Goal: Task Accomplishment & Management: Complete application form

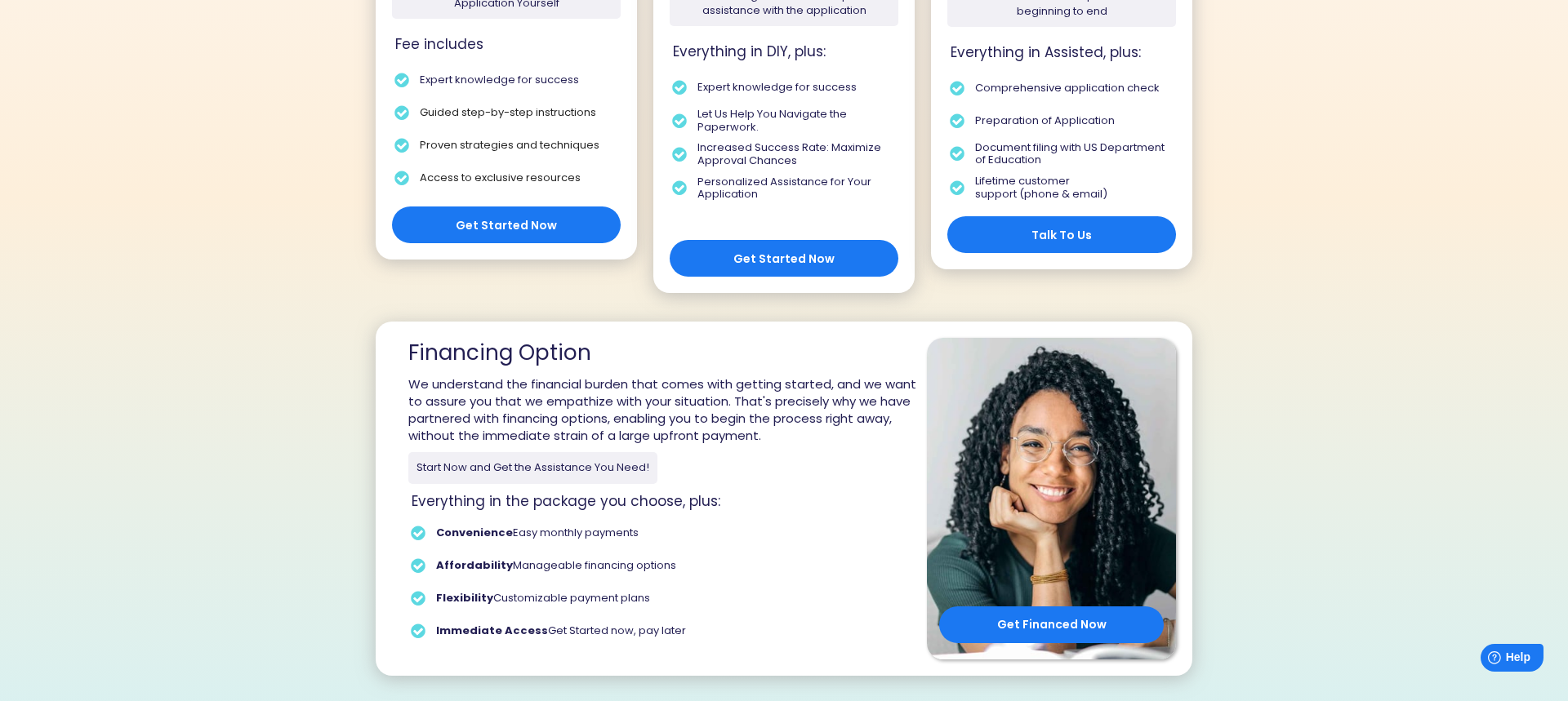
scroll to position [513, 0]
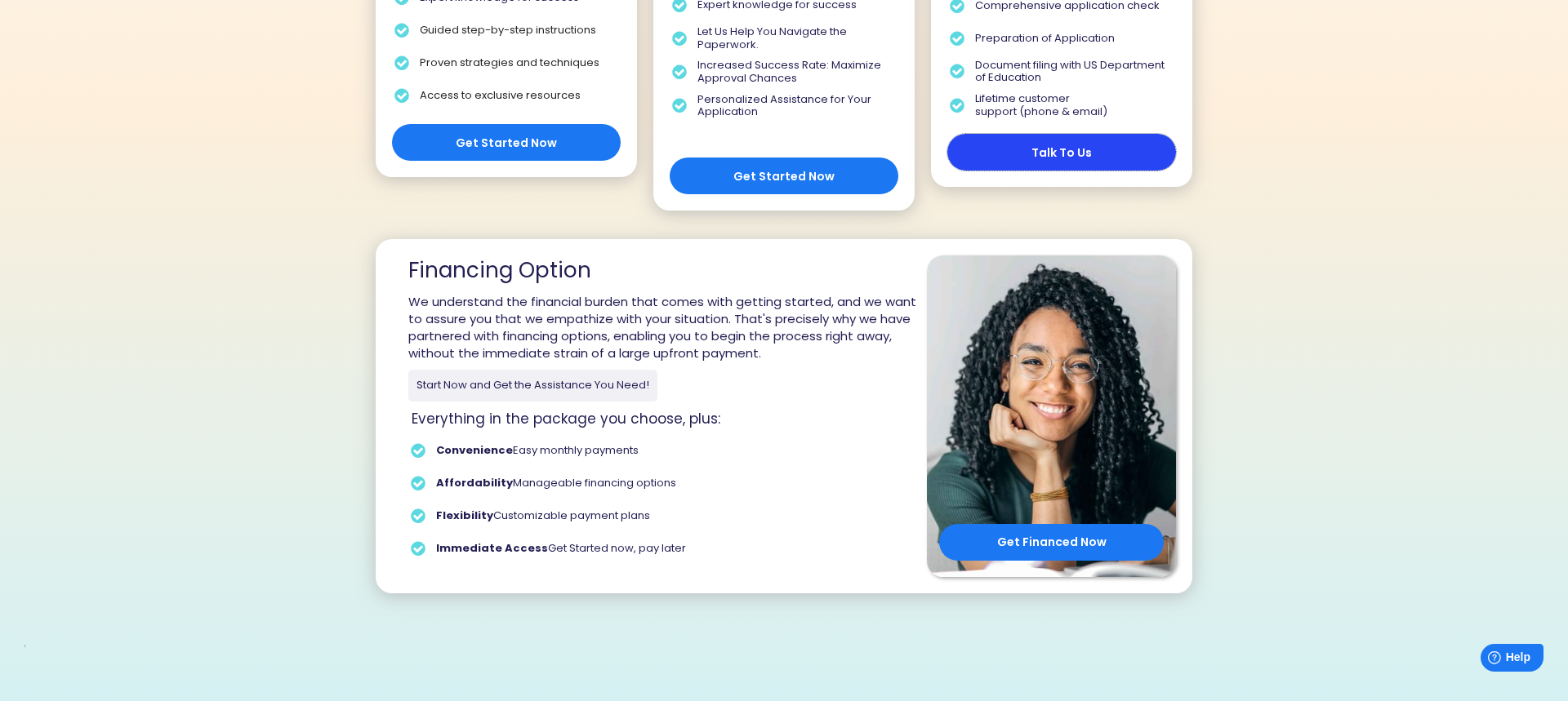
click at [1052, 155] on button "Talk To Us" at bounding box center [1062, 152] width 229 height 37
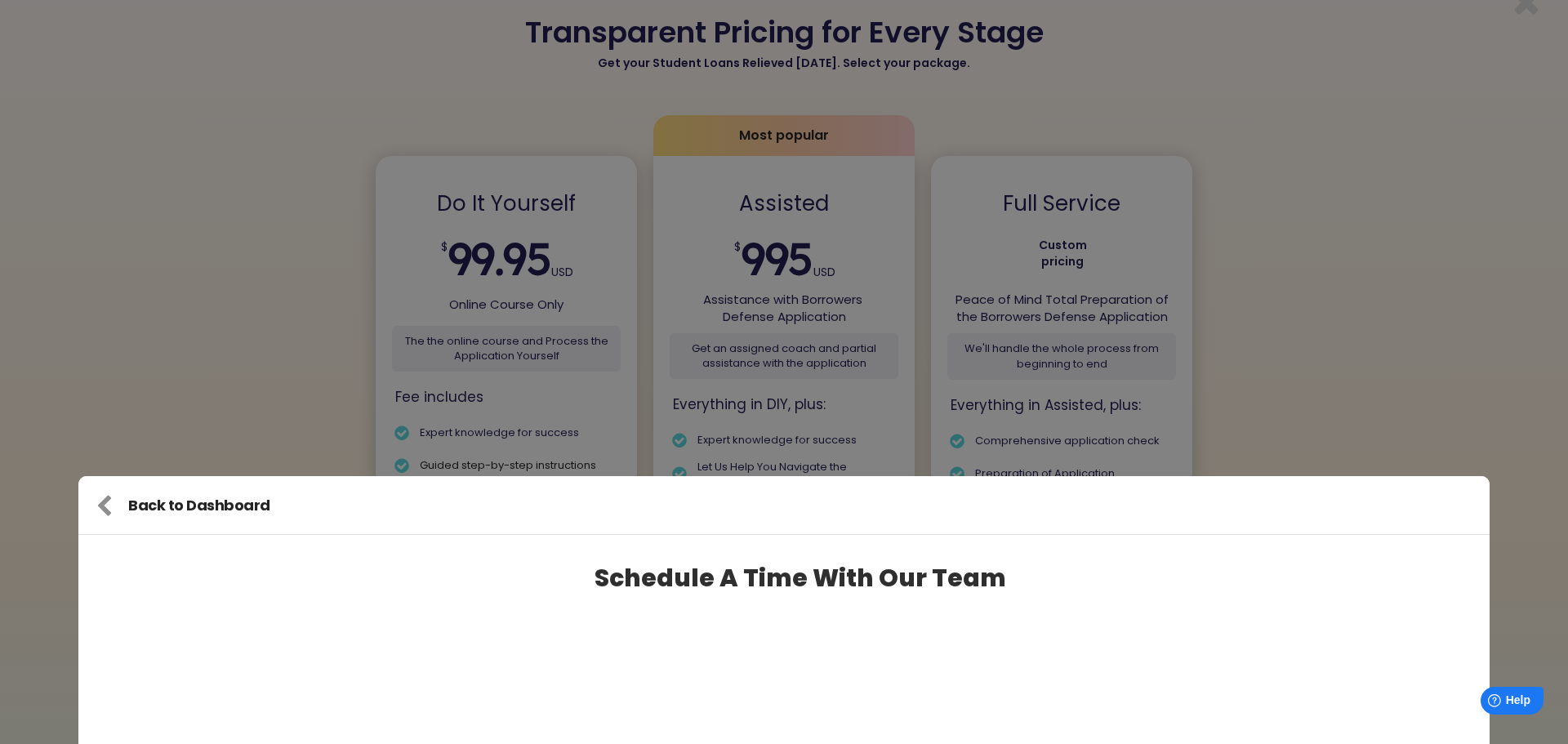
scroll to position [0, 0]
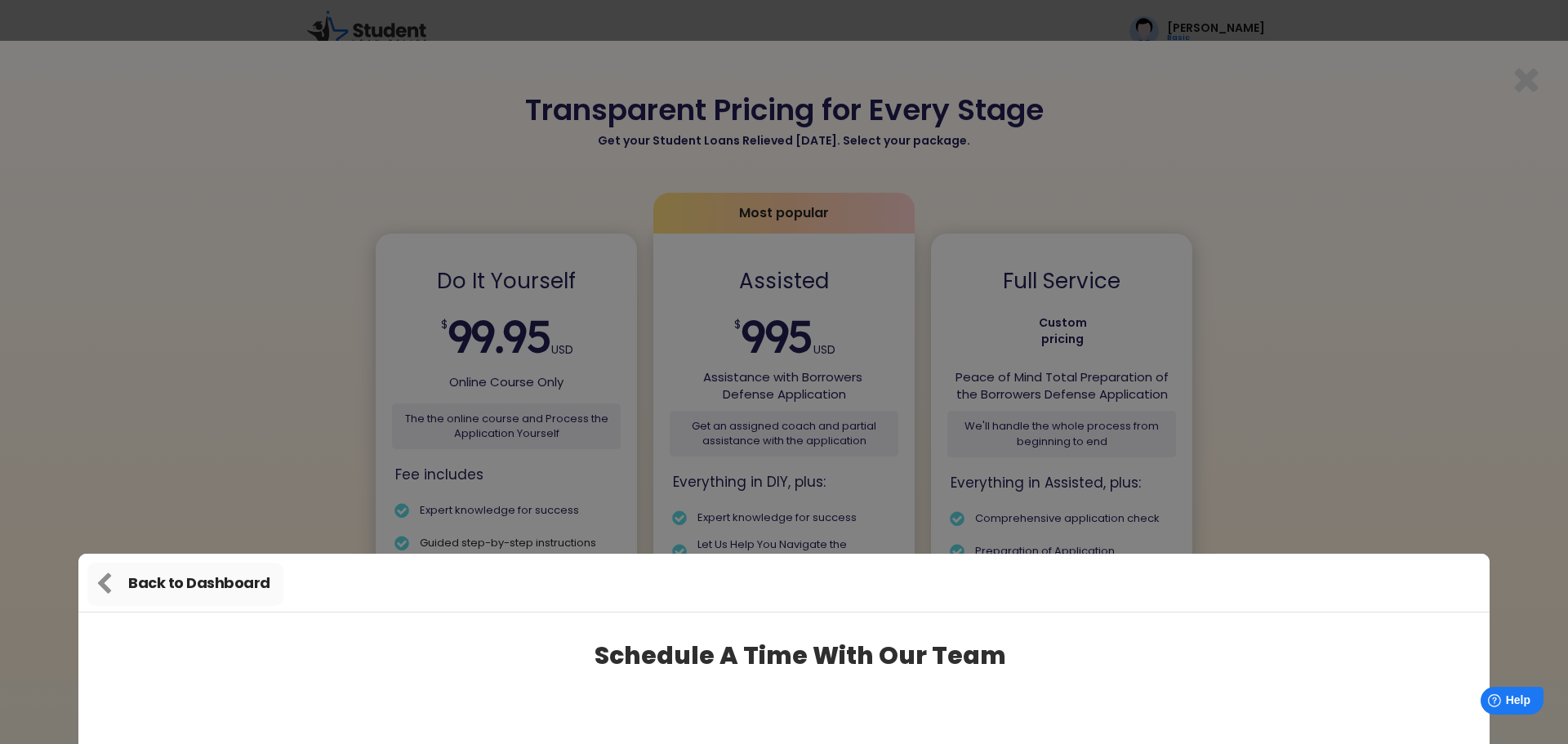
click at [101, 581] on use at bounding box center [104, 583] width 13 height 21
click at [102, 581] on use at bounding box center [104, 583] width 13 height 21
click at [1111, 307] on div at bounding box center [784, 372] width 1568 height 744
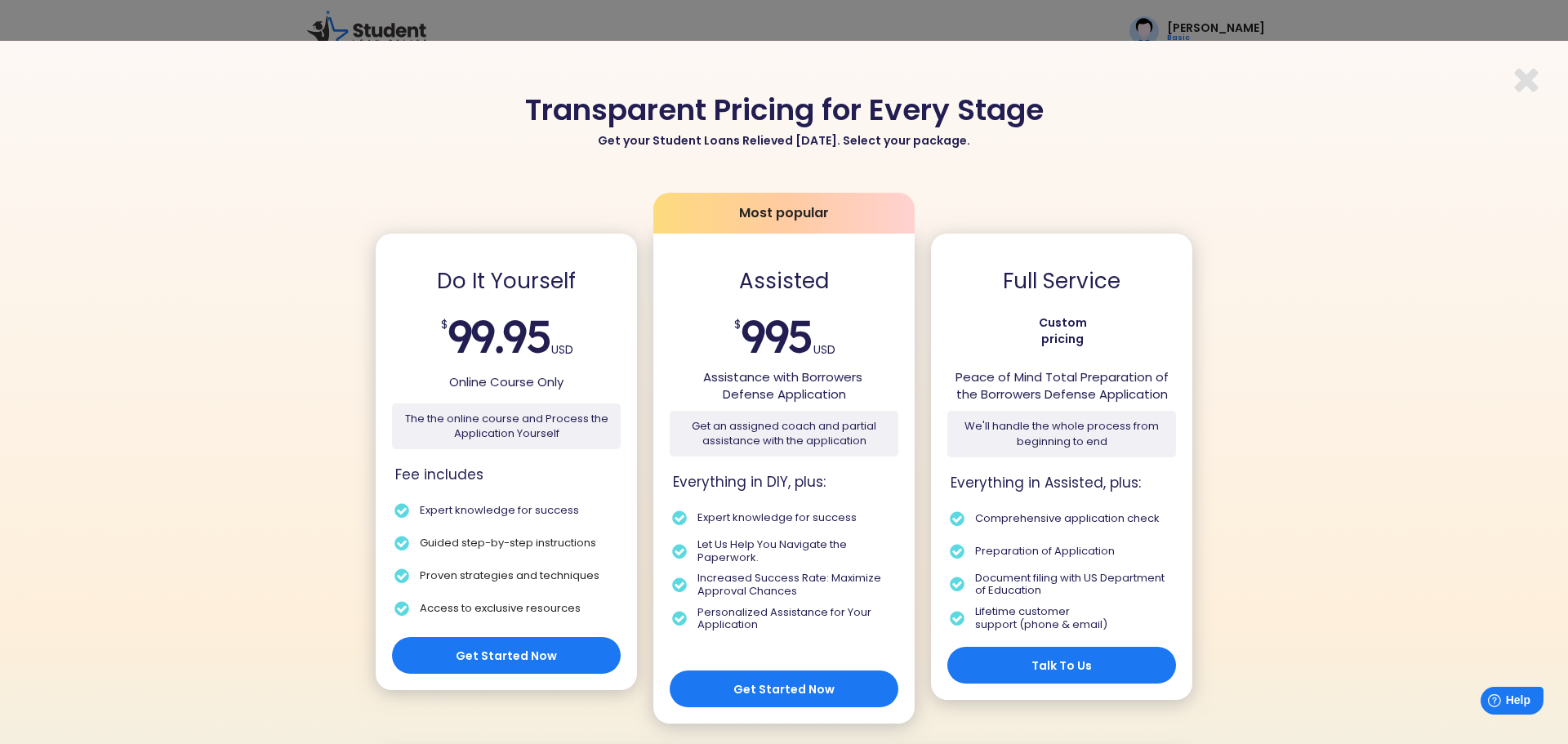
click at [1531, 82] on use at bounding box center [1526, 80] width 23 height 23
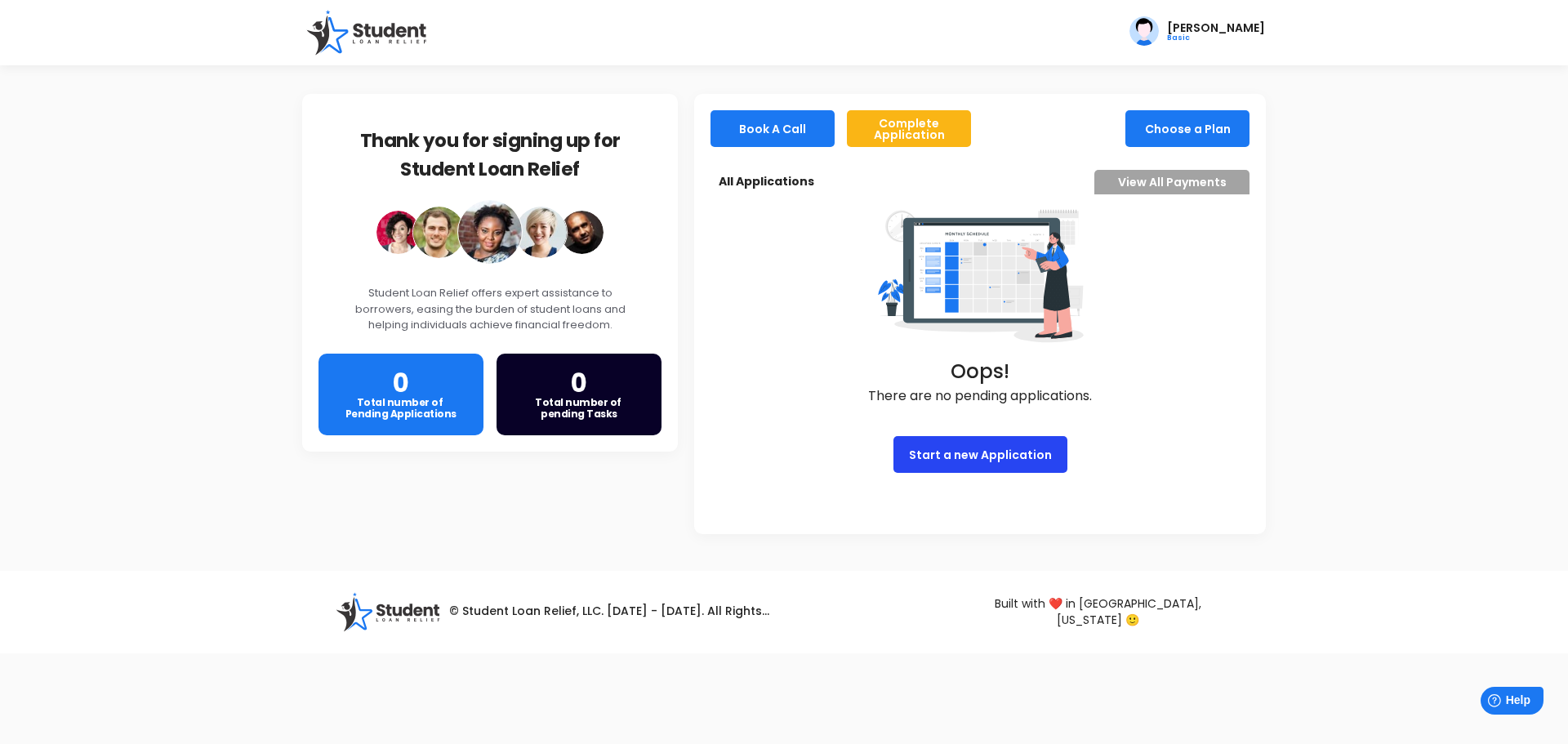
click at [992, 461] on button "Start a new Application" at bounding box center [980, 454] width 173 height 37
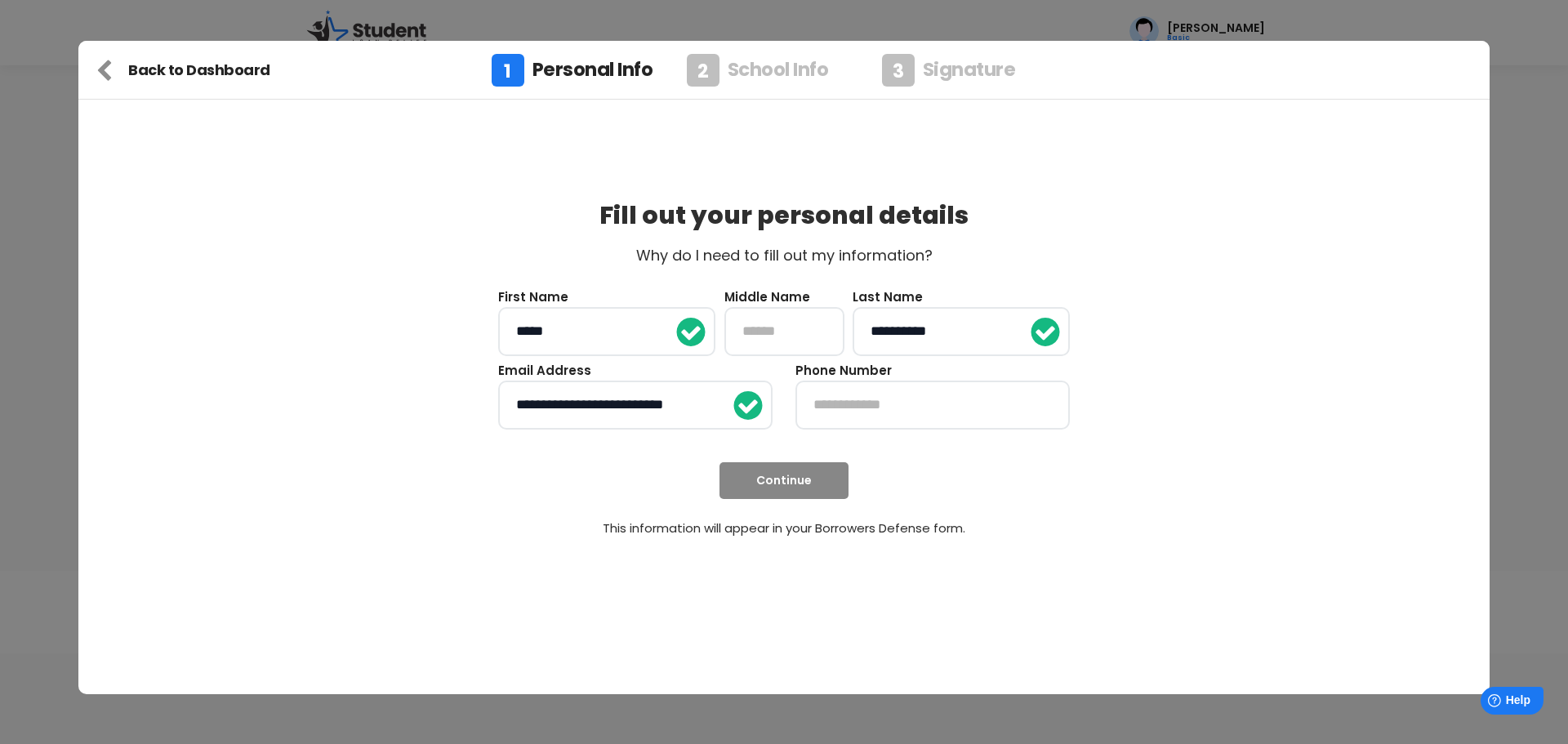
click at [937, 406] on input "input" at bounding box center [932, 405] width 275 height 49
type input "**********"
drag, startPoint x: 766, startPoint y: 485, endPoint x: 780, endPoint y: 491, distance: 15.2
click at [767, 485] on button "Continue" at bounding box center [784, 480] width 129 height 37
click at [797, 476] on button "Continue" at bounding box center [784, 480] width 129 height 37
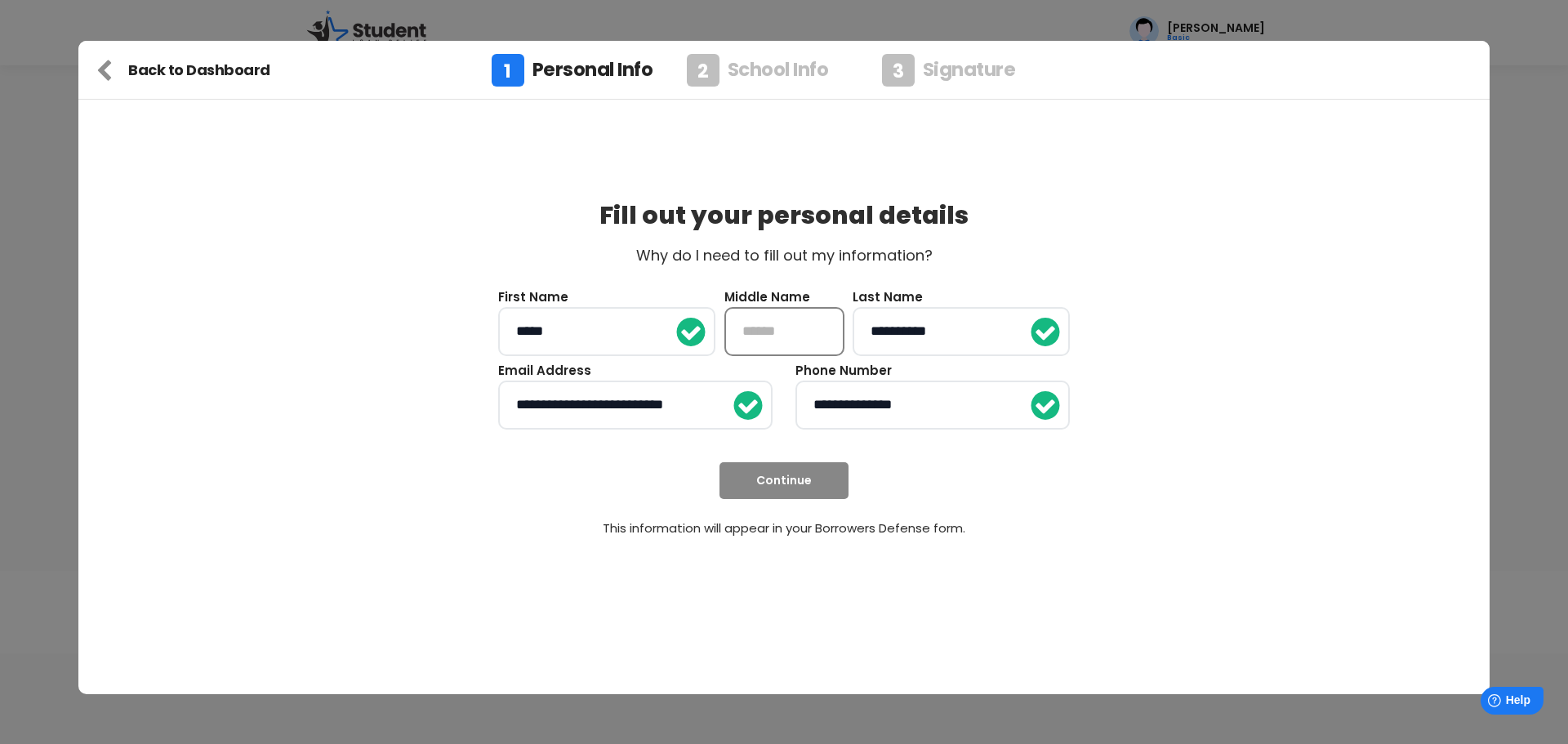
click at [808, 324] on input "input" at bounding box center [784, 331] width 120 height 49
type input "*****"
click at [780, 477] on button "Continue" at bounding box center [784, 480] width 129 height 37
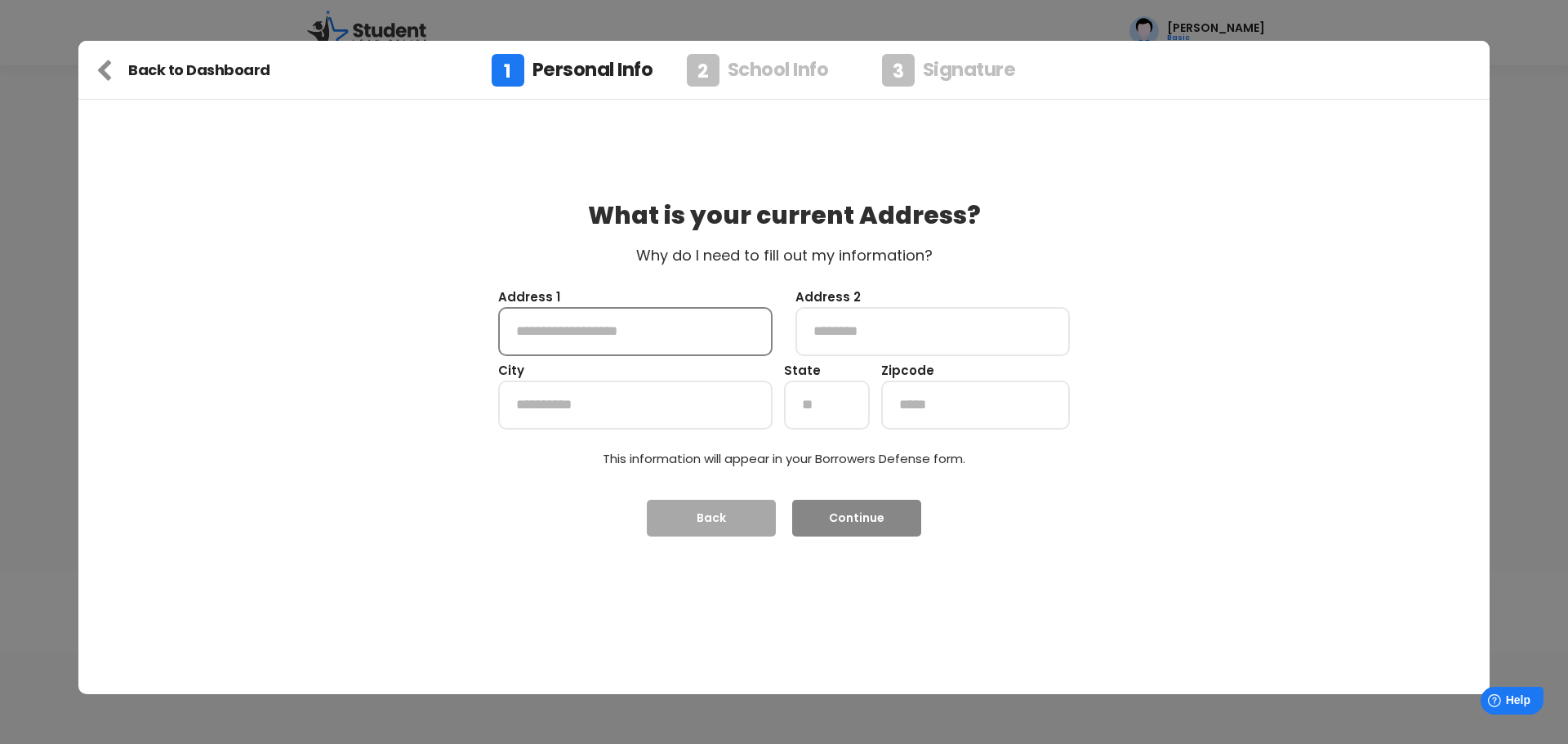
click at [672, 333] on input "input" at bounding box center [635, 331] width 275 height 49
click at [588, 333] on input "input" at bounding box center [635, 331] width 275 height 49
type input "**********"
click at [515, 402] on input "input" at bounding box center [635, 405] width 275 height 49
type input "*******"
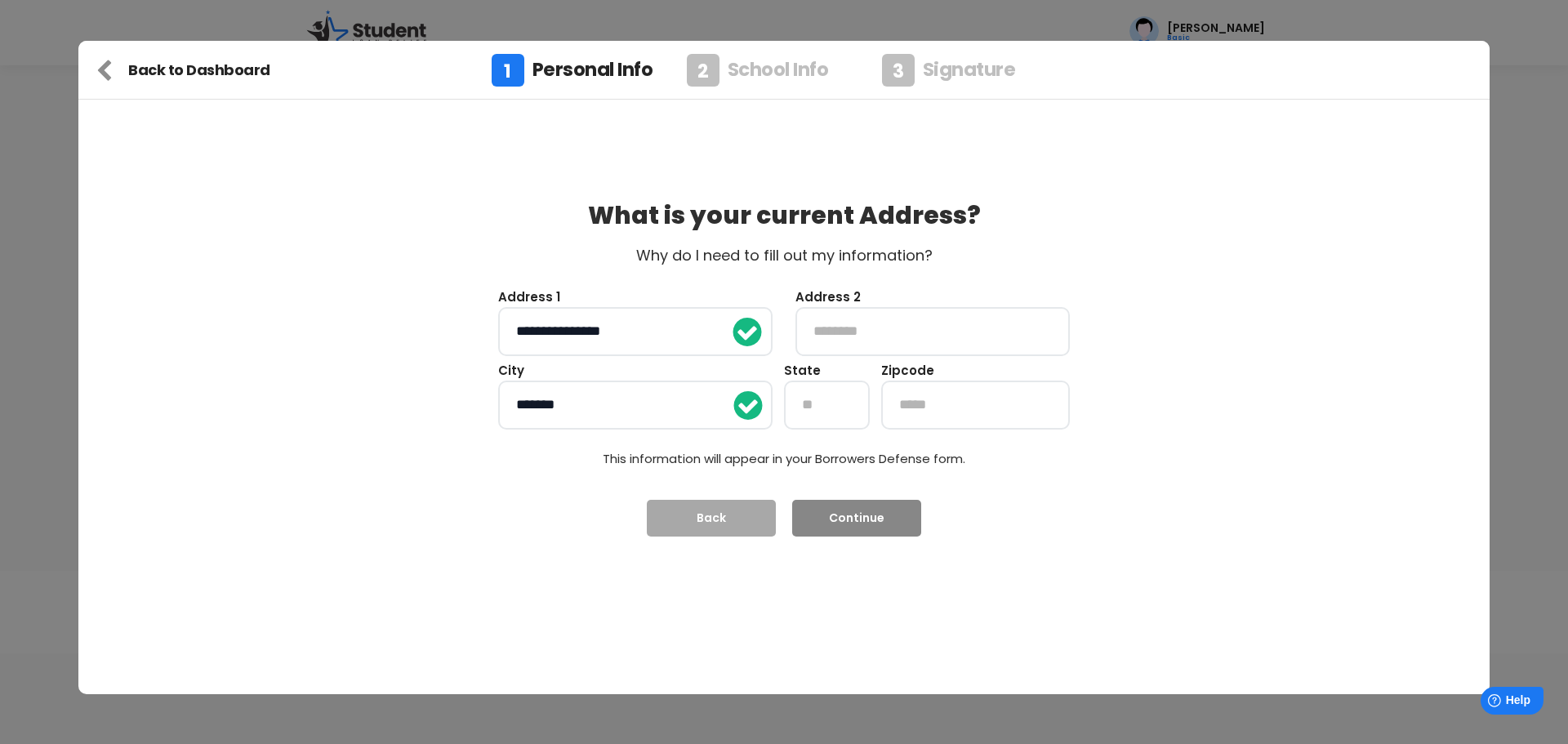
click at [794, 418] on input "input" at bounding box center [826, 405] width 85 height 49
click at [921, 407] on input "input" at bounding box center [975, 405] width 188 height 49
click at [822, 402] on input "input" at bounding box center [826, 405] width 85 height 49
type input "**"
click at [906, 406] on input "input" at bounding box center [975, 405] width 188 height 49
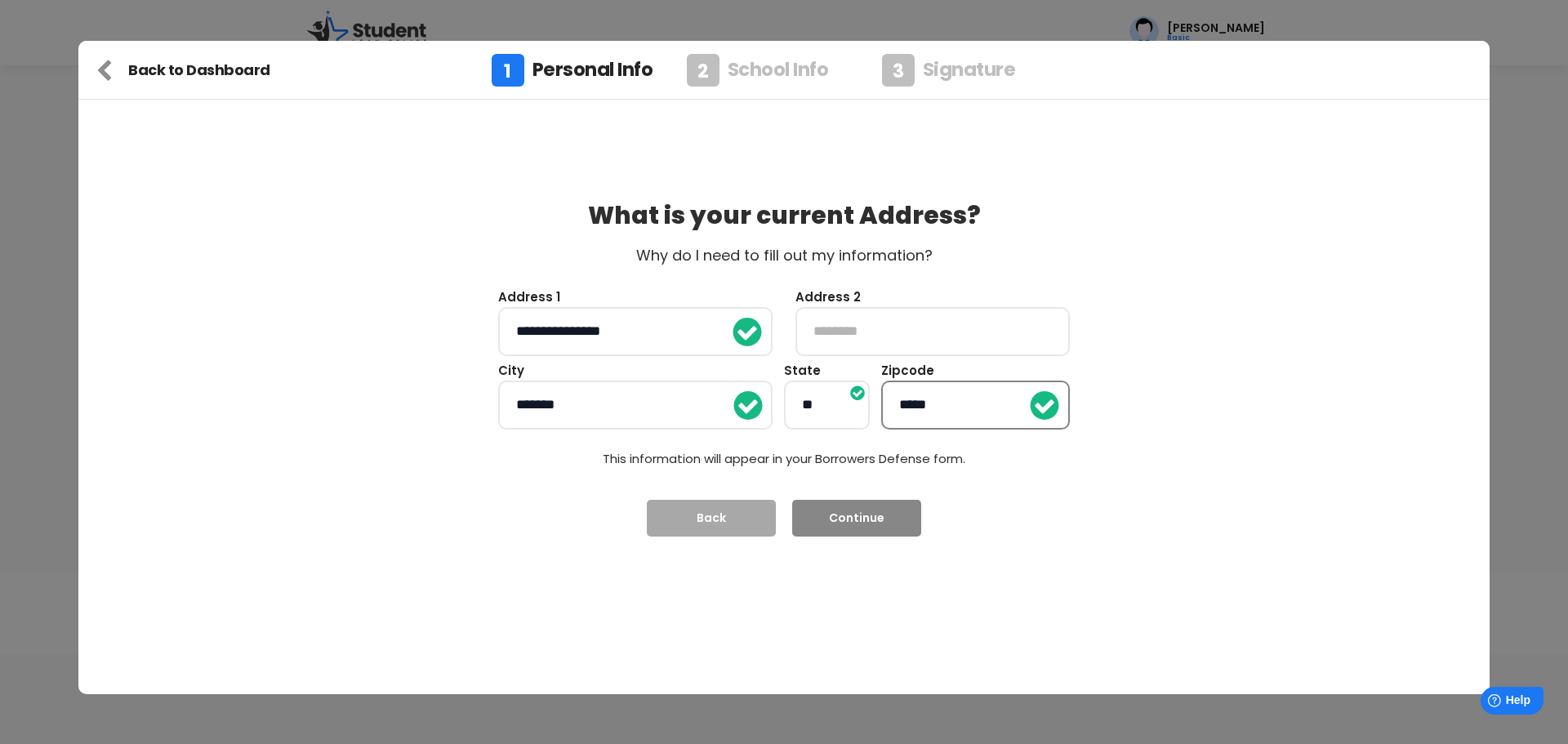
type input "*****"
click at [837, 520] on button "Continue" at bounding box center [857, 518] width 129 height 37
click at [823, 327] on input "input" at bounding box center [932, 331] width 275 height 49
click at [631, 330] on input "input" at bounding box center [635, 331] width 275 height 49
type input "*****"
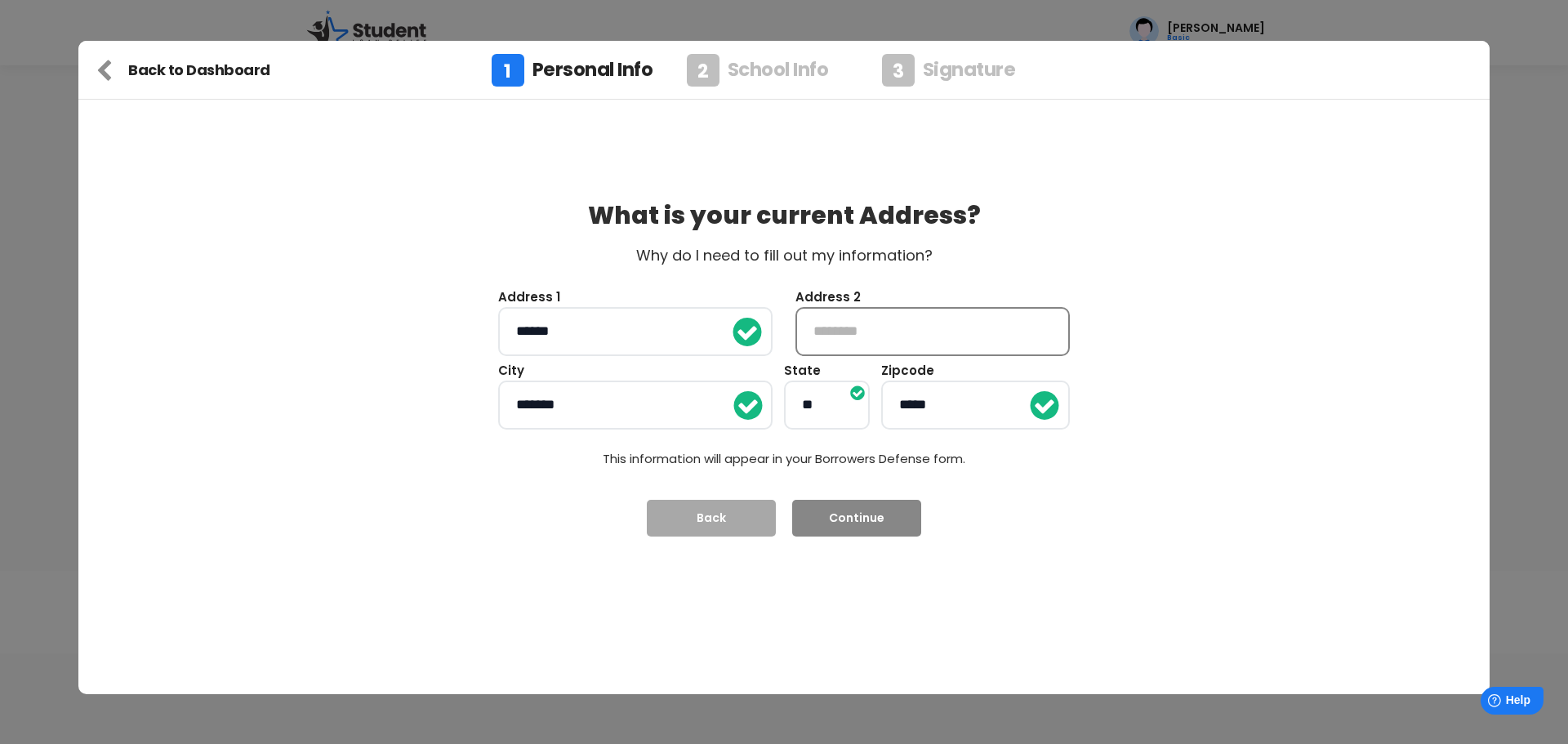
click at [813, 333] on input "input" at bounding box center [932, 331] width 275 height 49
type input "*********"
click at [861, 526] on button "Continue" at bounding box center [857, 518] width 129 height 37
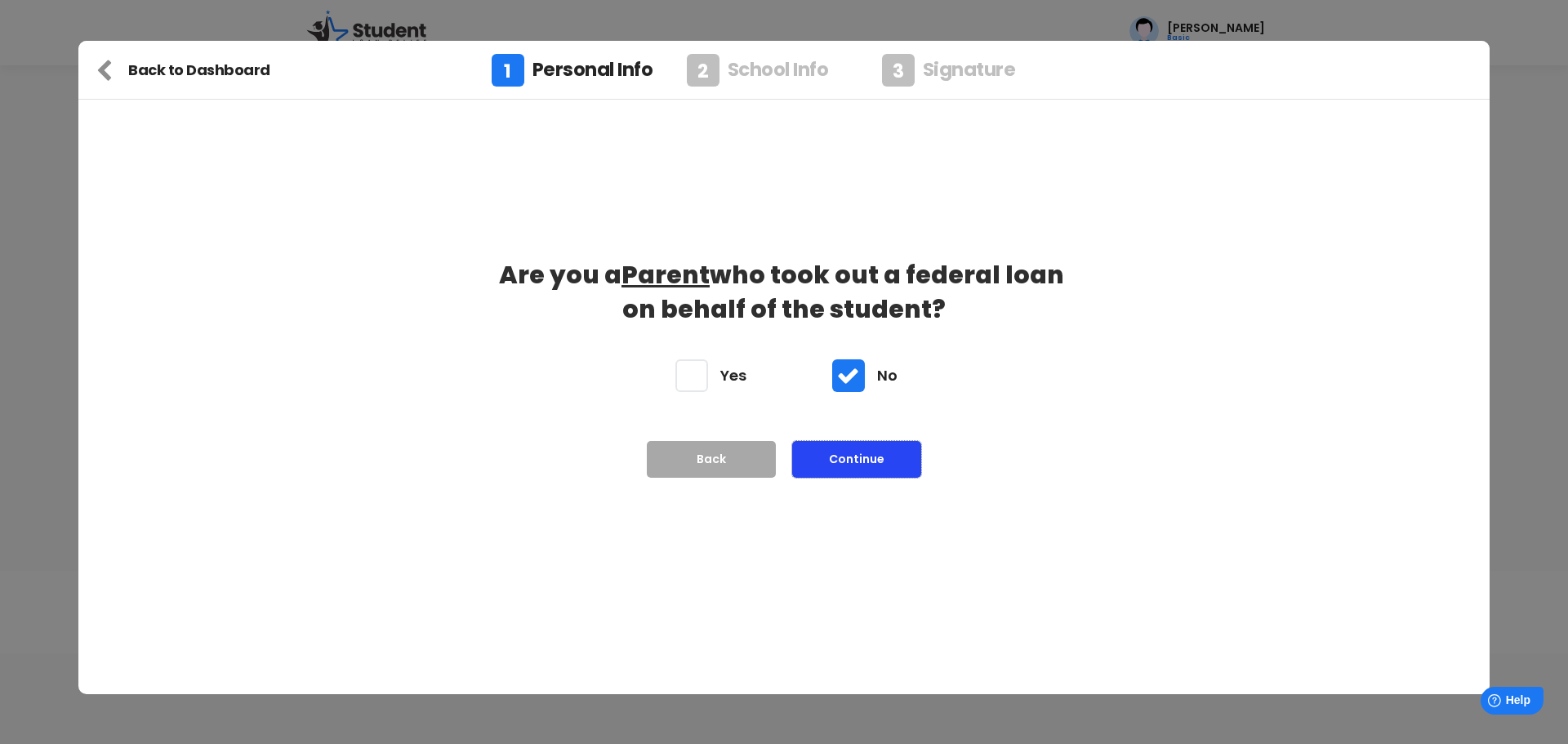
click at [864, 464] on button "Continue" at bounding box center [857, 459] width 129 height 37
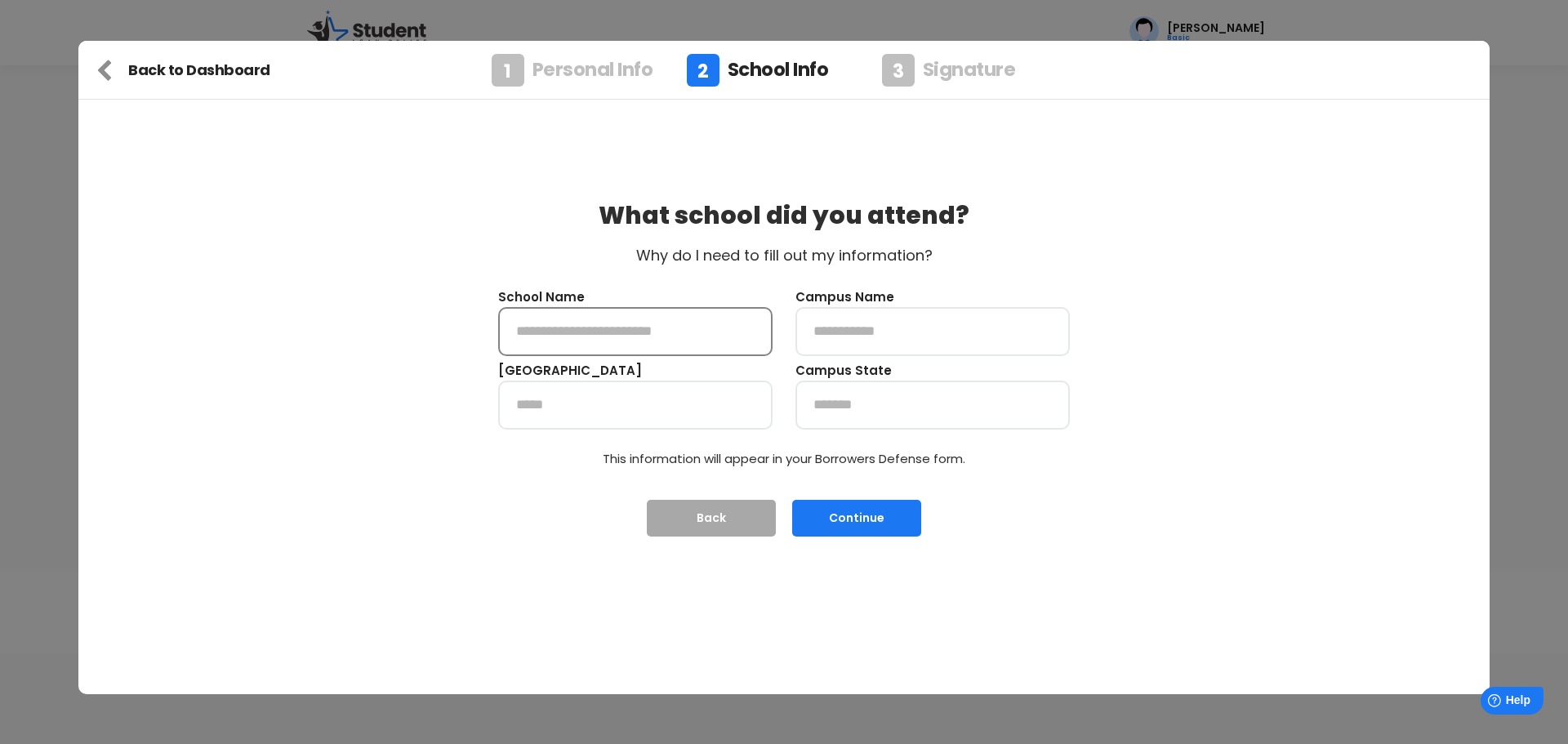
click at [634, 338] on input "input" at bounding box center [635, 331] width 275 height 49
type input "**********"
click at [837, 336] on input "input" at bounding box center [932, 331] width 275 height 49
type input "**********"
click at [581, 418] on input "input" at bounding box center [635, 405] width 275 height 49
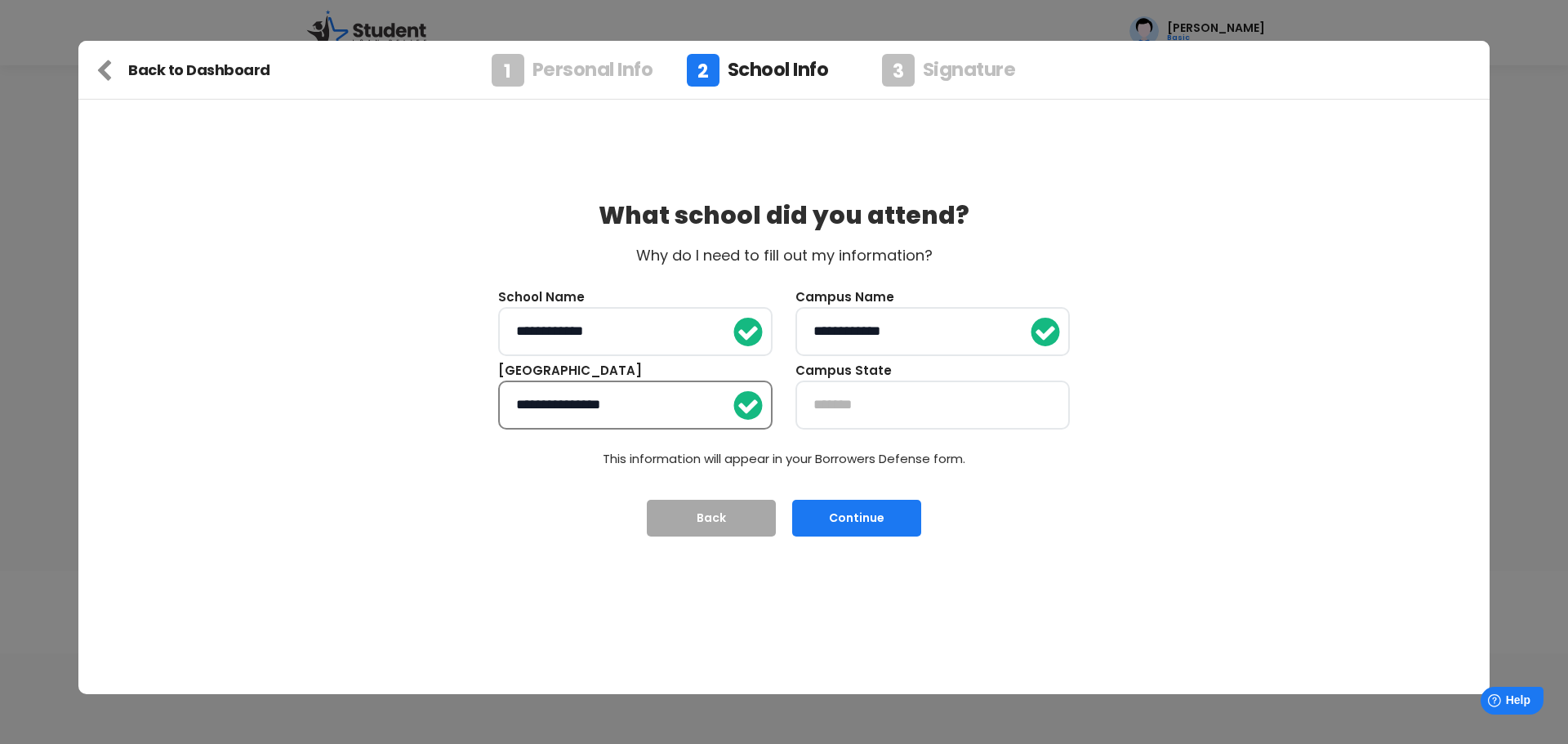
type input "**********"
click at [859, 412] on input "input" at bounding box center [932, 405] width 275 height 49
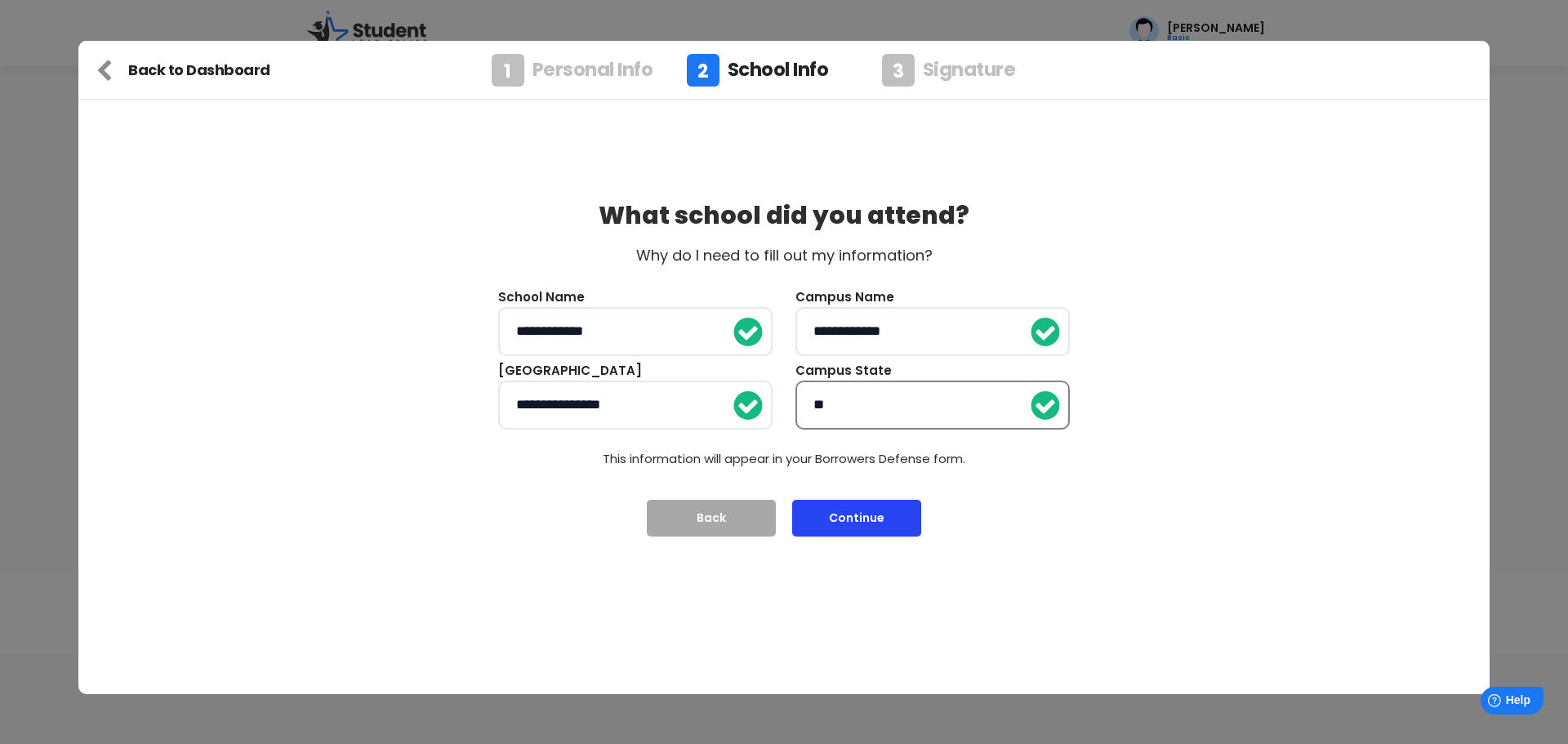
type input "**"
click at [877, 522] on button "Continue" at bounding box center [857, 518] width 129 height 37
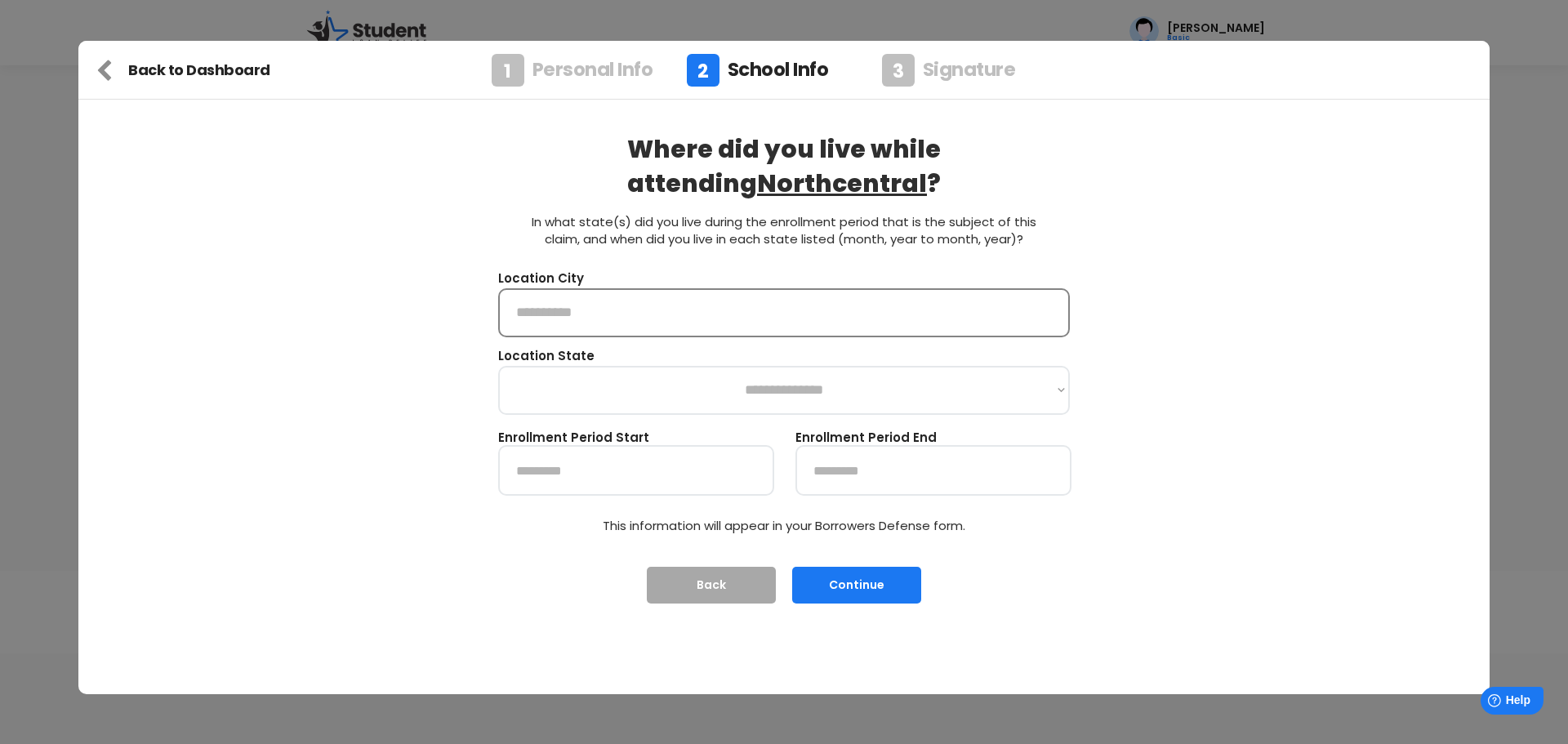
click at [638, 320] on input "input" at bounding box center [784, 312] width 572 height 49
type input "*****"
click at [704, 385] on select "**********" at bounding box center [784, 390] width 572 height 49
select select "**********"
click at [498, 366] on select "**********" at bounding box center [784, 390] width 572 height 49
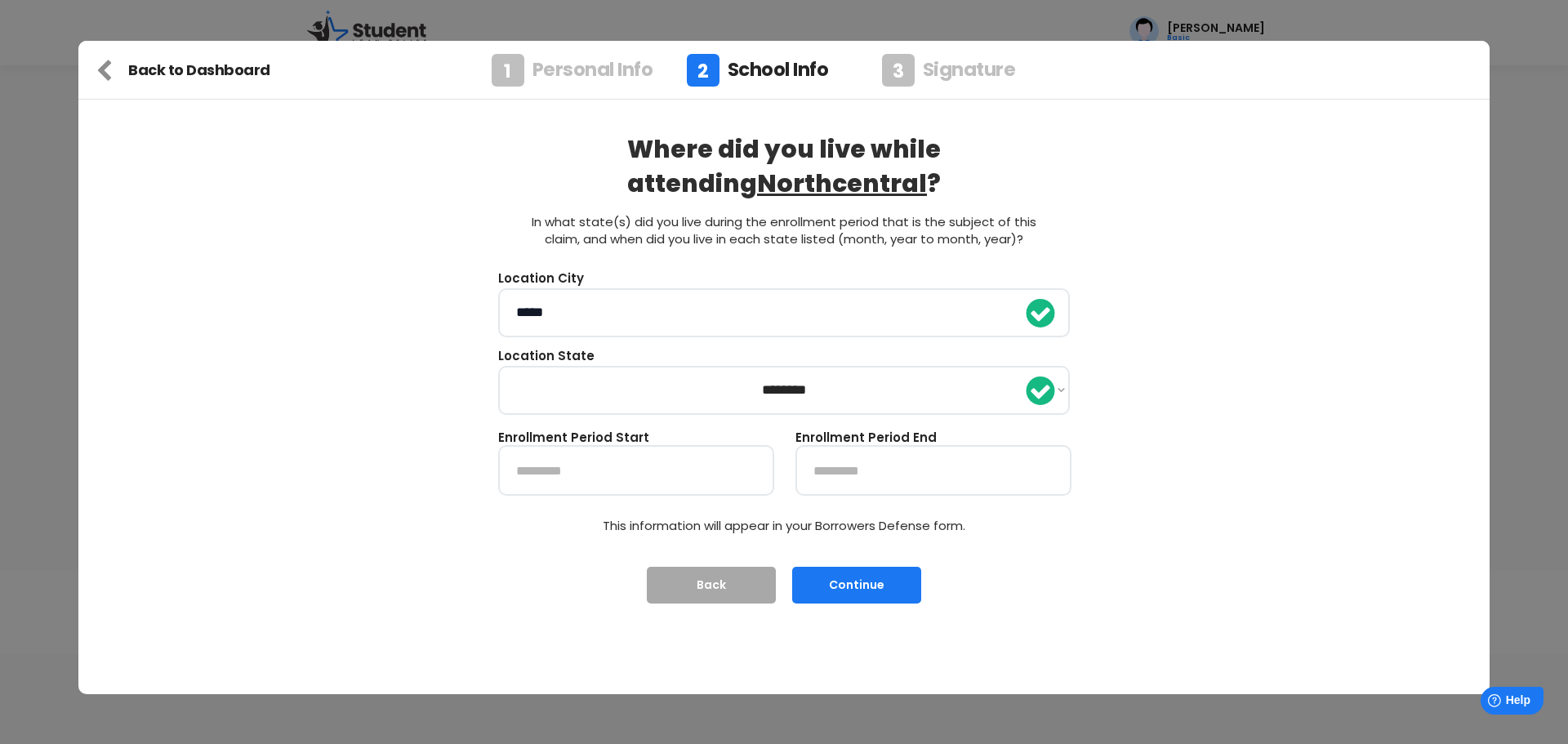
click at [518, 464] on input "text" at bounding box center [636, 471] width 276 height 51
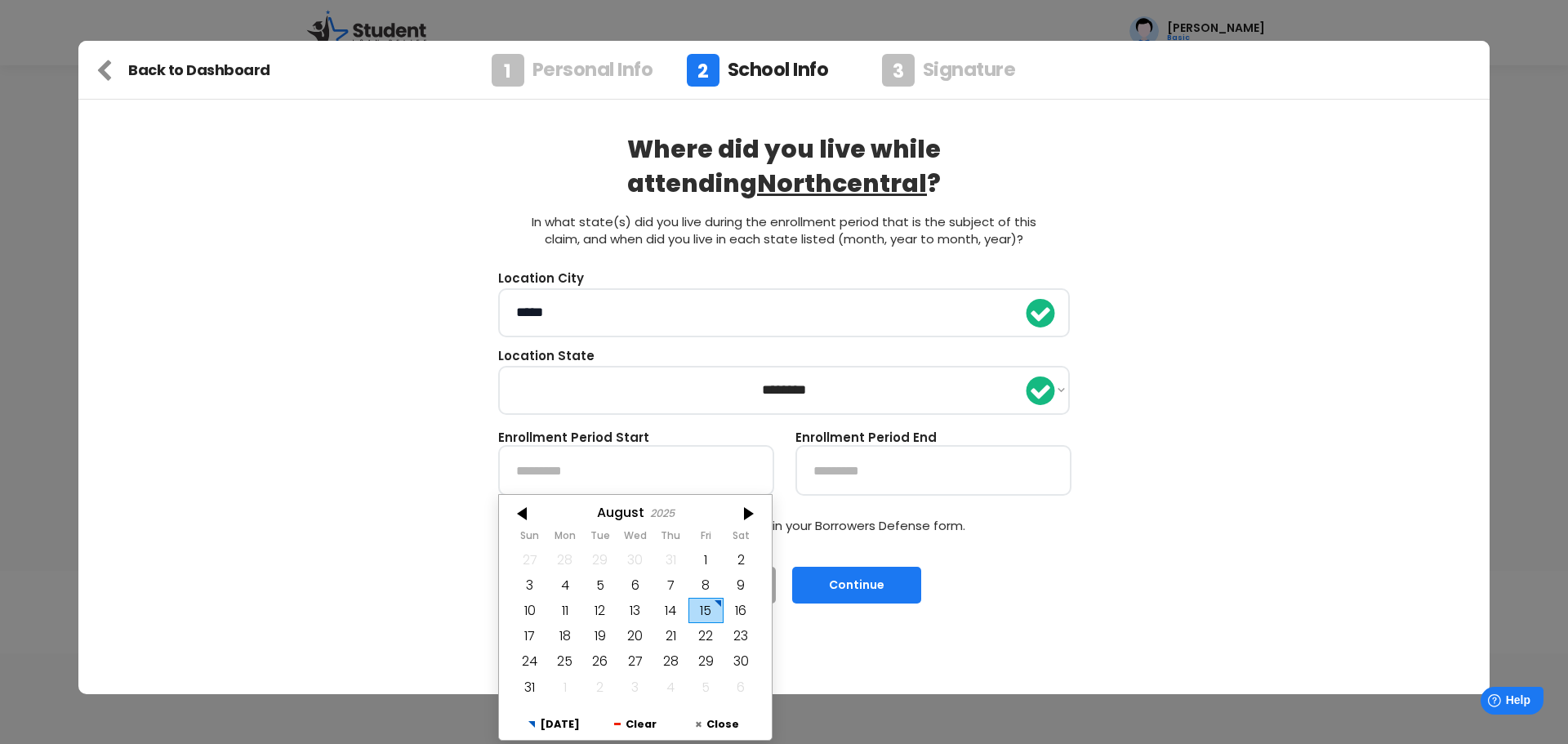
click at [667, 509] on div "2025" at bounding box center [662, 513] width 24 height 12
click at [532, 512] on div at bounding box center [523, 514] width 49 height 26
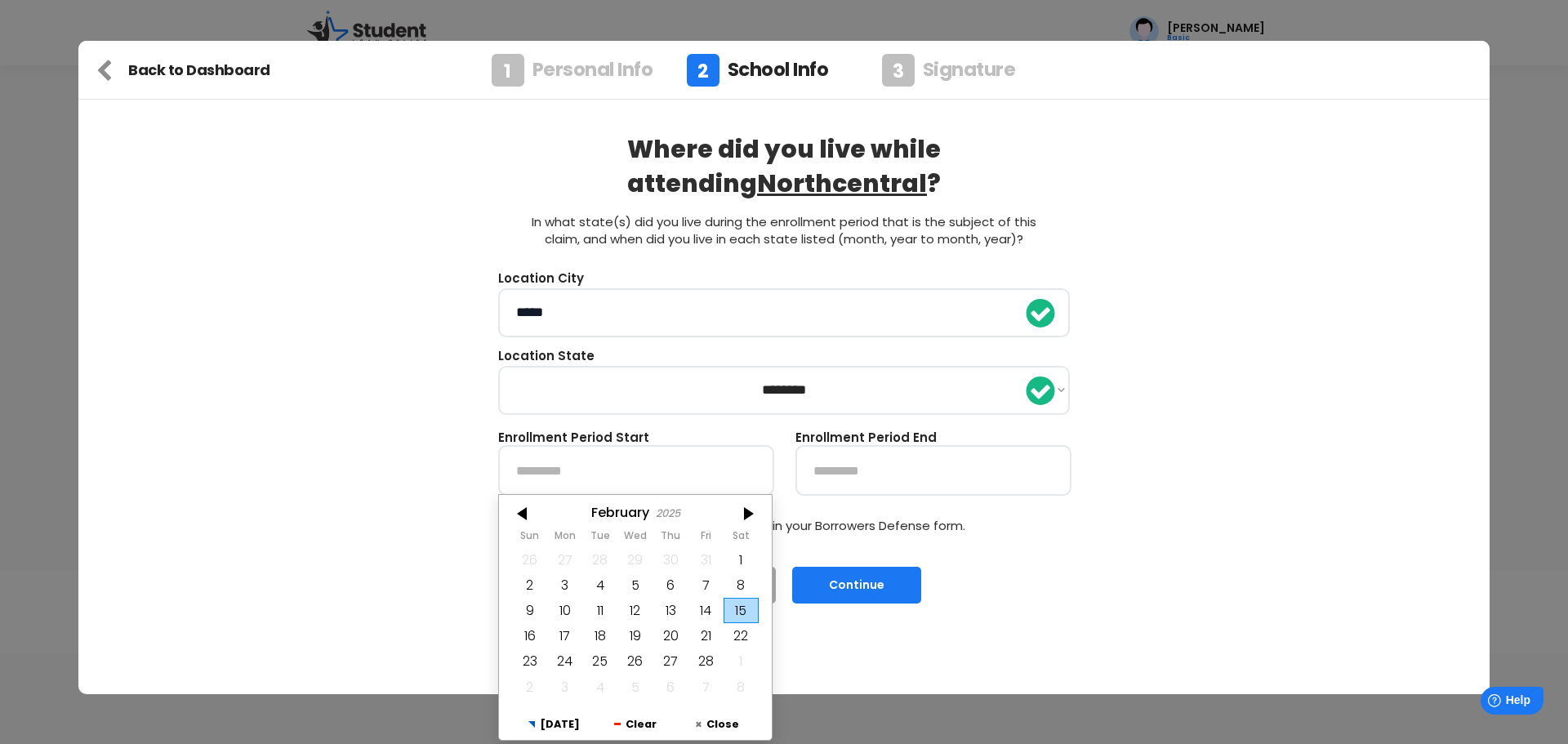
click at [532, 512] on div at bounding box center [523, 514] width 49 height 26
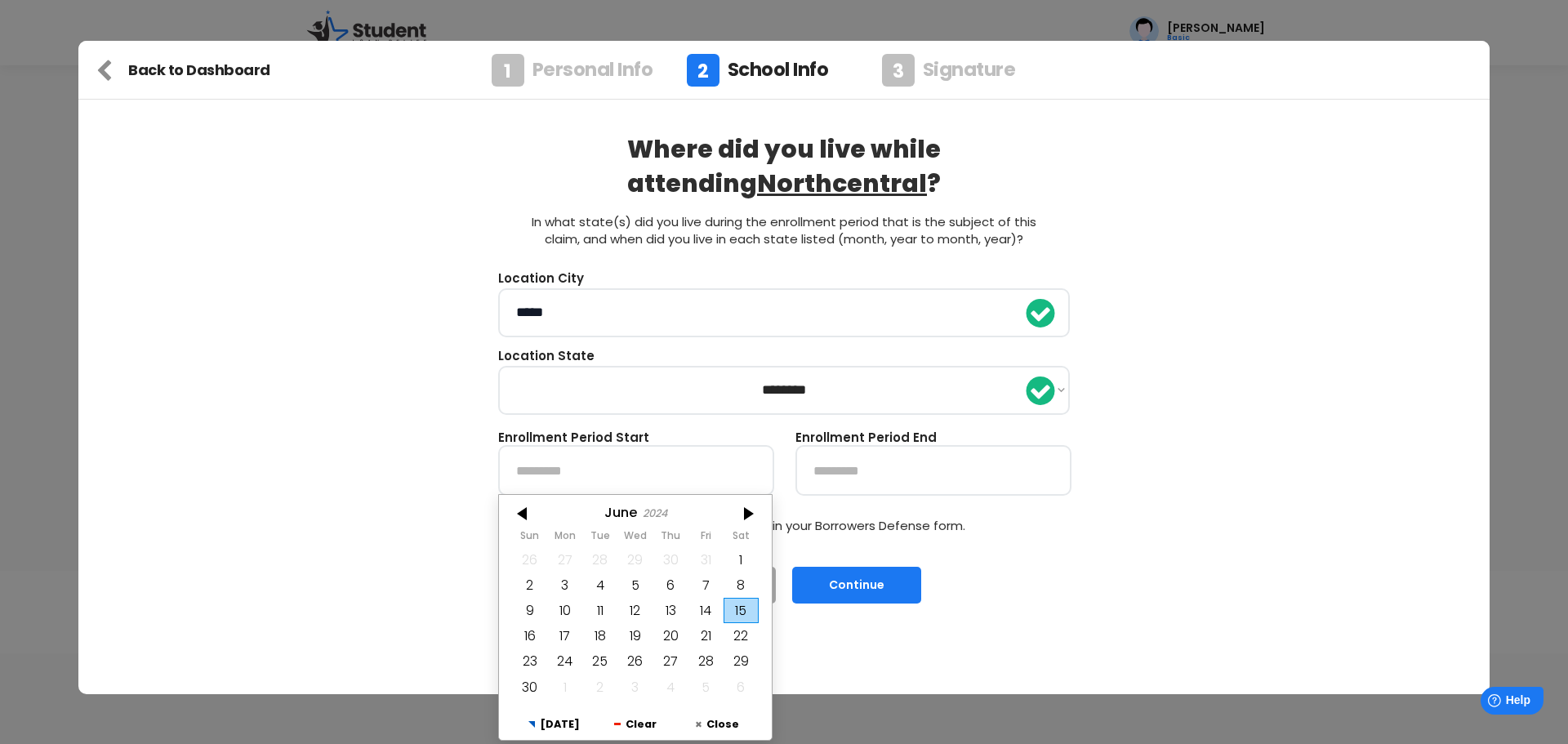
click at [532, 512] on div at bounding box center [523, 514] width 49 height 26
click at [515, 465] on input "text" at bounding box center [636, 471] width 276 height 51
click at [476, 514] on div "**********" at bounding box center [784, 368] width 1411 height 654
click at [536, 464] on input "text" at bounding box center [636, 471] width 276 height 51
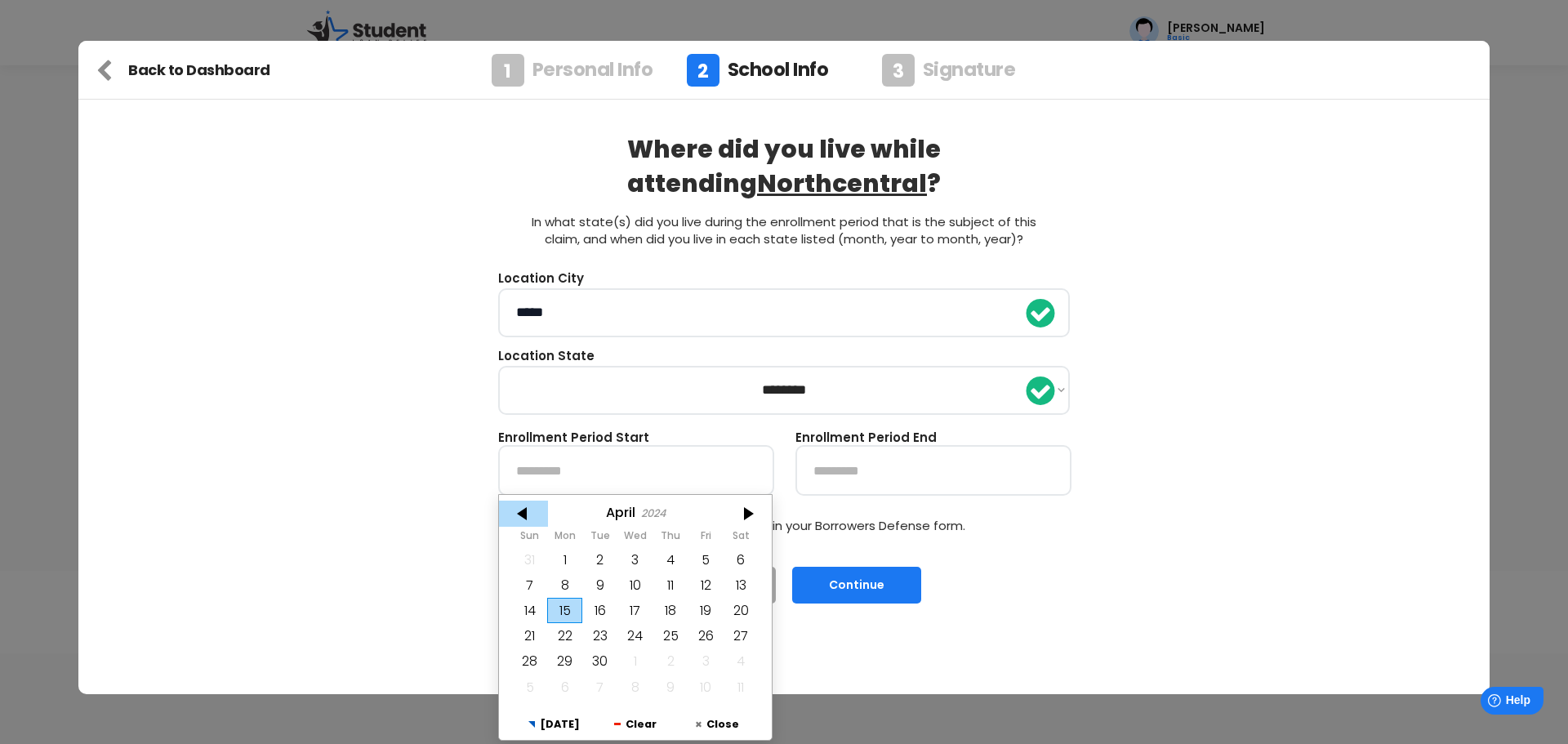
click at [513, 522] on div at bounding box center [523, 514] width 49 height 26
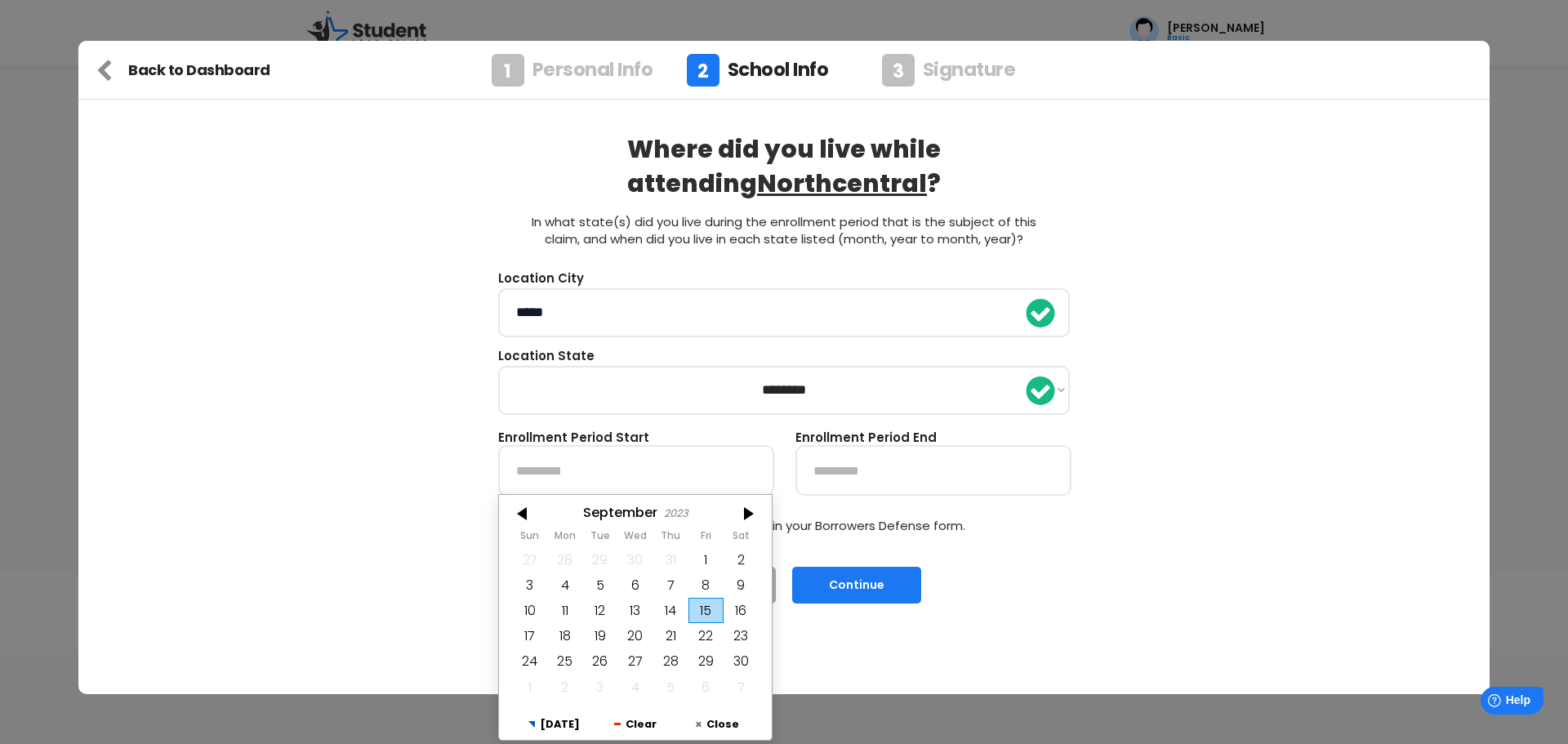
click at [513, 522] on div at bounding box center [523, 514] width 49 height 26
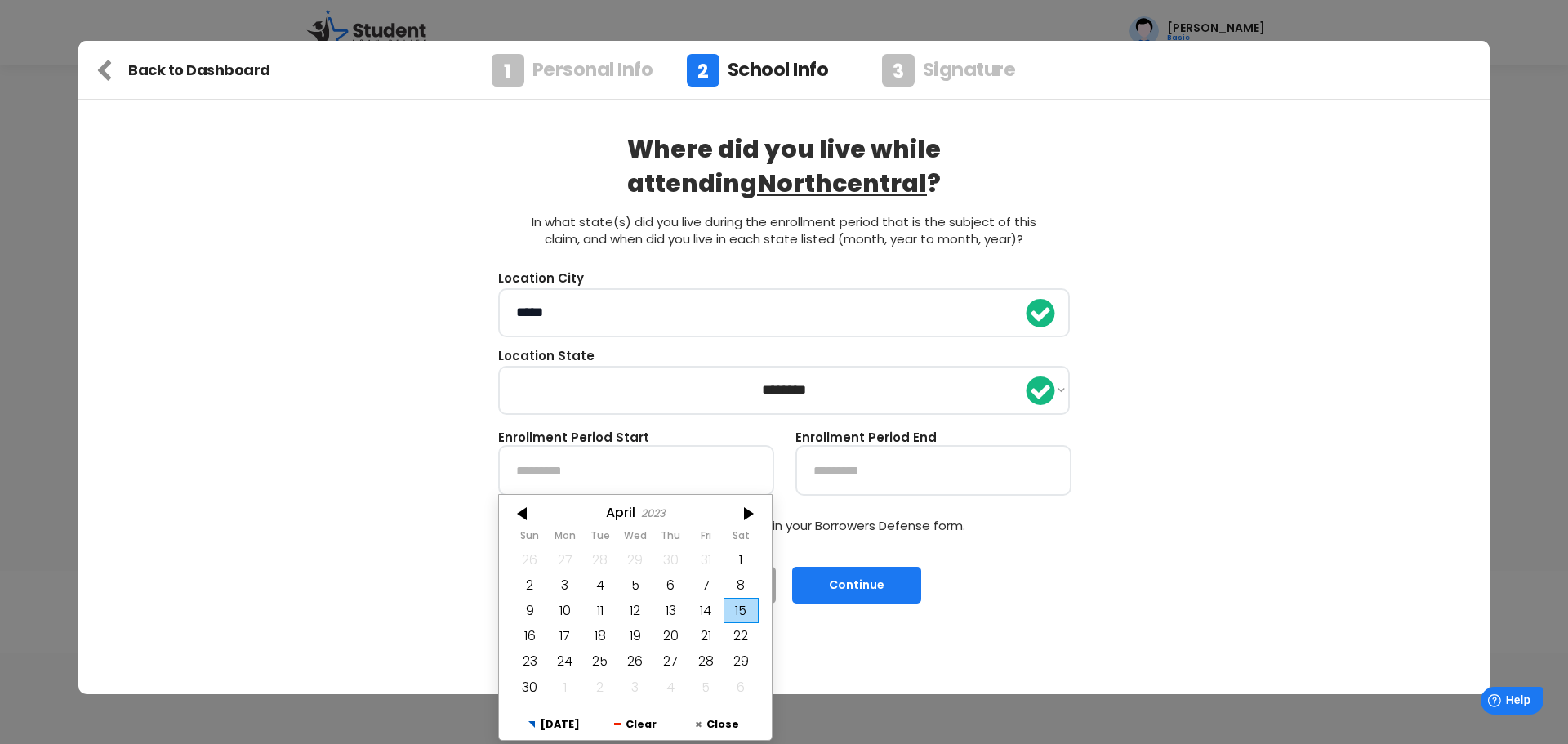
click at [513, 522] on div at bounding box center [523, 514] width 49 height 26
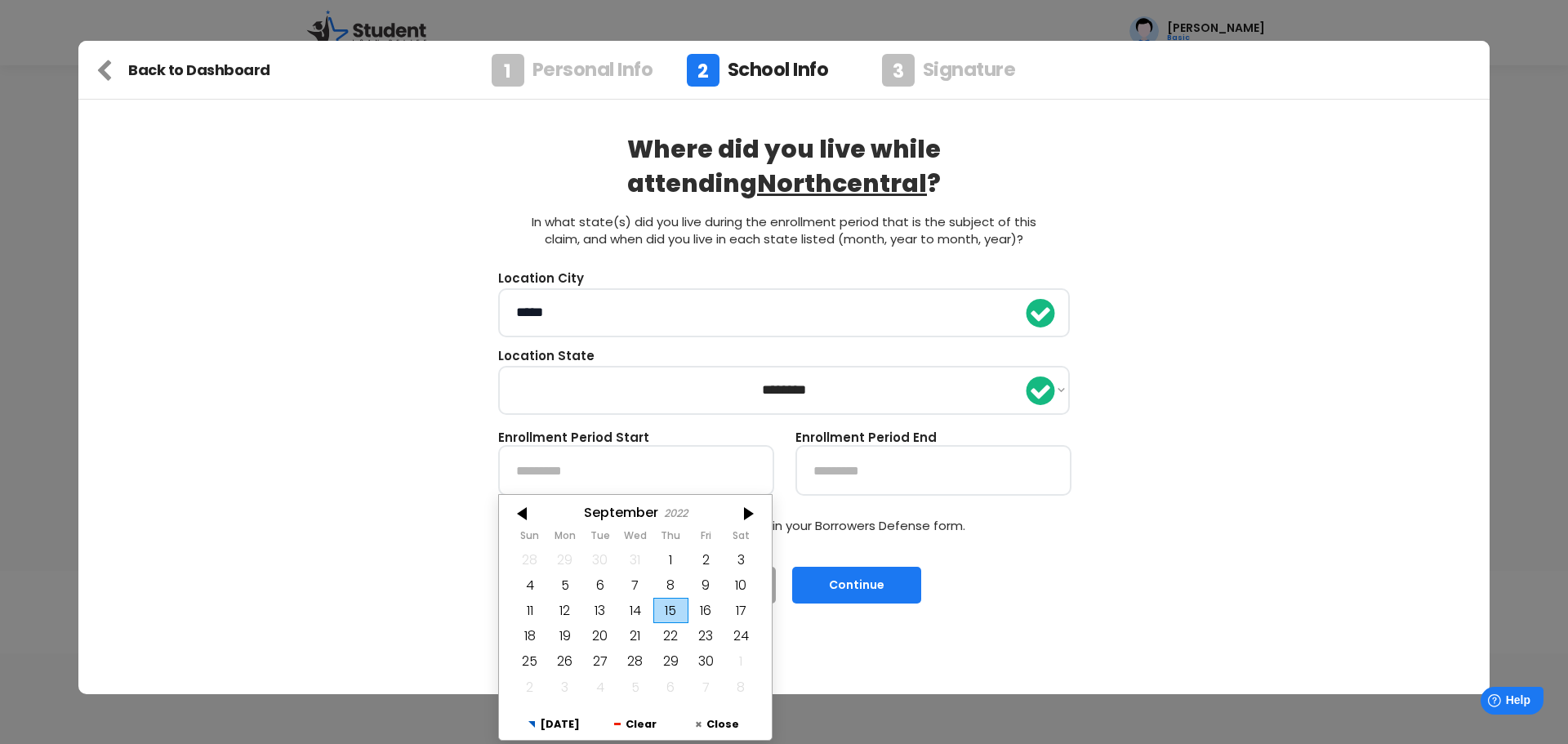
click at [513, 522] on div at bounding box center [523, 514] width 49 height 26
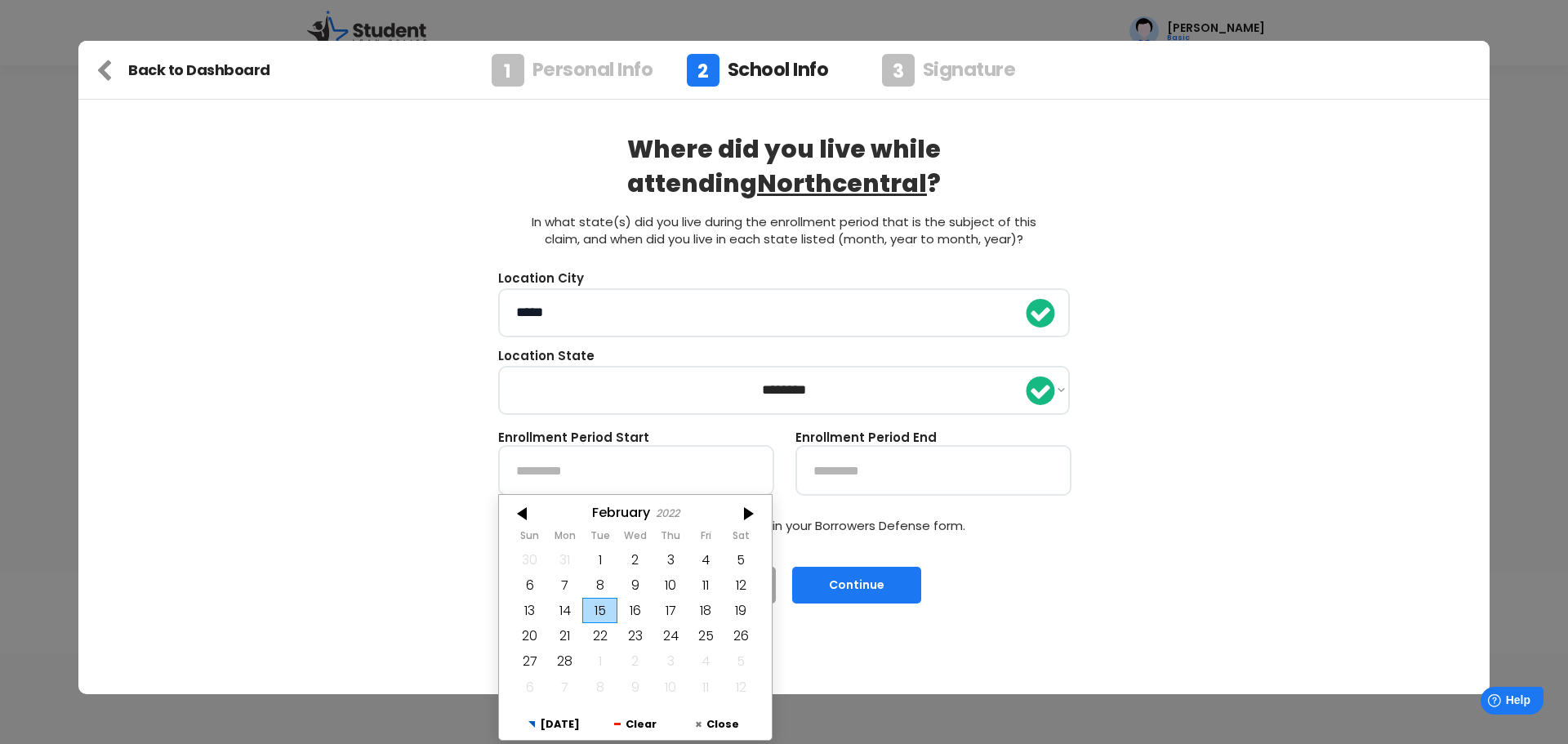
click at [513, 522] on div at bounding box center [523, 514] width 49 height 26
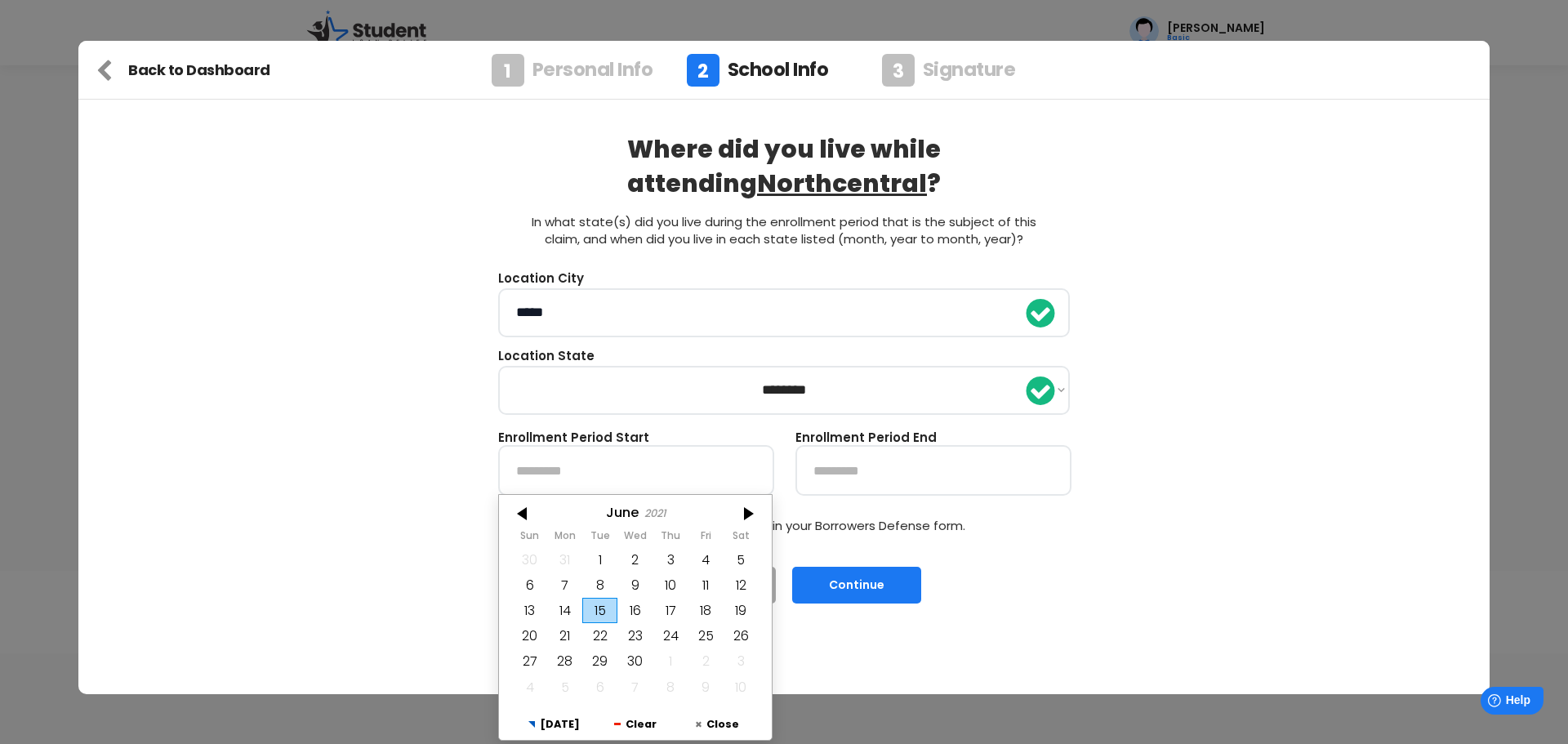
click at [513, 522] on div at bounding box center [523, 514] width 49 height 26
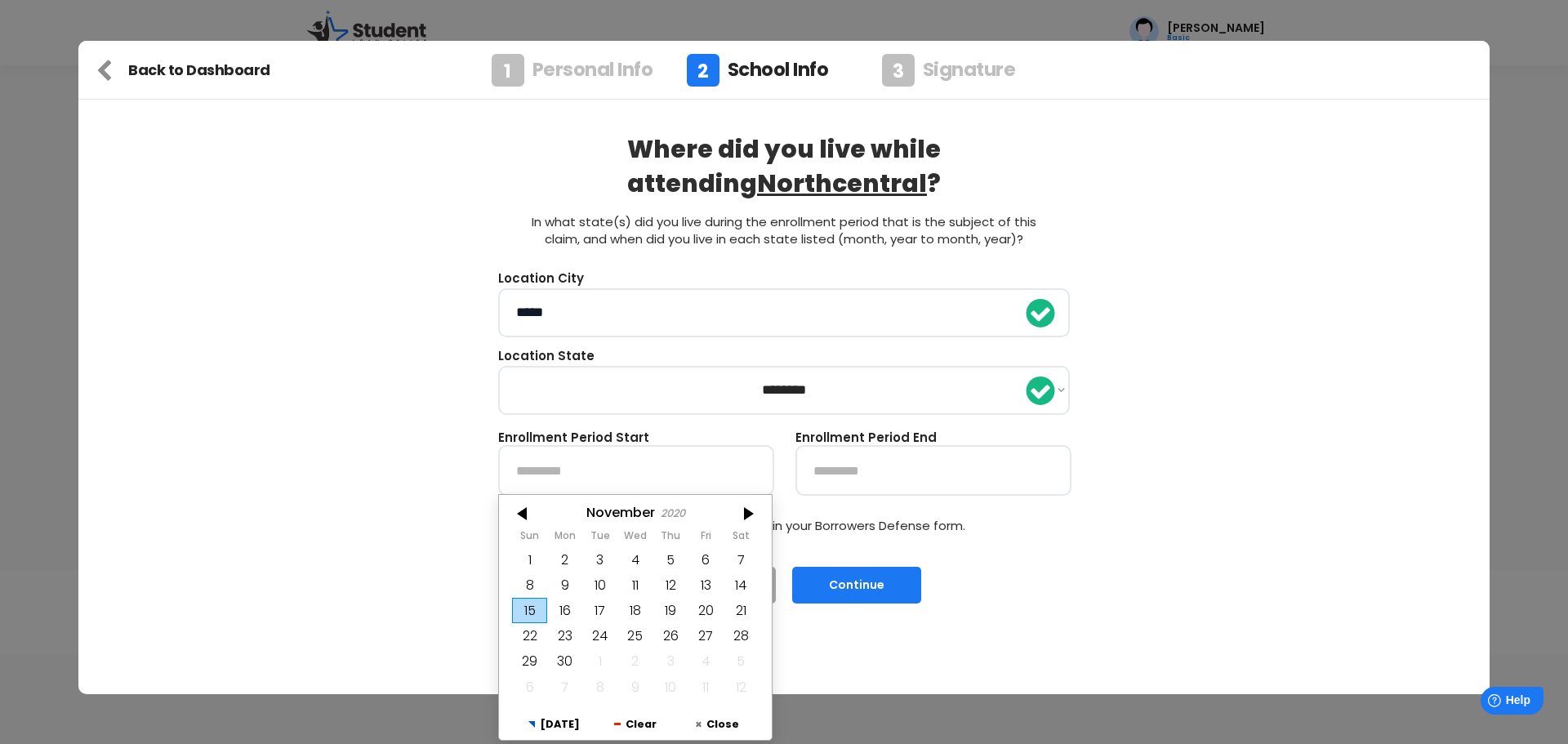
click at [513, 522] on div at bounding box center [523, 514] width 49 height 26
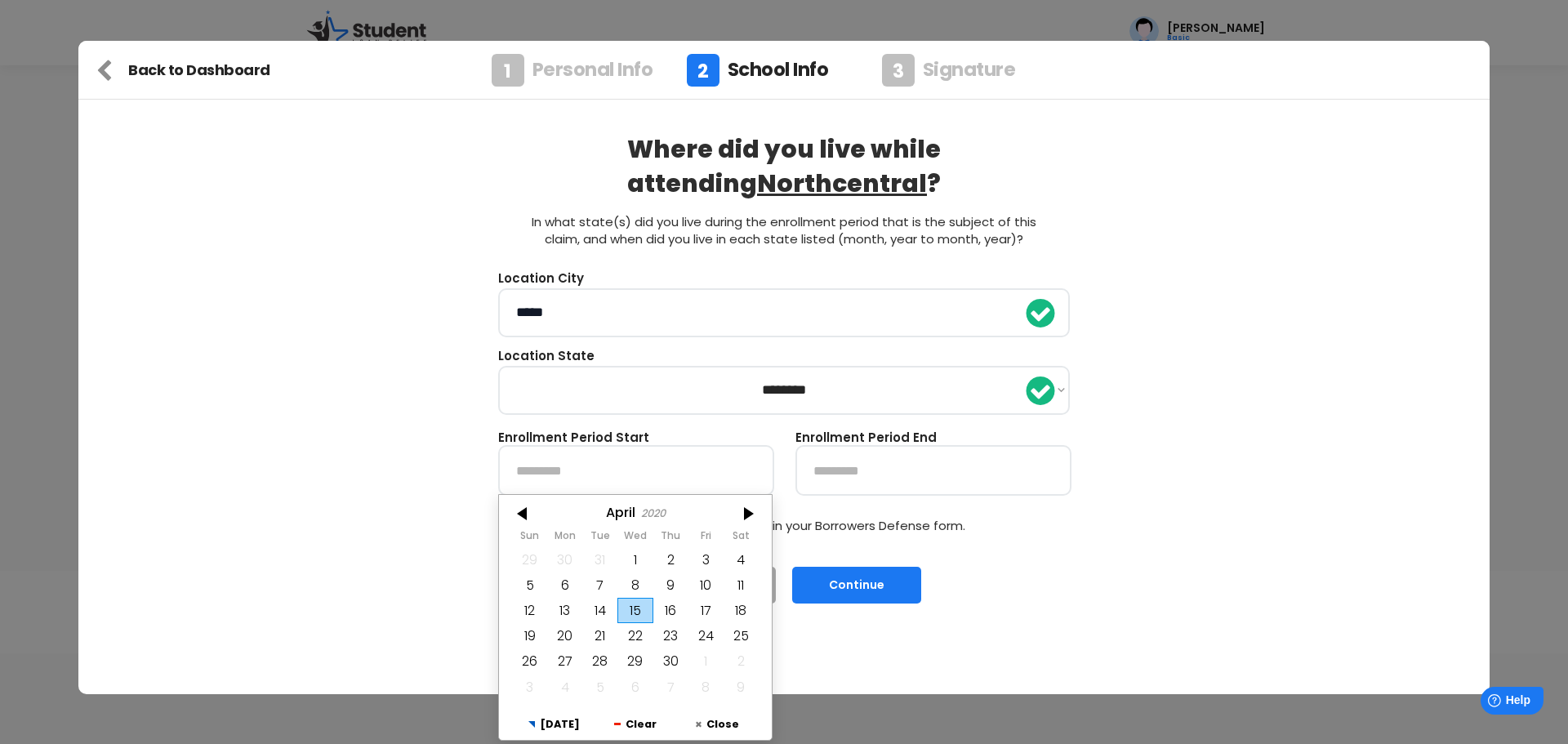
click at [513, 522] on div at bounding box center [523, 514] width 49 height 26
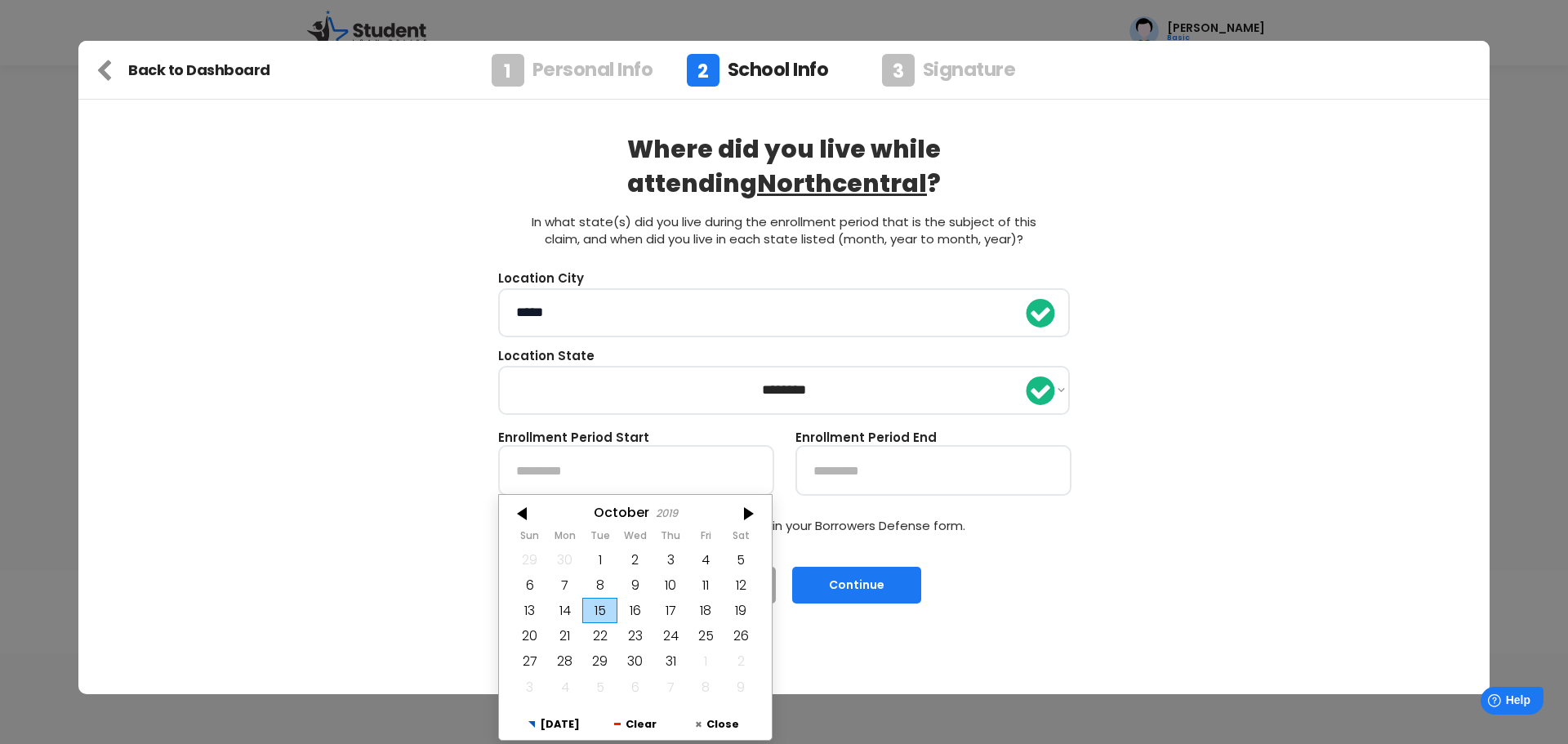
click at [513, 522] on div at bounding box center [523, 514] width 49 height 26
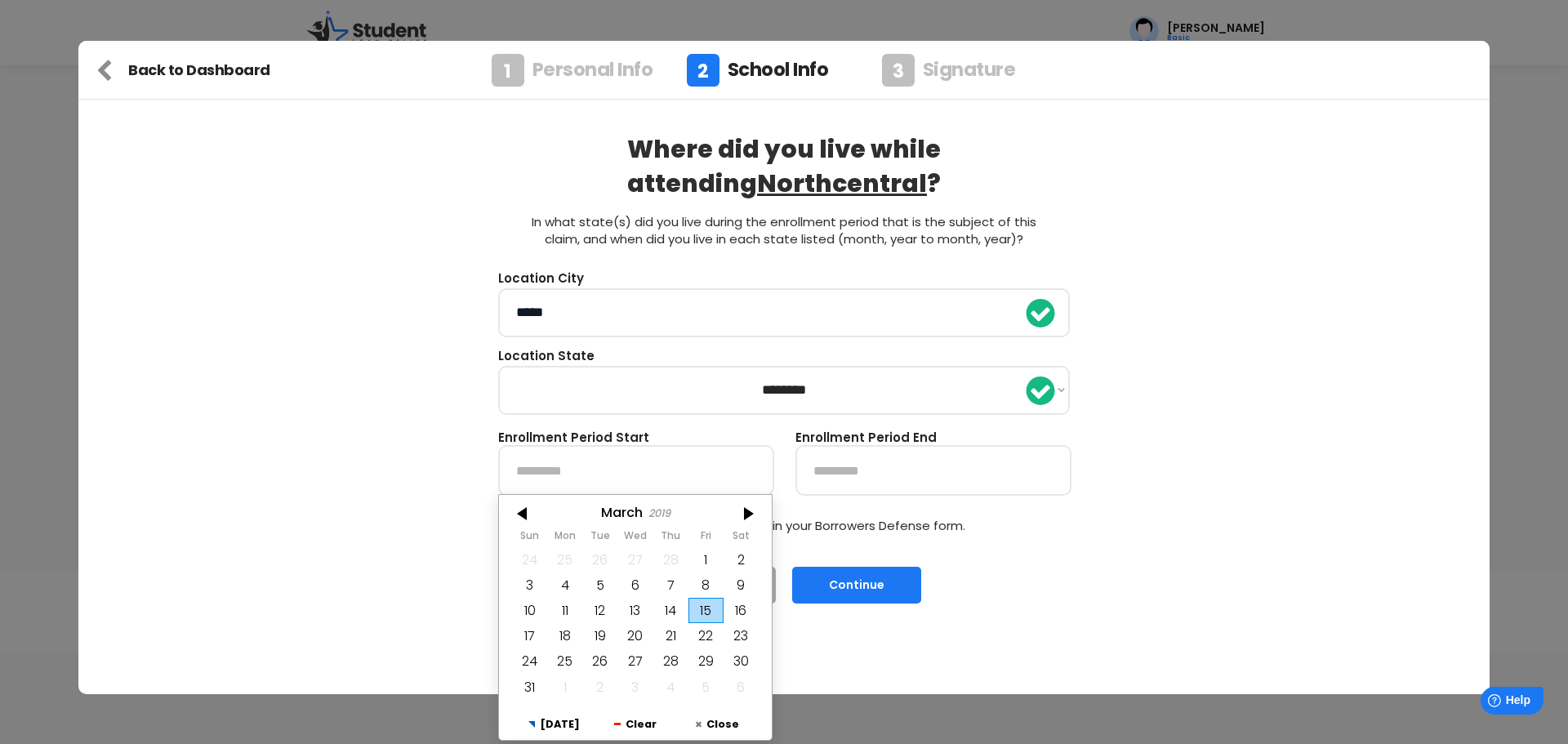
click at [513, 522] on div at bounding box center [523, 514] width 49 height 26
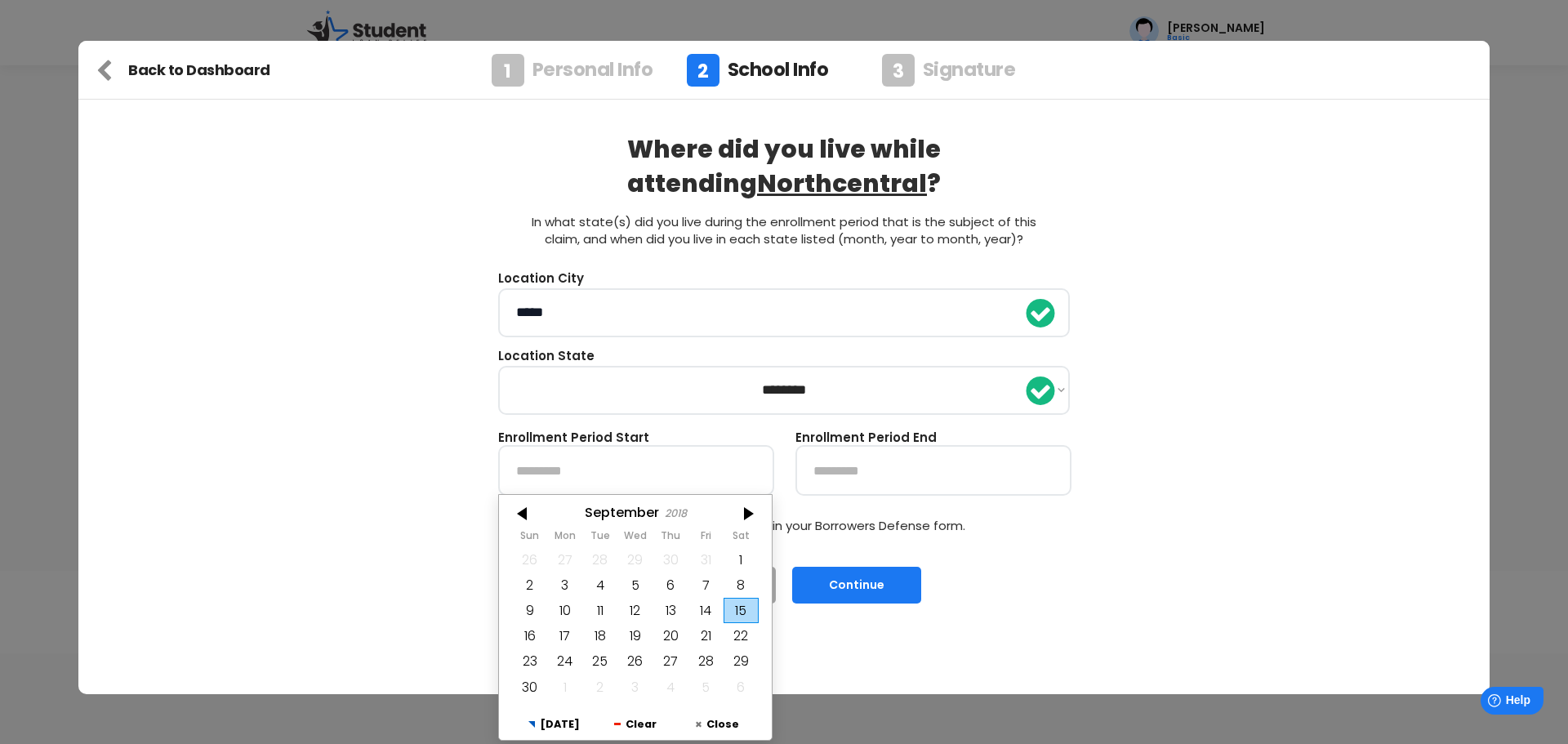
click at [513, 522] on div at bounding box center [523, 514] width 49 height 26
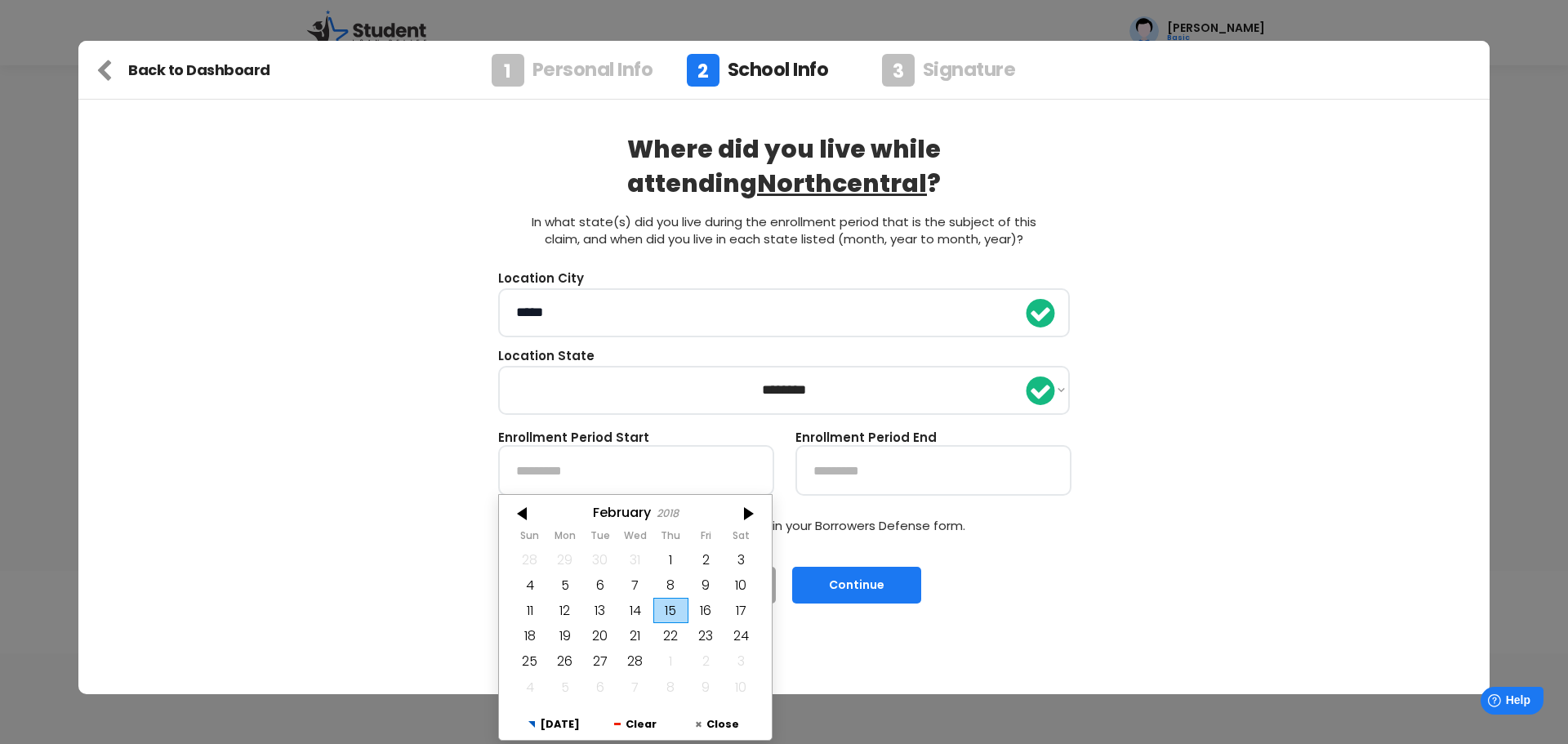
click at [513, 522] on div at bounding box center [523, 514] width 49 height 26
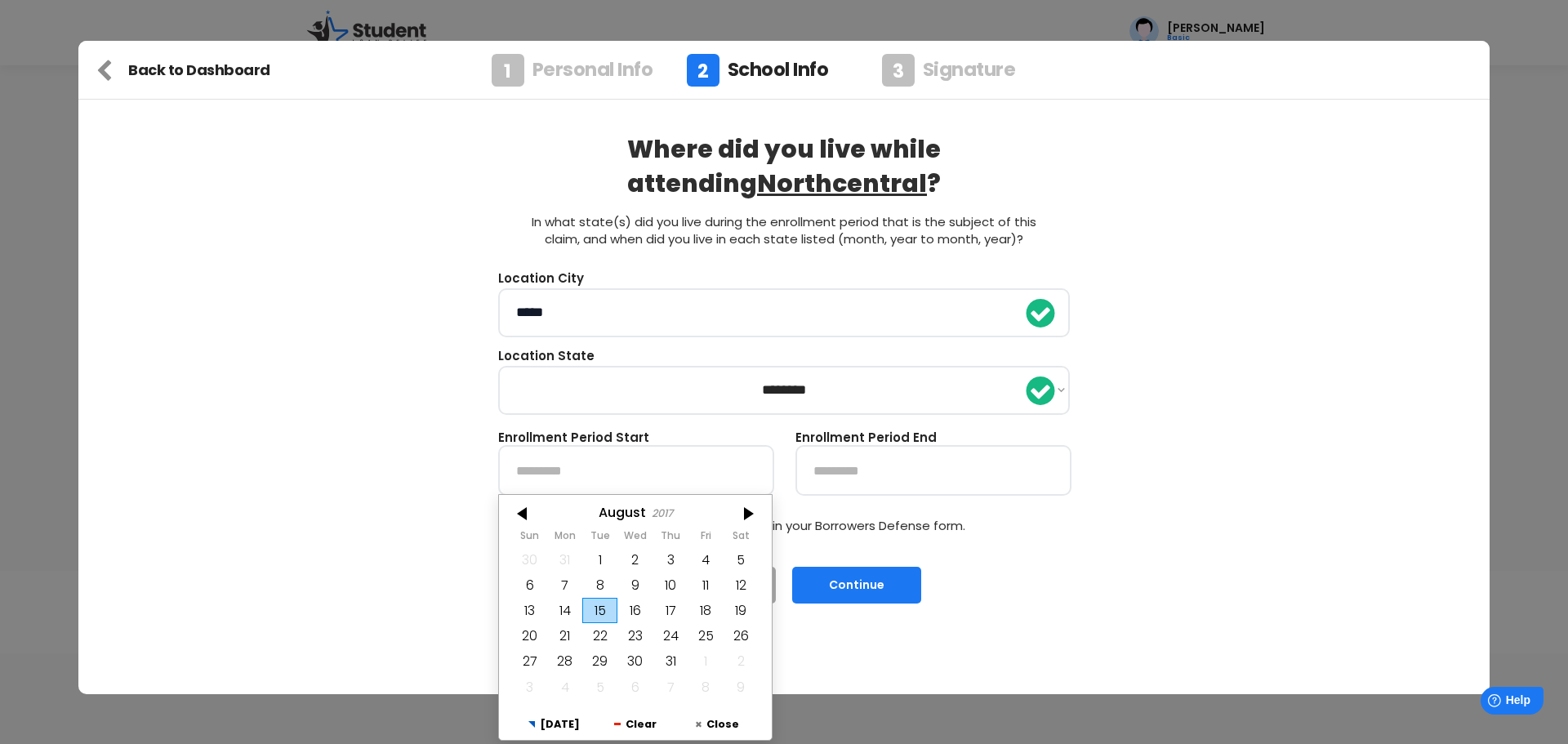
click at [513, 522] on div at bounding box center [523, 514] width 49 height 26
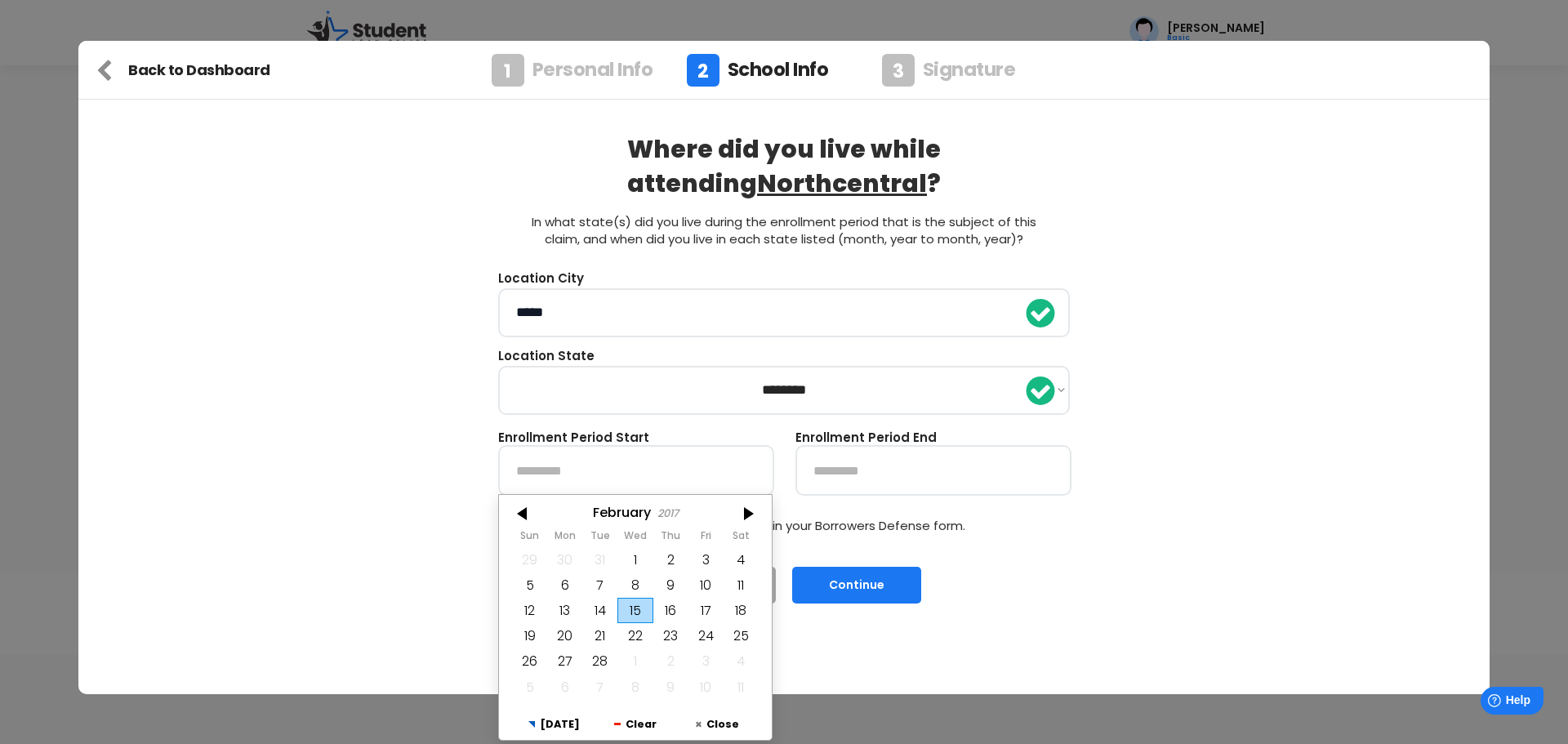
click at [513, 522] on div at bounding box center [523, 514] width 49 height 26
click at [514, 522] on div at bounding box center [523, 514] width 49 height 26
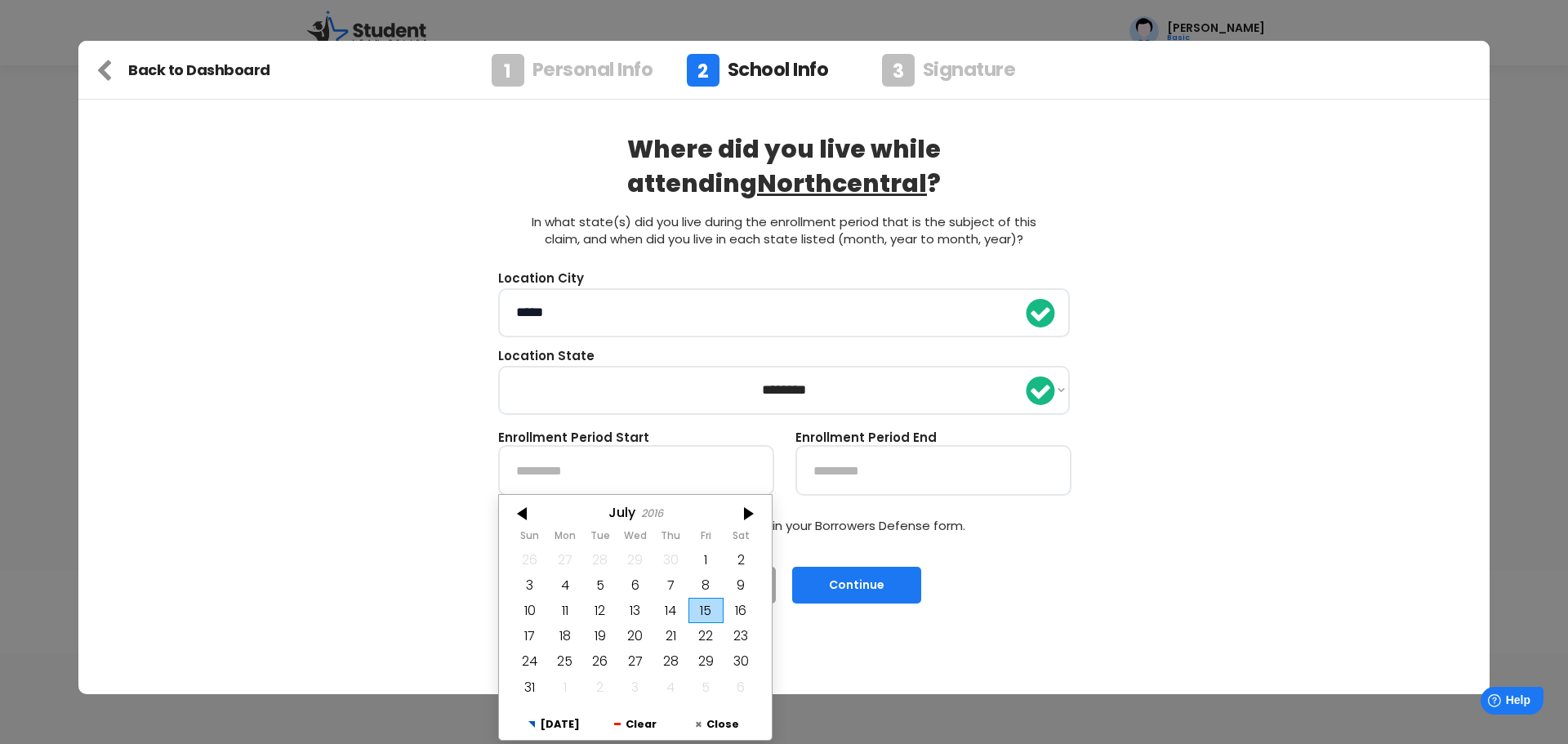
click at [514, 522] on div at bounding box center [523, 514] width 49 height 26
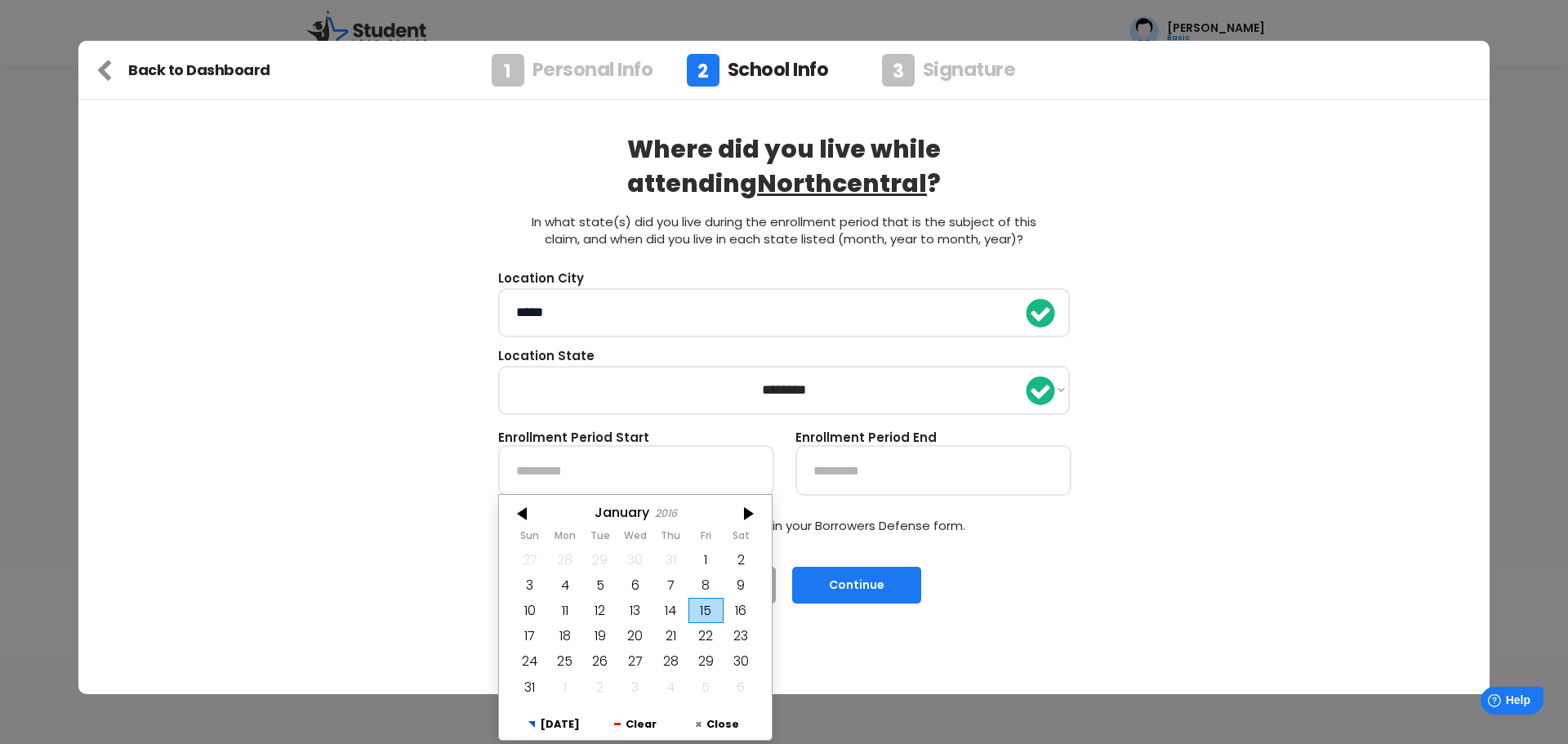
click at [514, 522] on div at bounding box center [523, 514] width 49 height 26
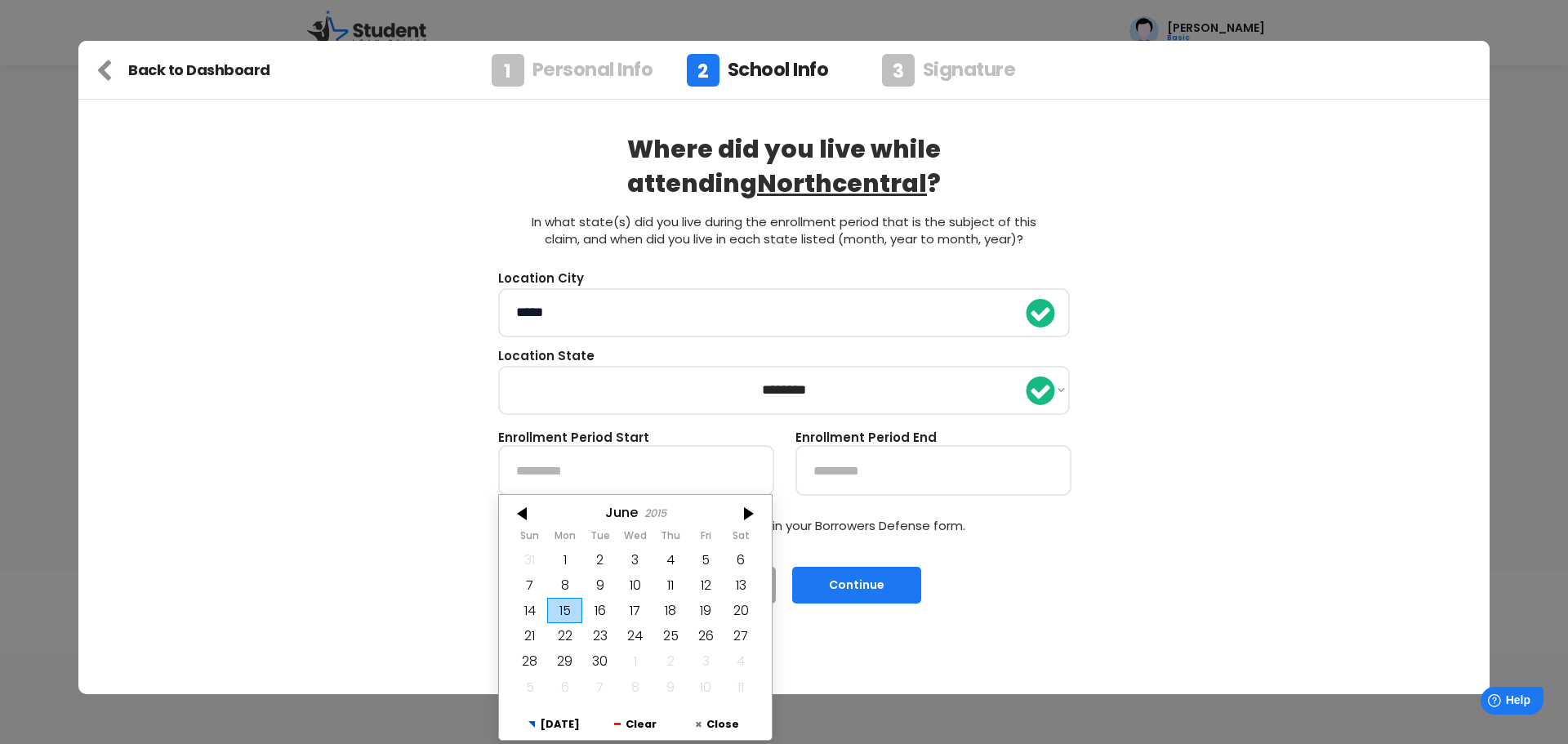
click at [514, 522] on div at bounding box center [523, 514] width 49 height 26
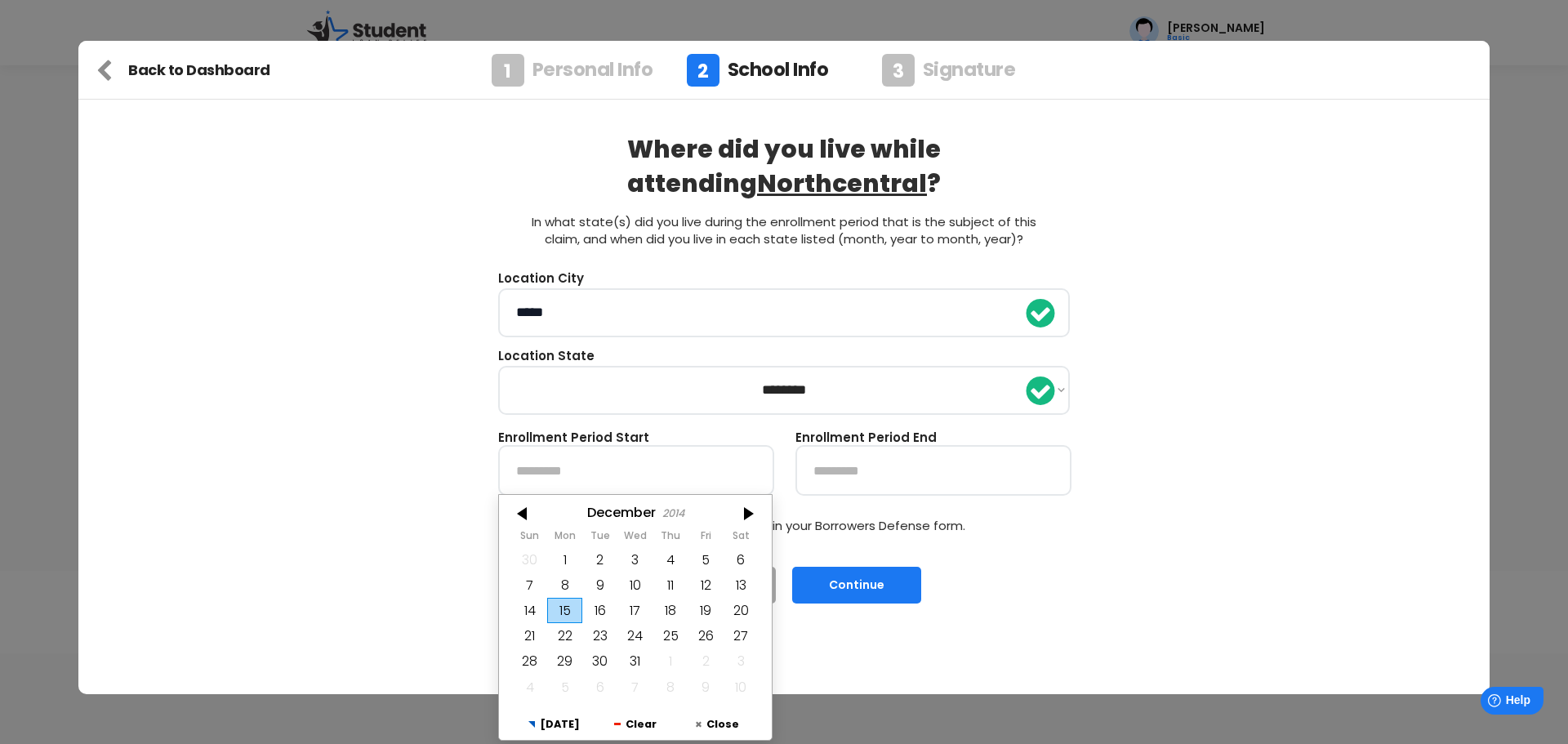
click at [514, 522] on div at bounding box center [523, 514] width 49 height 26
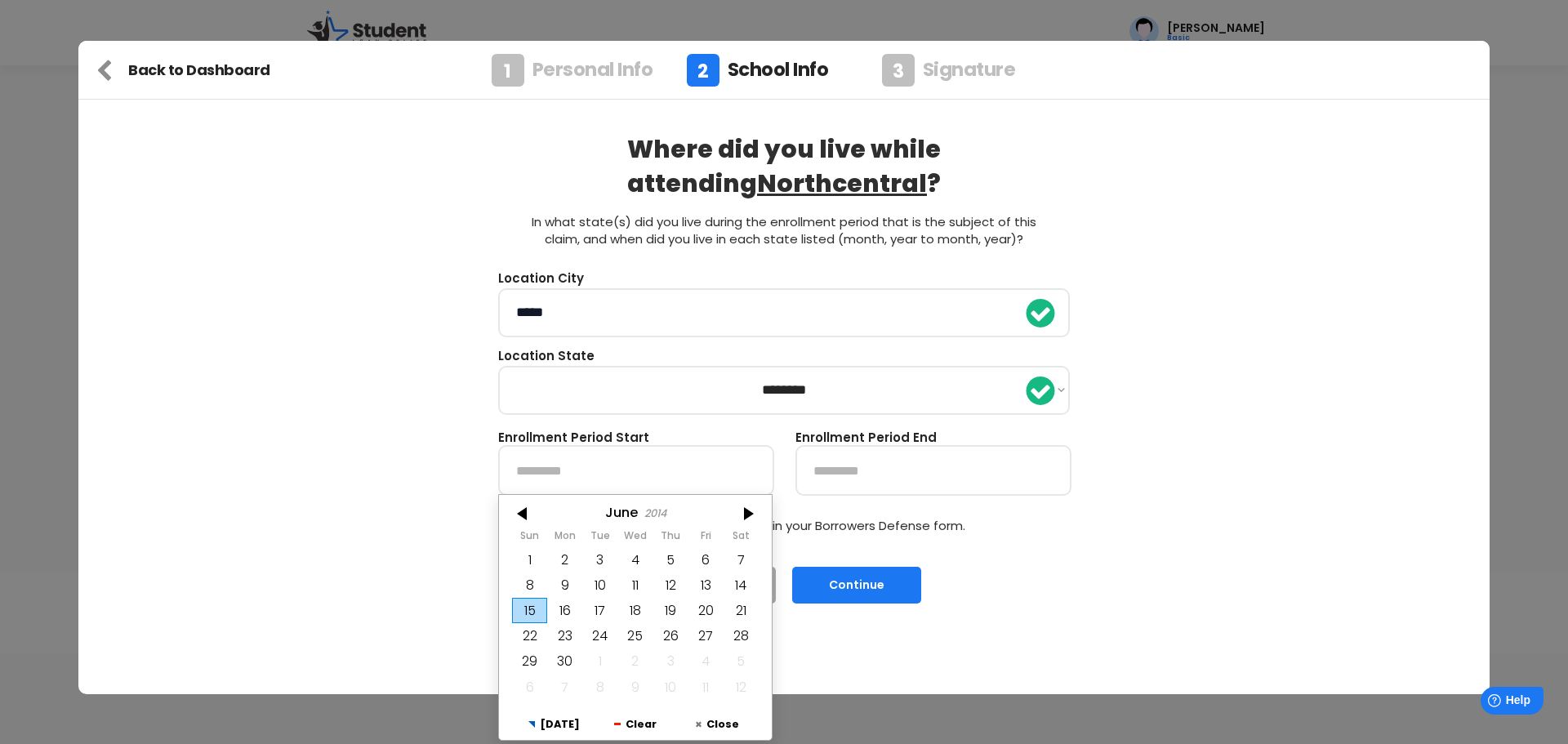
click at [514, 522] on div at bounding box center [523, 514] width 49 height 26
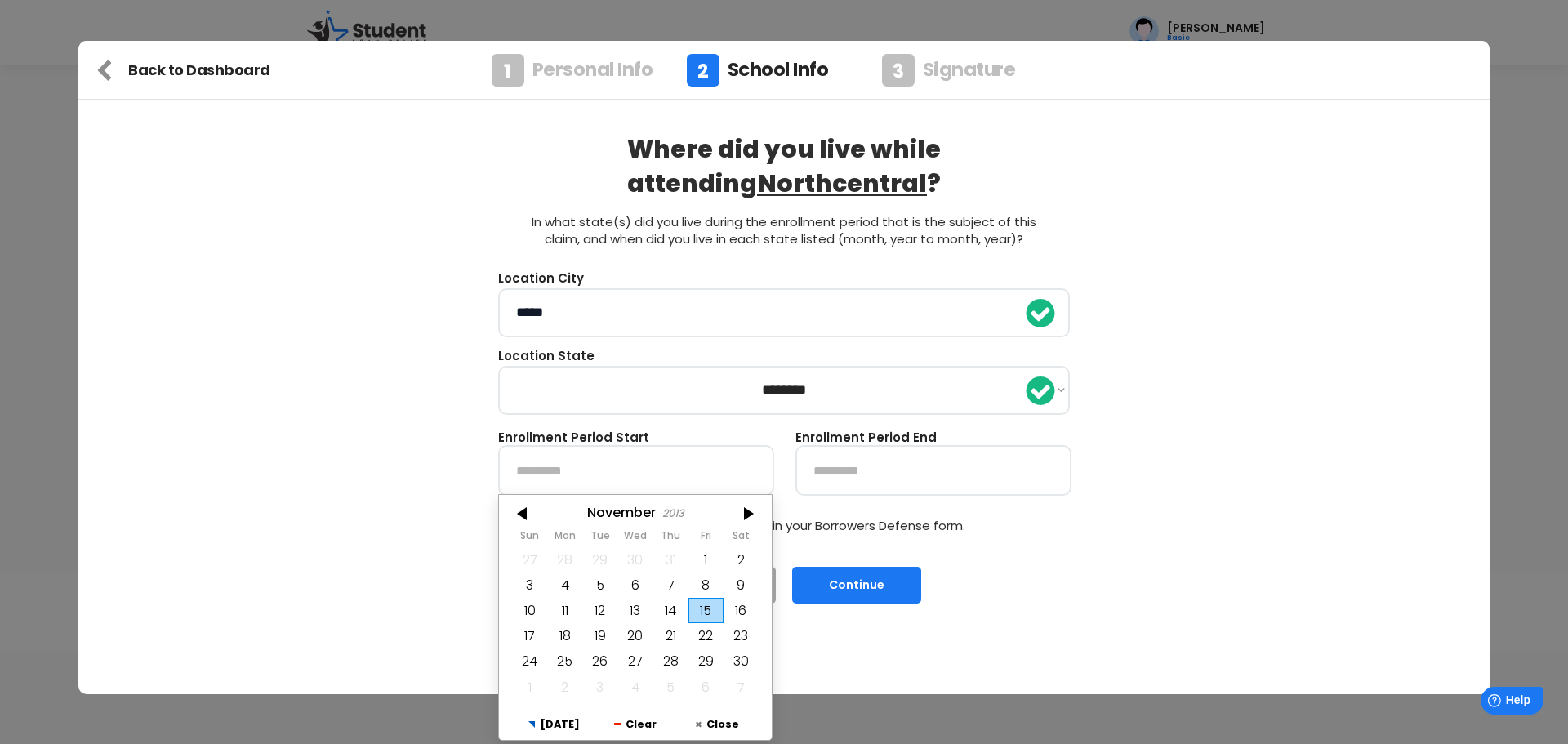
click at [514, 522] on div at bounding box center [523, 514] width 49 height 26
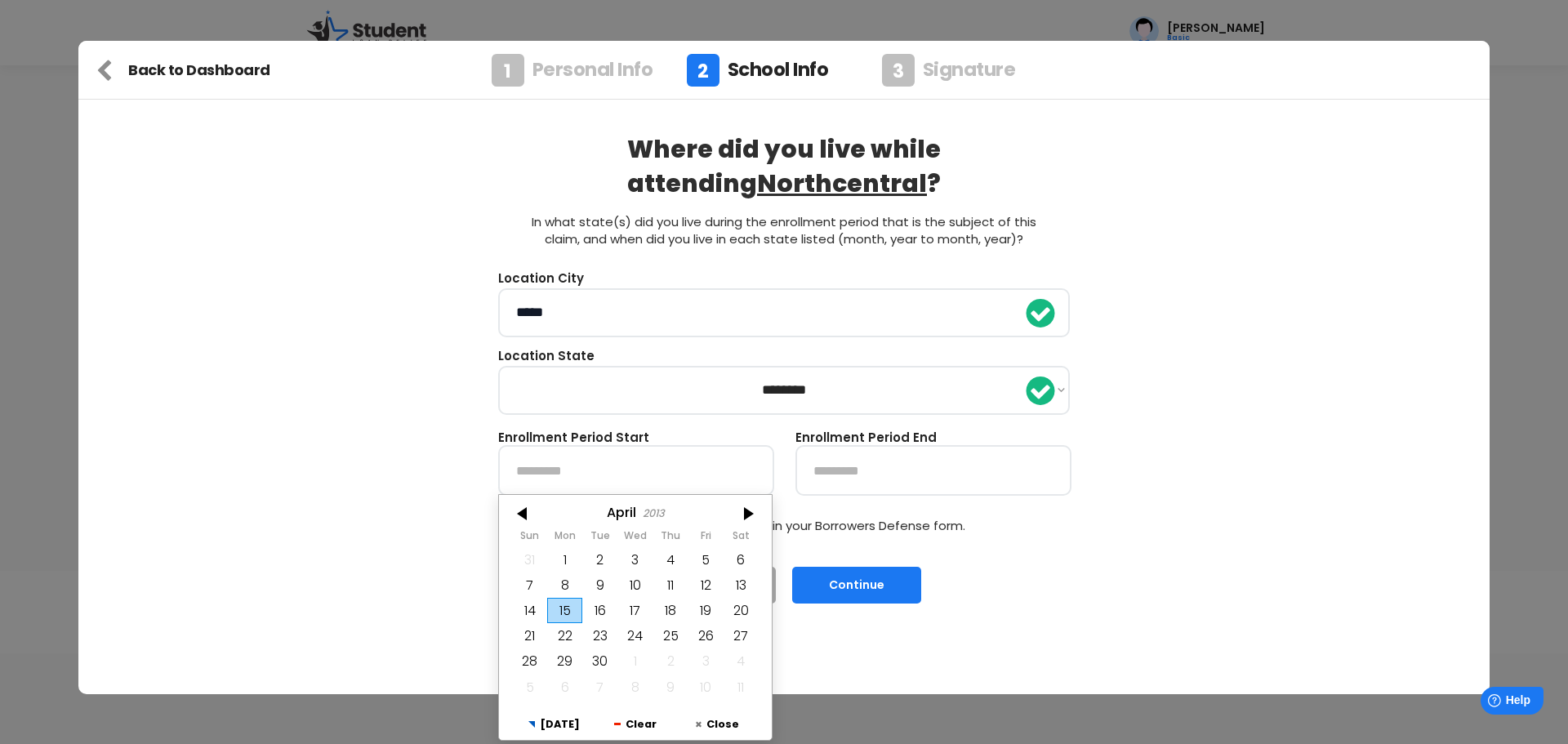
click at [514, 522] on div at bounding box center [523, 514] width 49 height 26
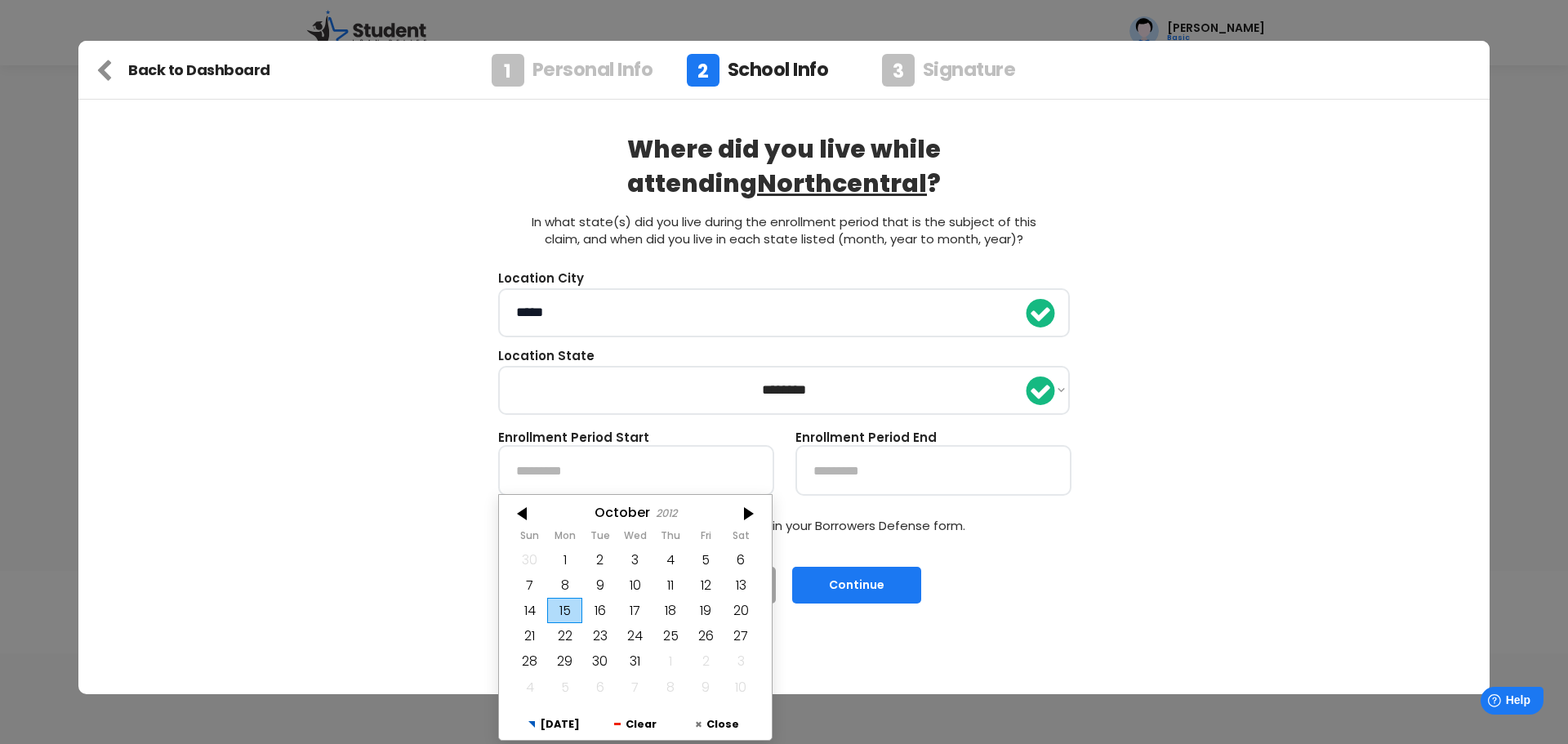
click at [514, 522] on div at bounding box center [523, 514] width 49 height 26
click at [515, 522] on div at bounding box center [523, 514] width 49 height 26
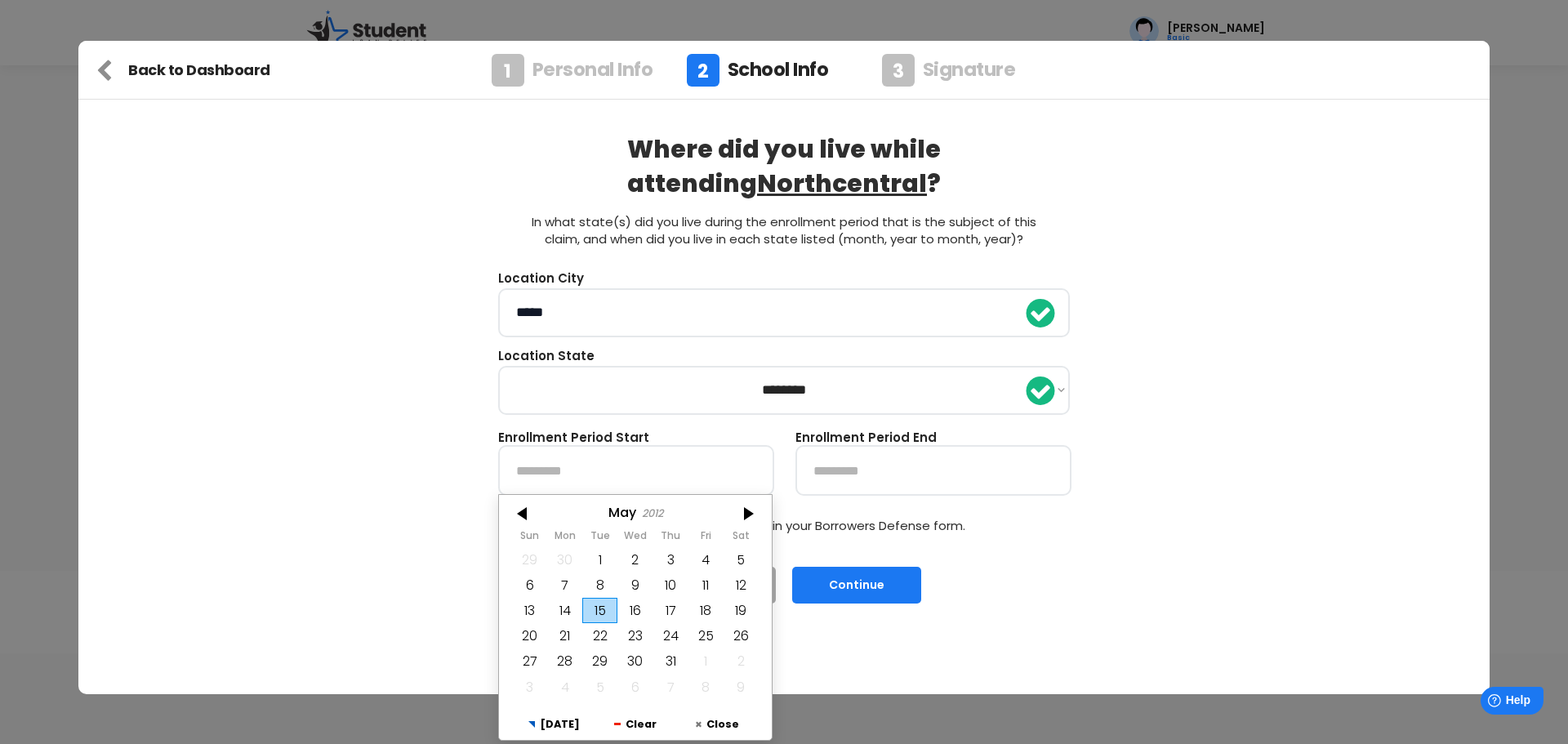
click at [515, 522] on div at bounding box center [523, 514] width 49 height 26
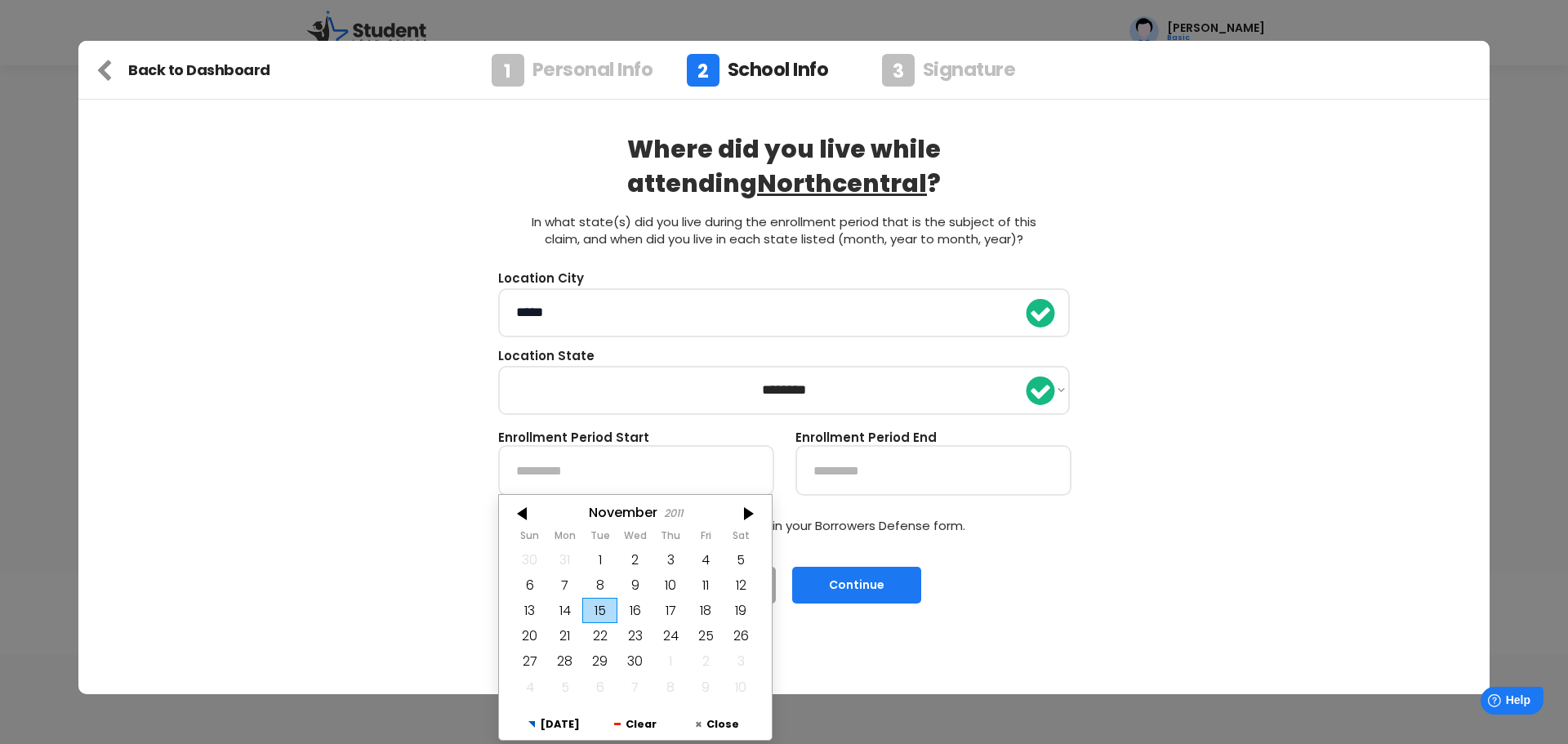
click at [515, 522] on div at bounding box center [523, 514] width 49 height 26
click at [740, 517] on div at bounding box center [747, 514] width 49 height 26
click at [672, 559] on div "1" at bounding box center [671, 559] width 35 height 25
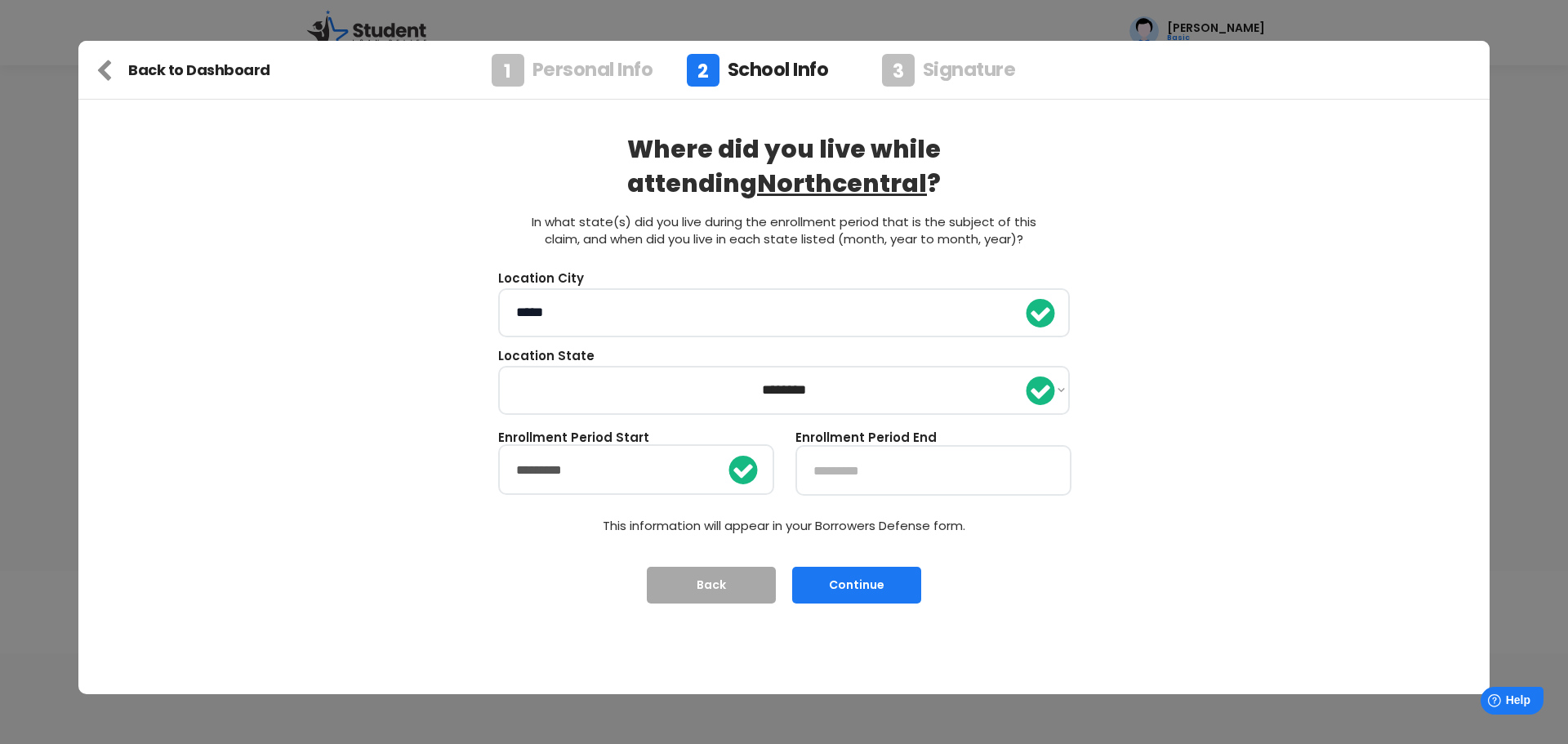
click at [830, 481] on input "text" at bounding box center [933, 471] width 276 height 51
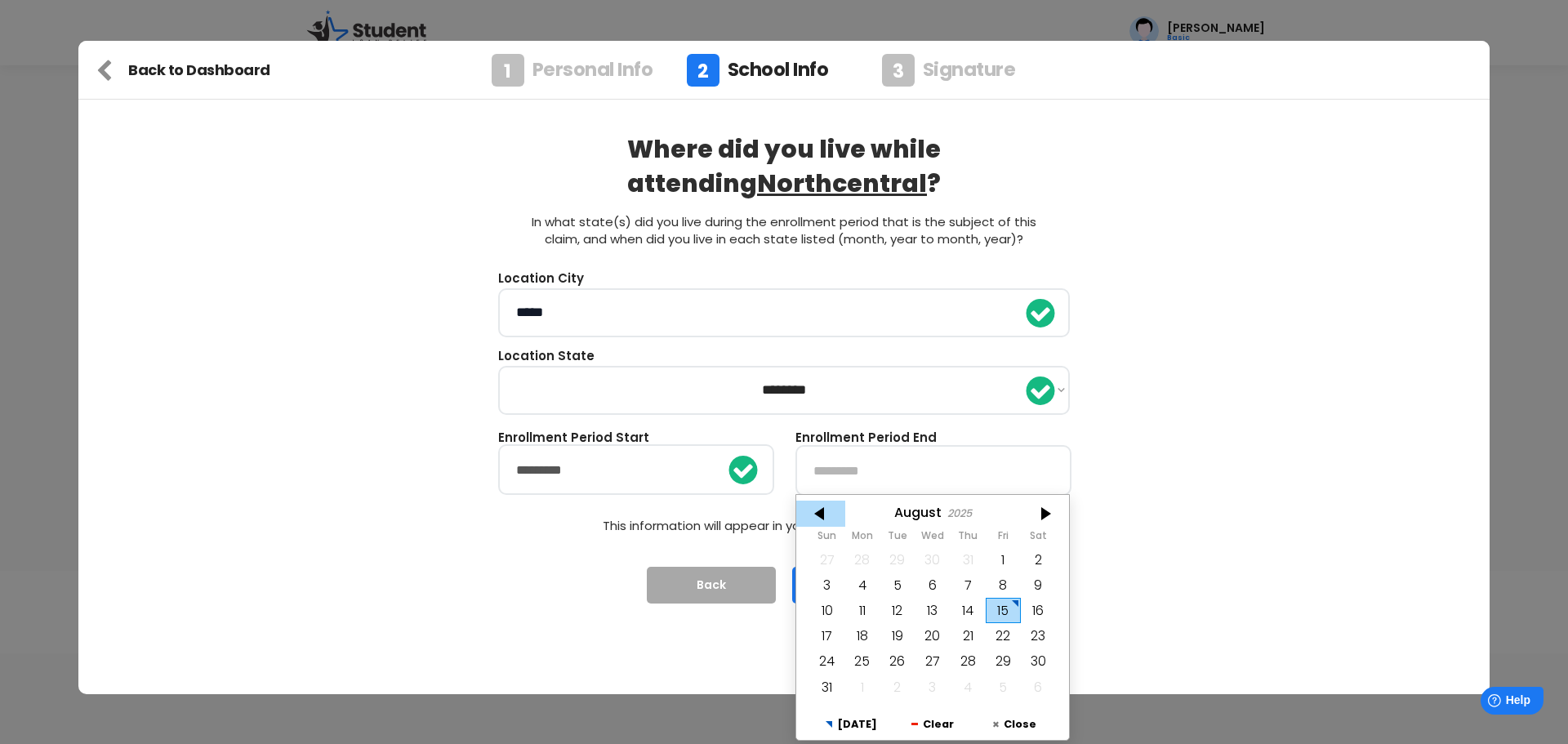
click at [812, 520] on div at bounding box center [821, 514] width 49 height 26
click at [811, 518] on div at bounding box center [821, 514] width 49 height 26
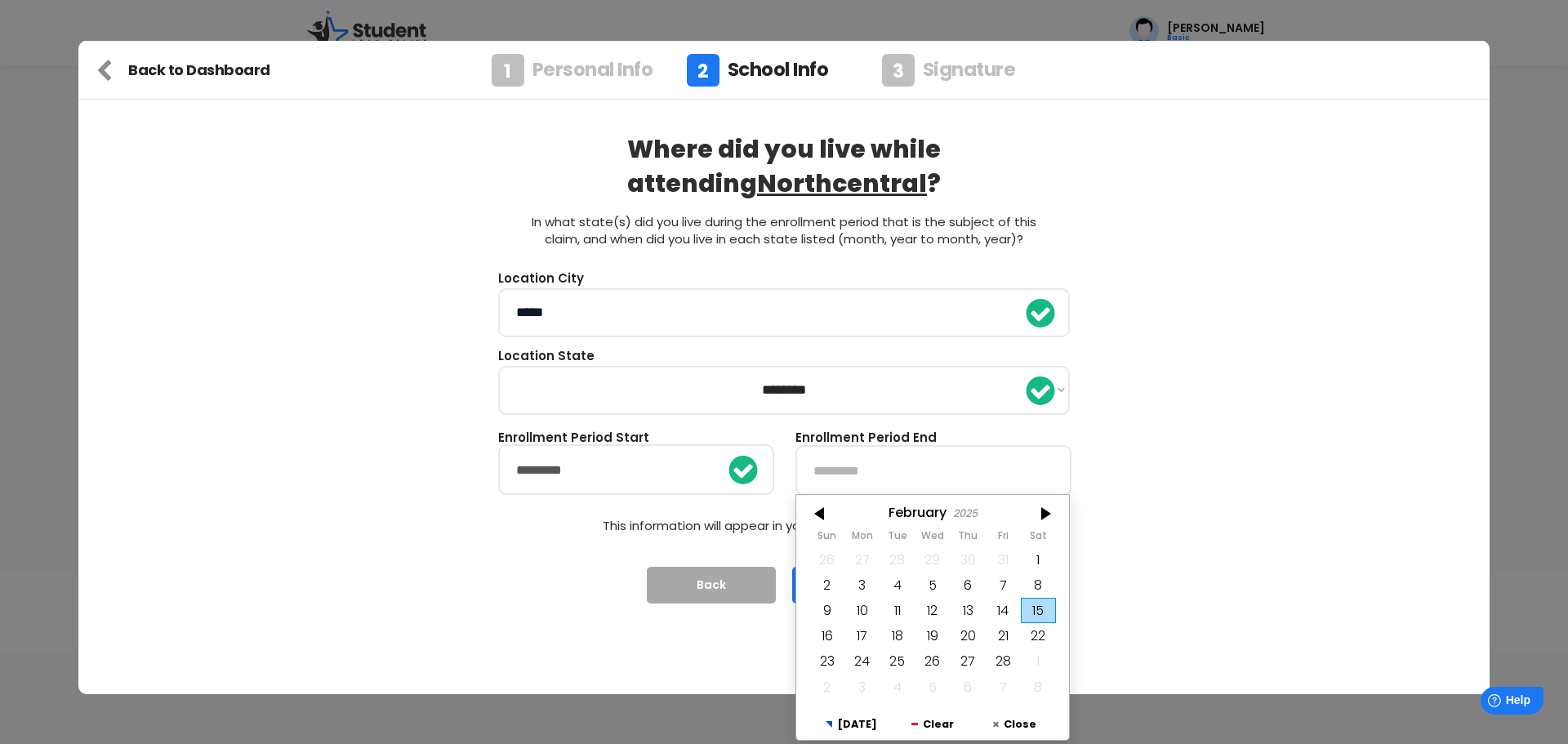
click at [811, 518] on div at bounding box center [821, 514] width 49 height 26
click at [810, 517] on div at bounding box center [821, 514] width 49 height 26
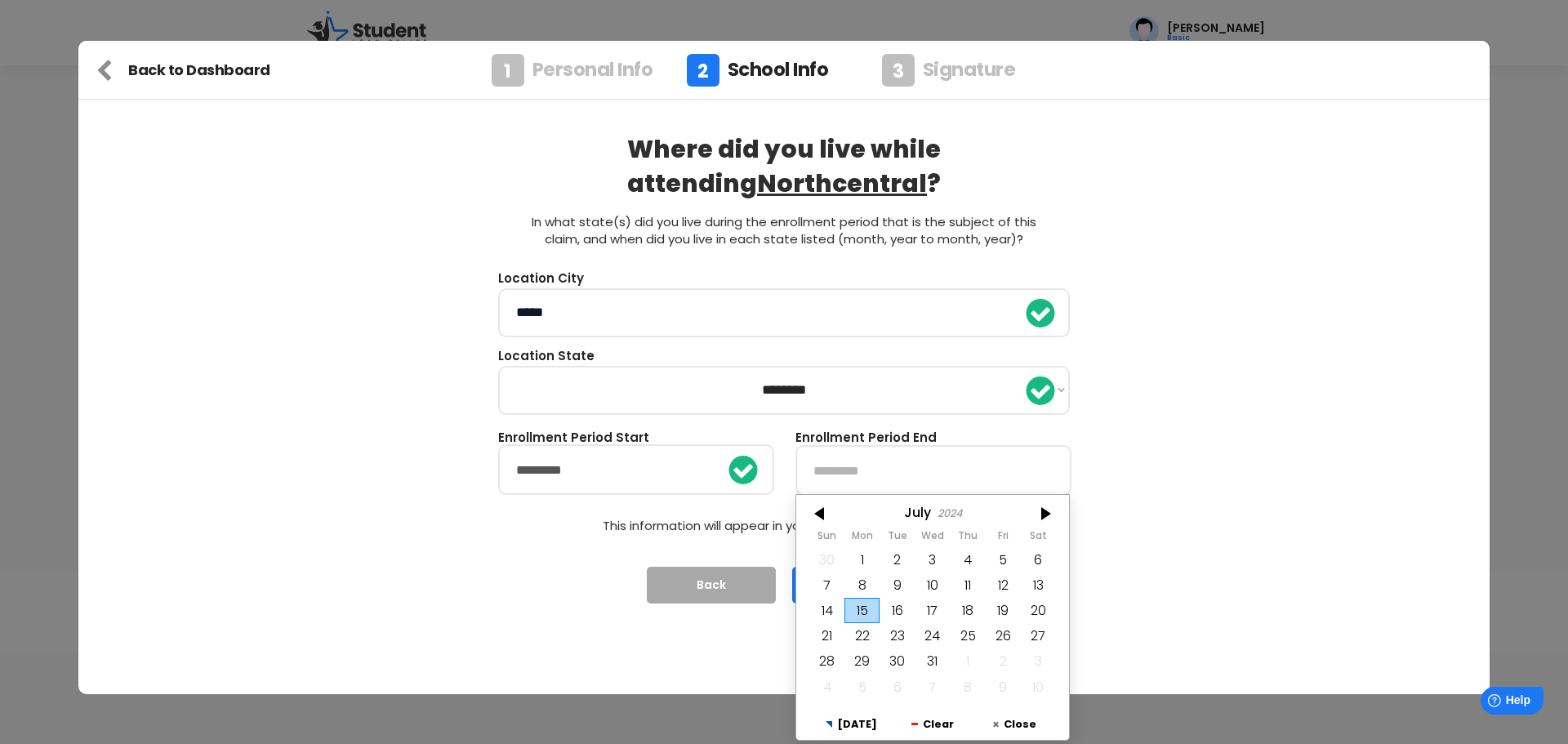
click at [617, 480] on input "*********" at bounding box center [636, 470] width 276 height 51
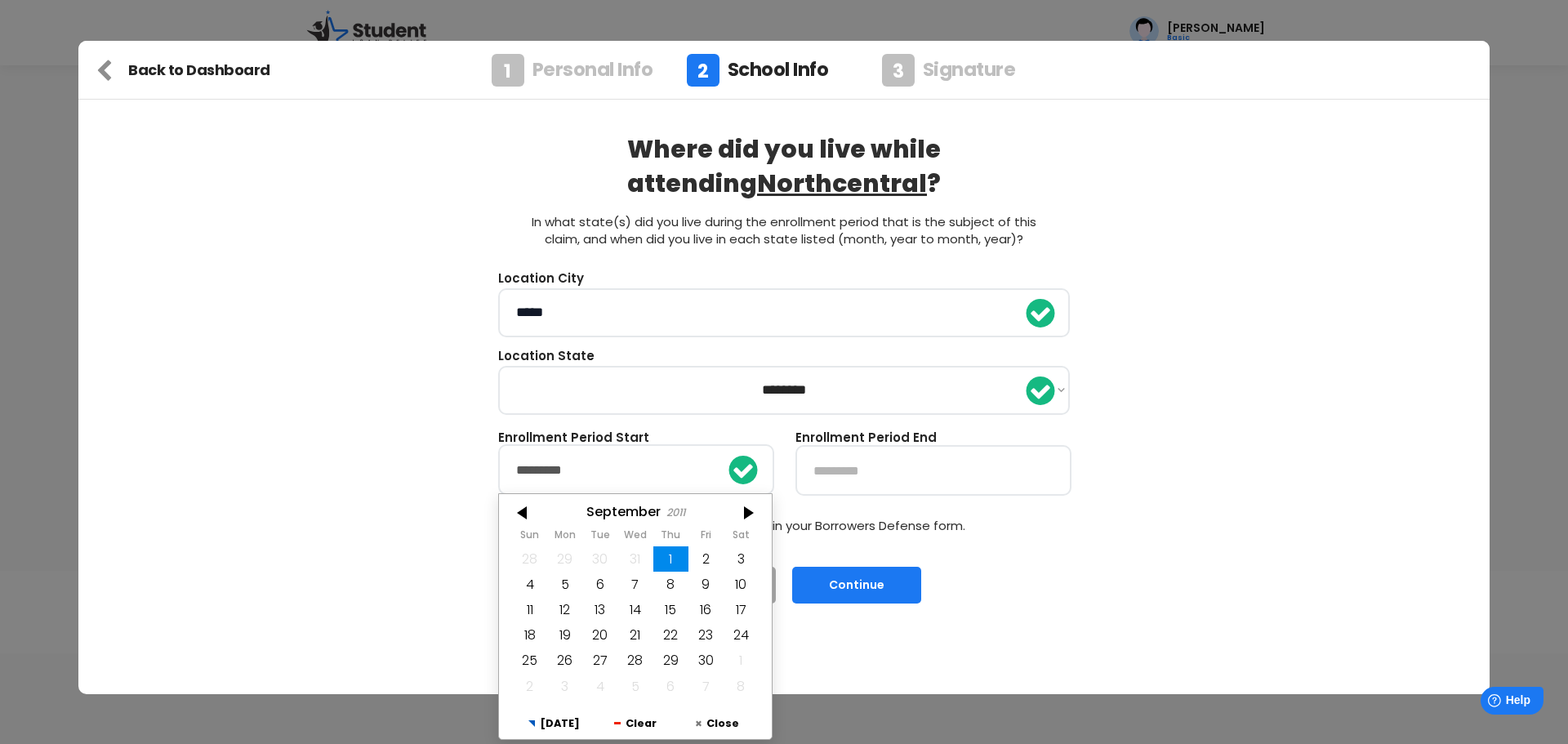
click at [675, 509] on div "2011" at bounding box center [676, 512] width 19 height 12
click at [737, 509] on div at bounding box center [747, 513] width 49 height 26
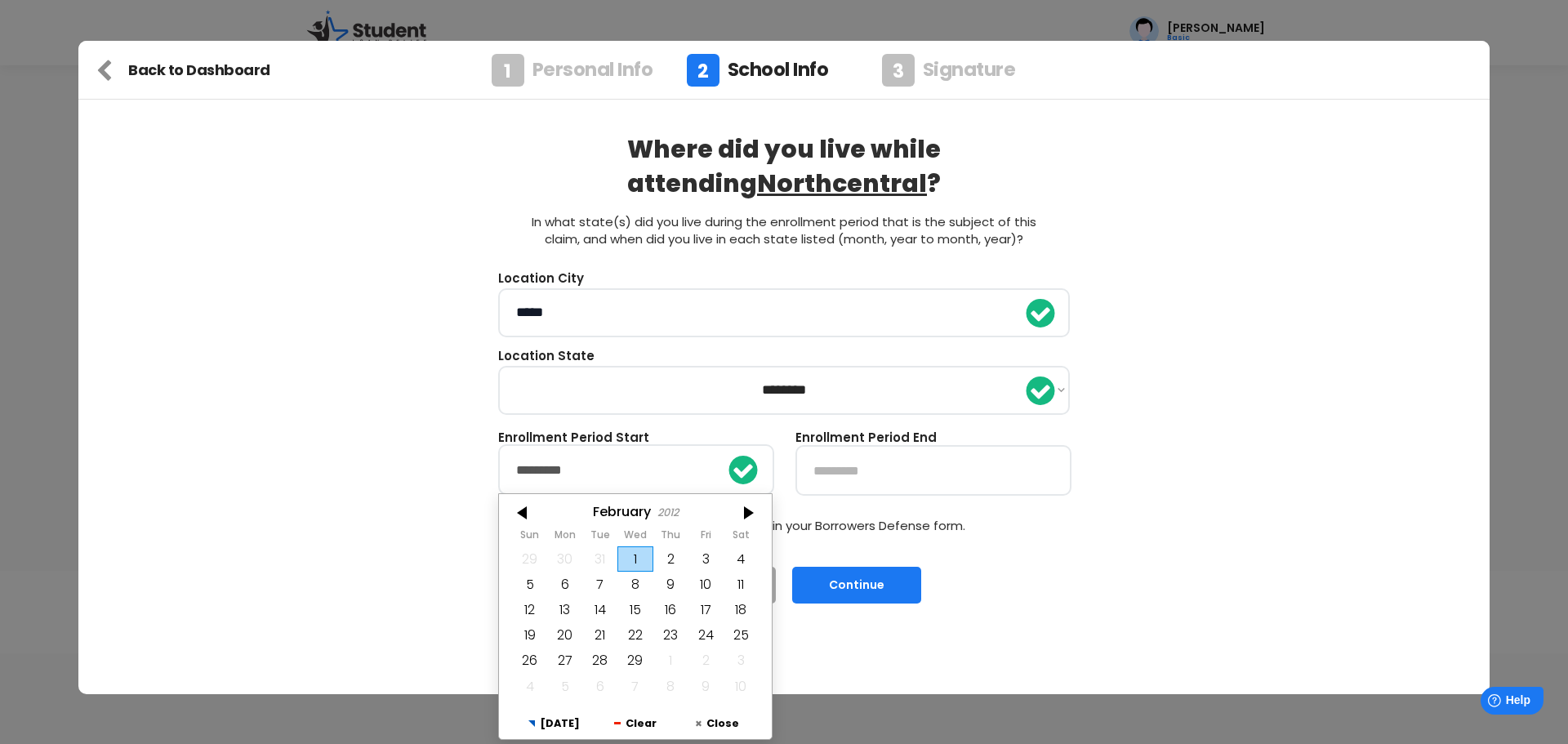
click at [737, 509] on div at bounding box center [747, 513] width 49 height 26
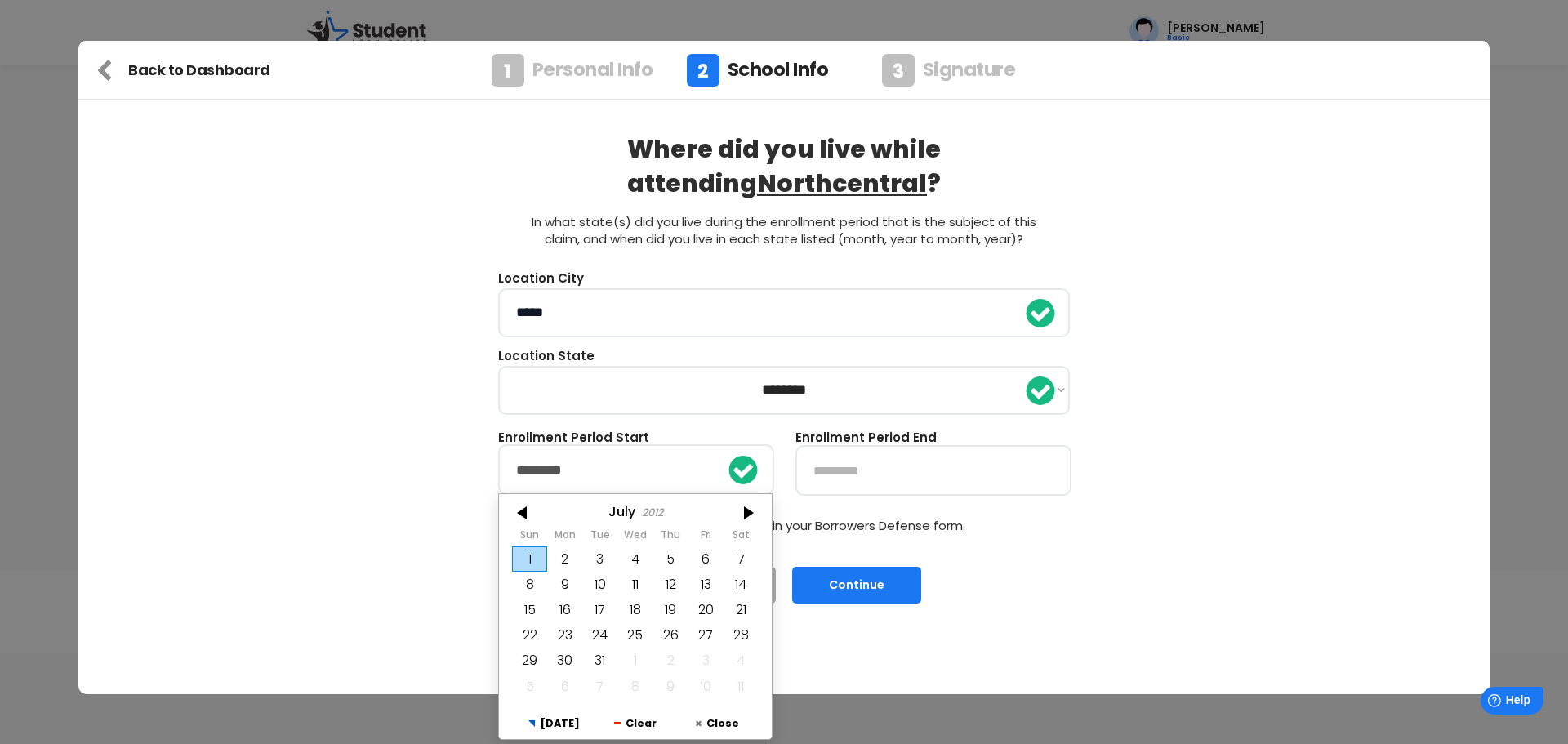
click at [737, 509] on div at bounding box center [747, 513] width 49 height 26
click at [741, 549] on div "1" at bounding box center [740, 559] width 35 height 25
type input "*********"
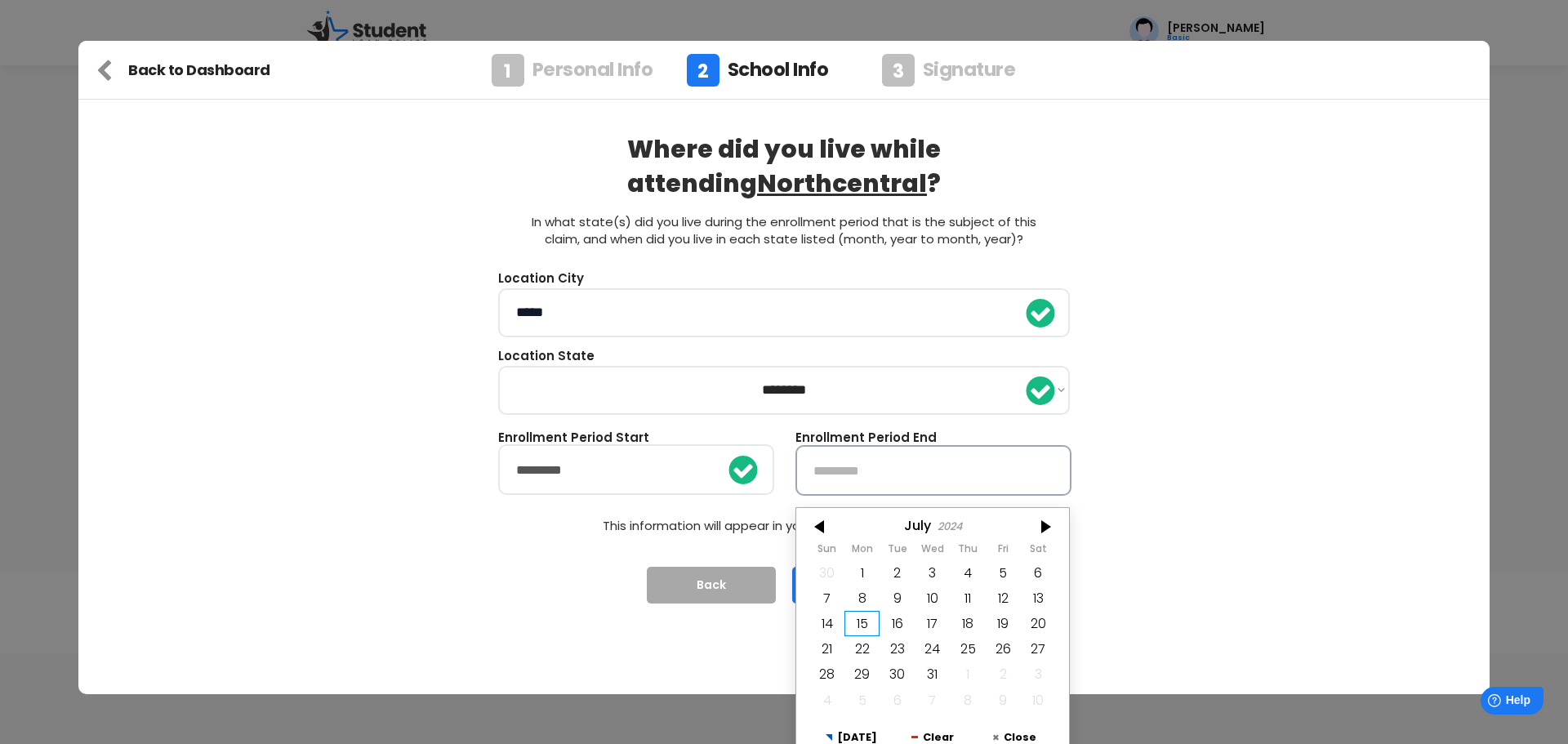
click at [823, 462] on input "text" at bounding box center [933, 471] width 276 height 51
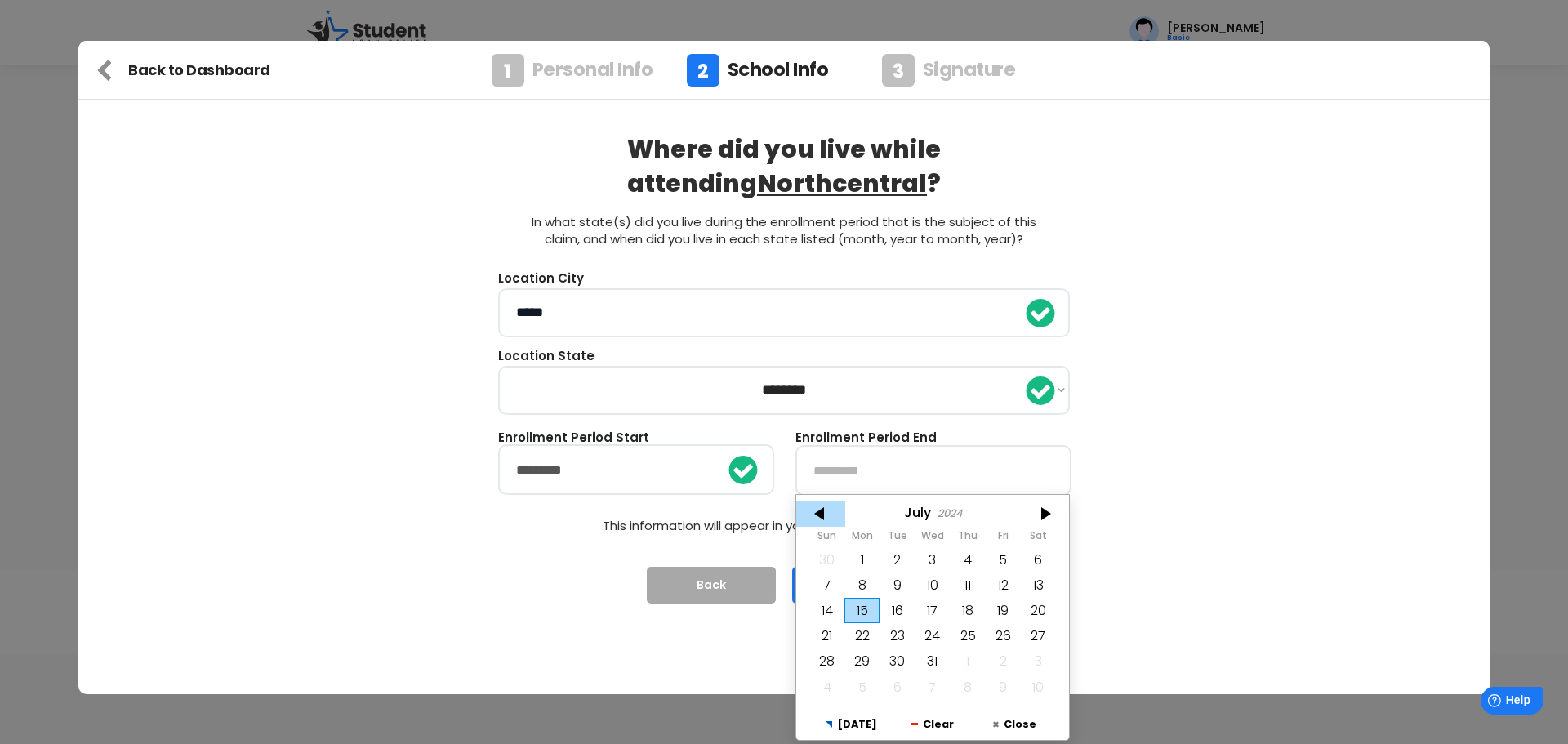
click at [811, 515] on div at bounding box center [821, 514] width 49 height 26
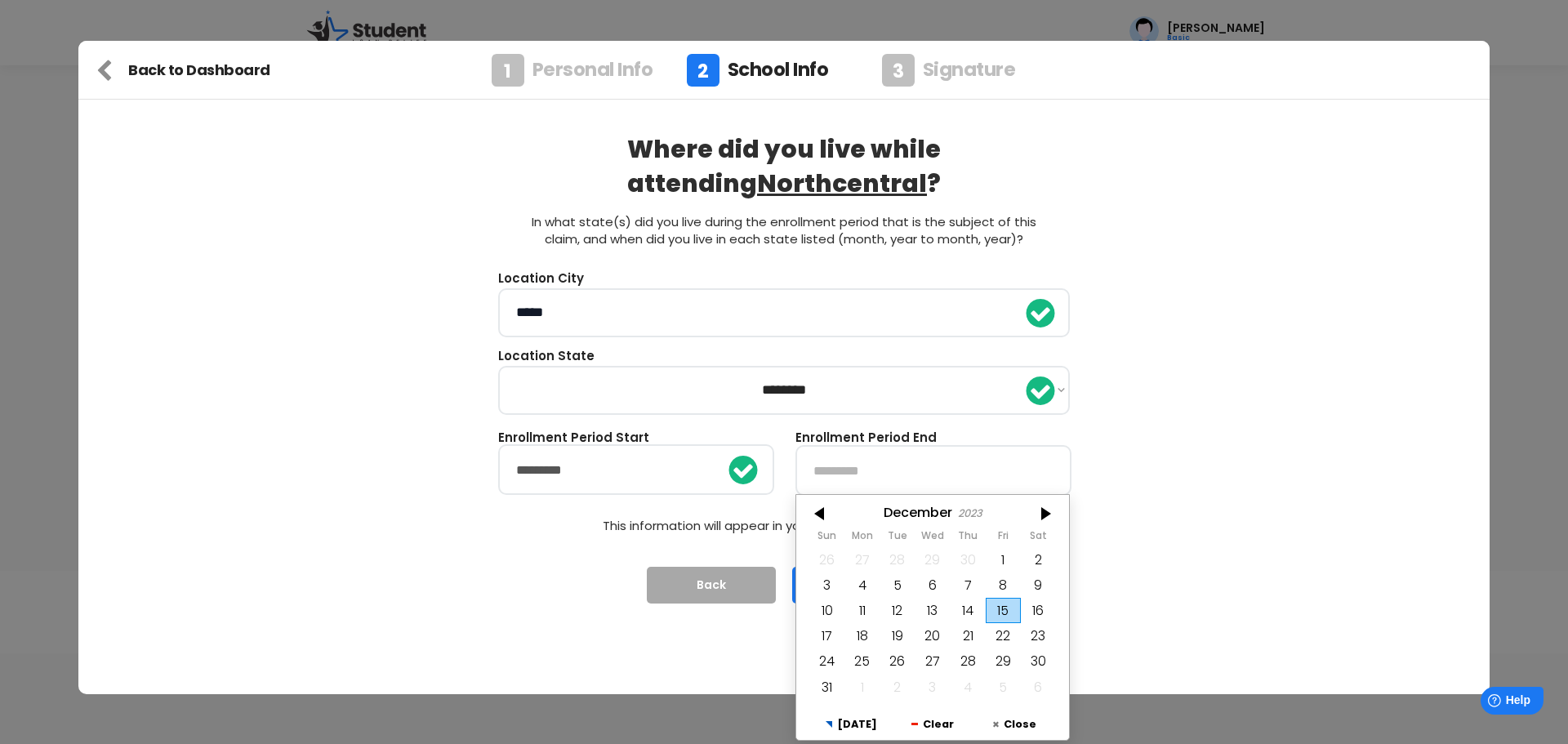
click at [811, 515] on div at bounding box center [821, 514] width 49 height 26
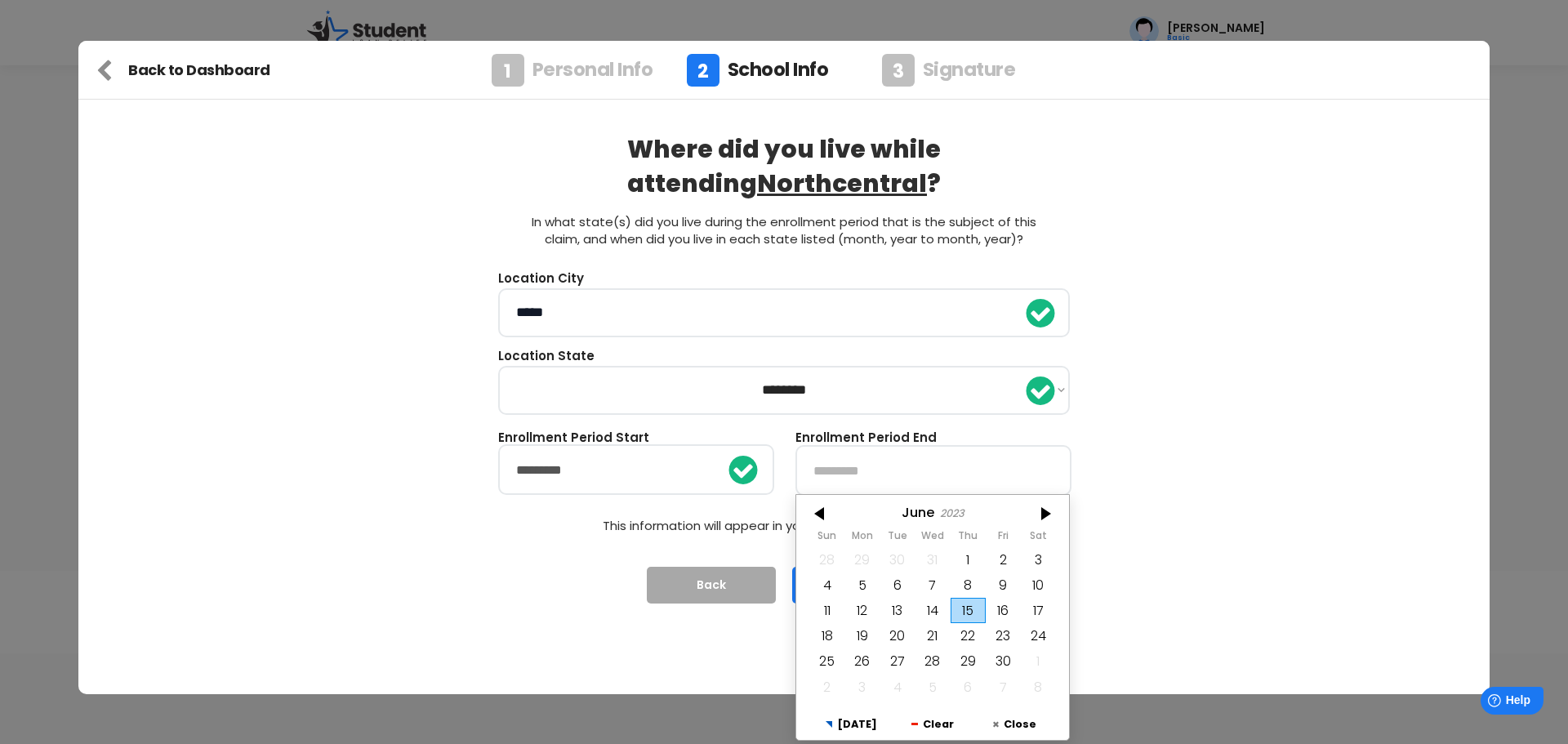
click at [811, 515] on div at bounding box center [821, 514] width 49 height 26
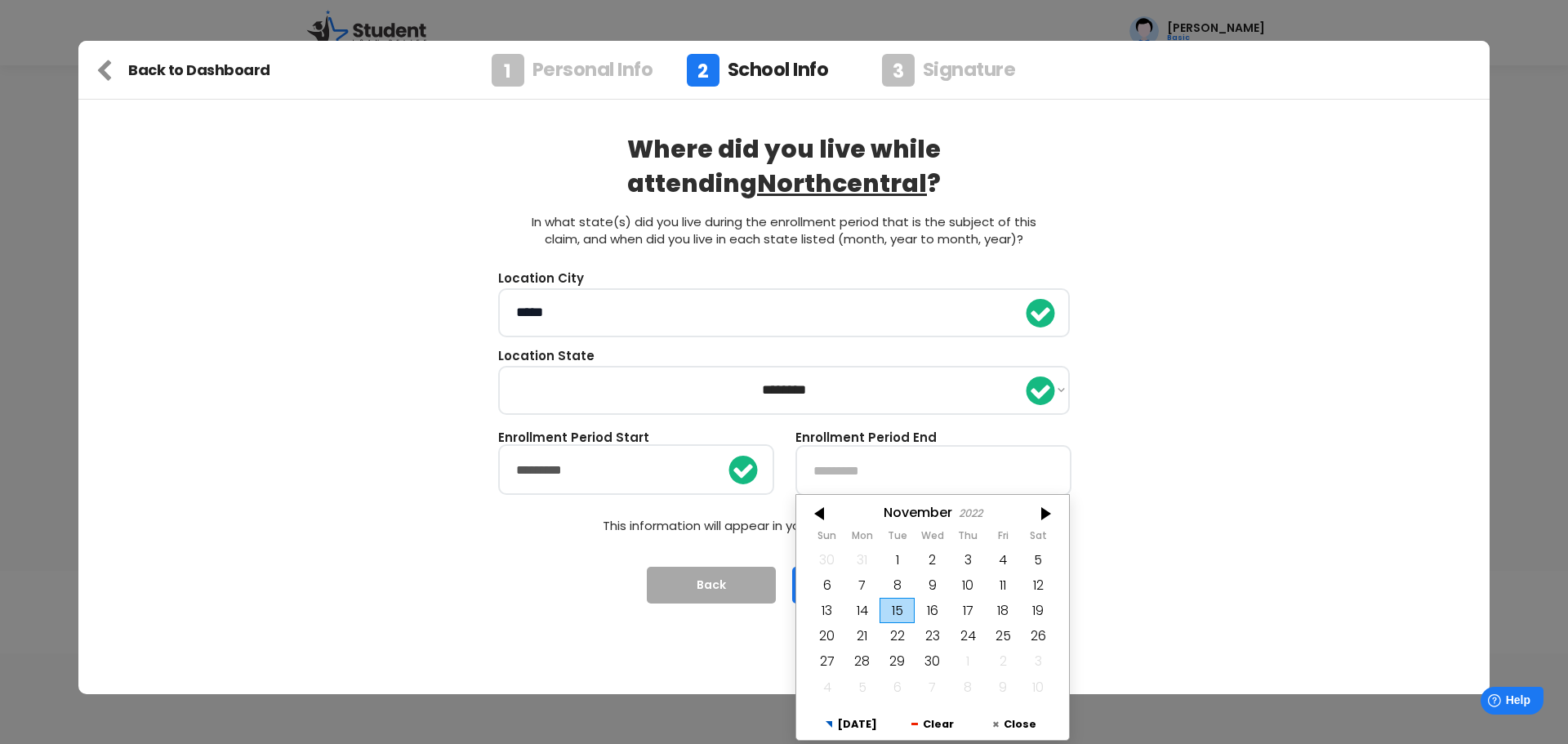
click at [811, 515] on div at bounding box center [821, 514] width 49 height 26
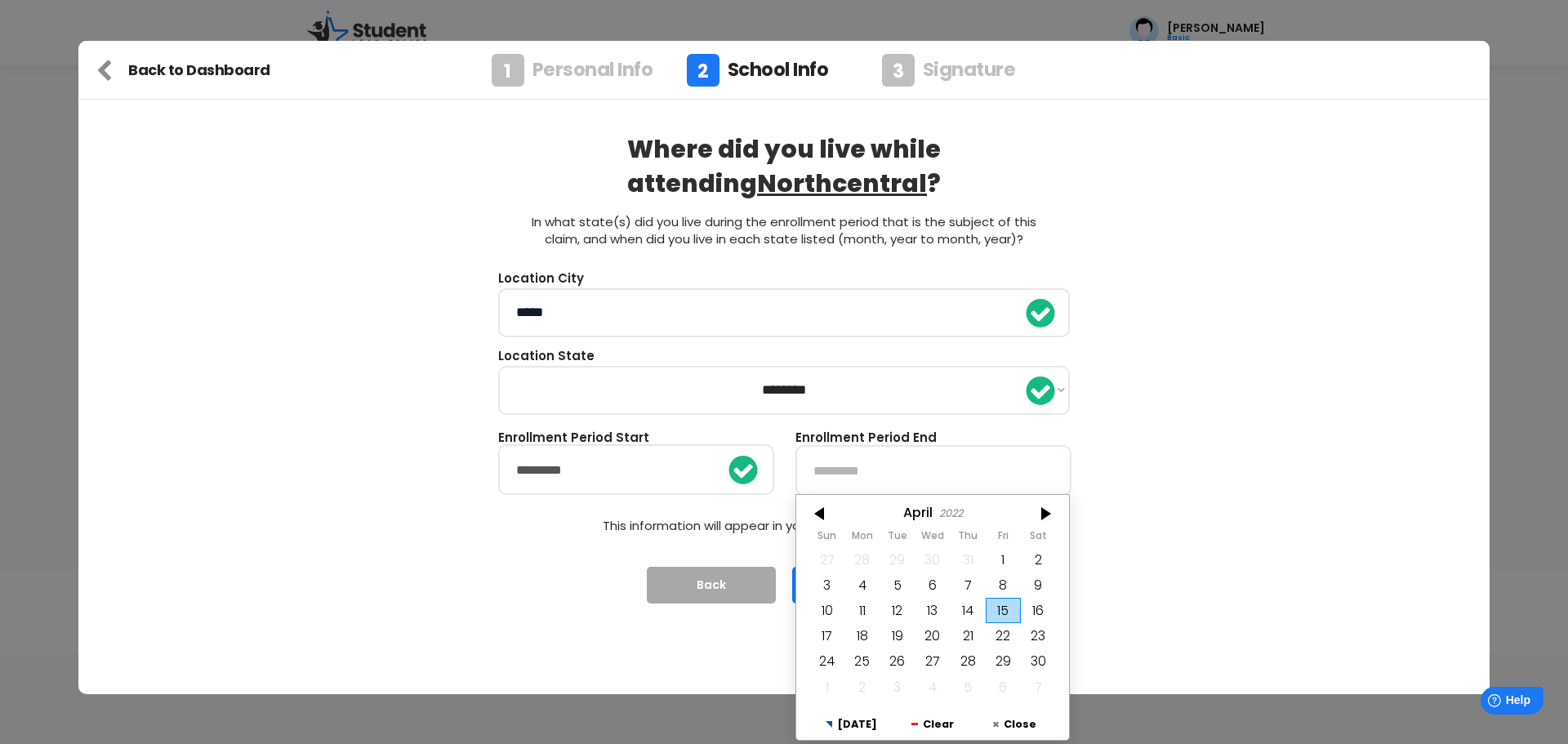
click at [811, 515] on div at bounding box center [821, 514] width 49 height 26
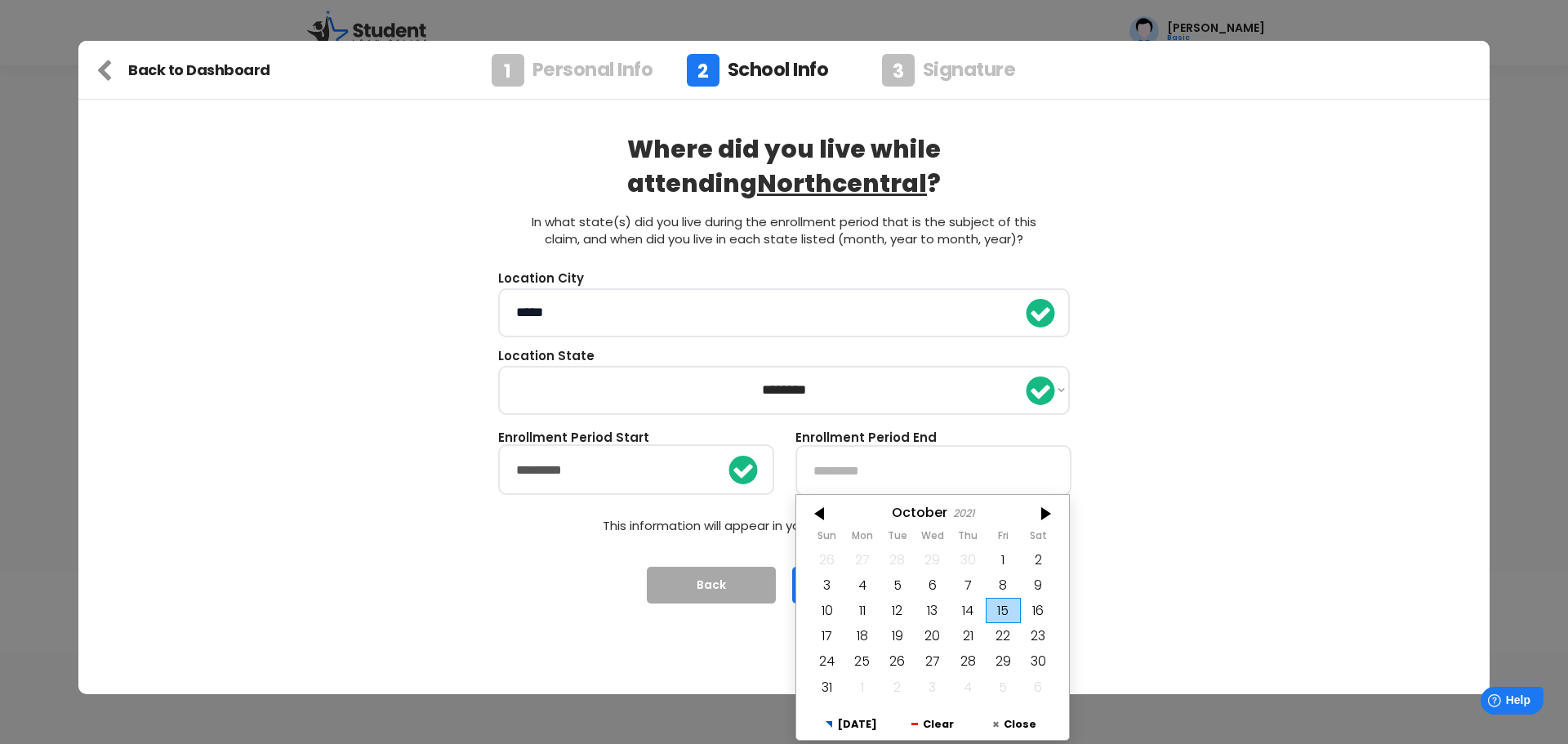
click at [811, 515] on div at bounding box center [821, 514] width 49 height 26
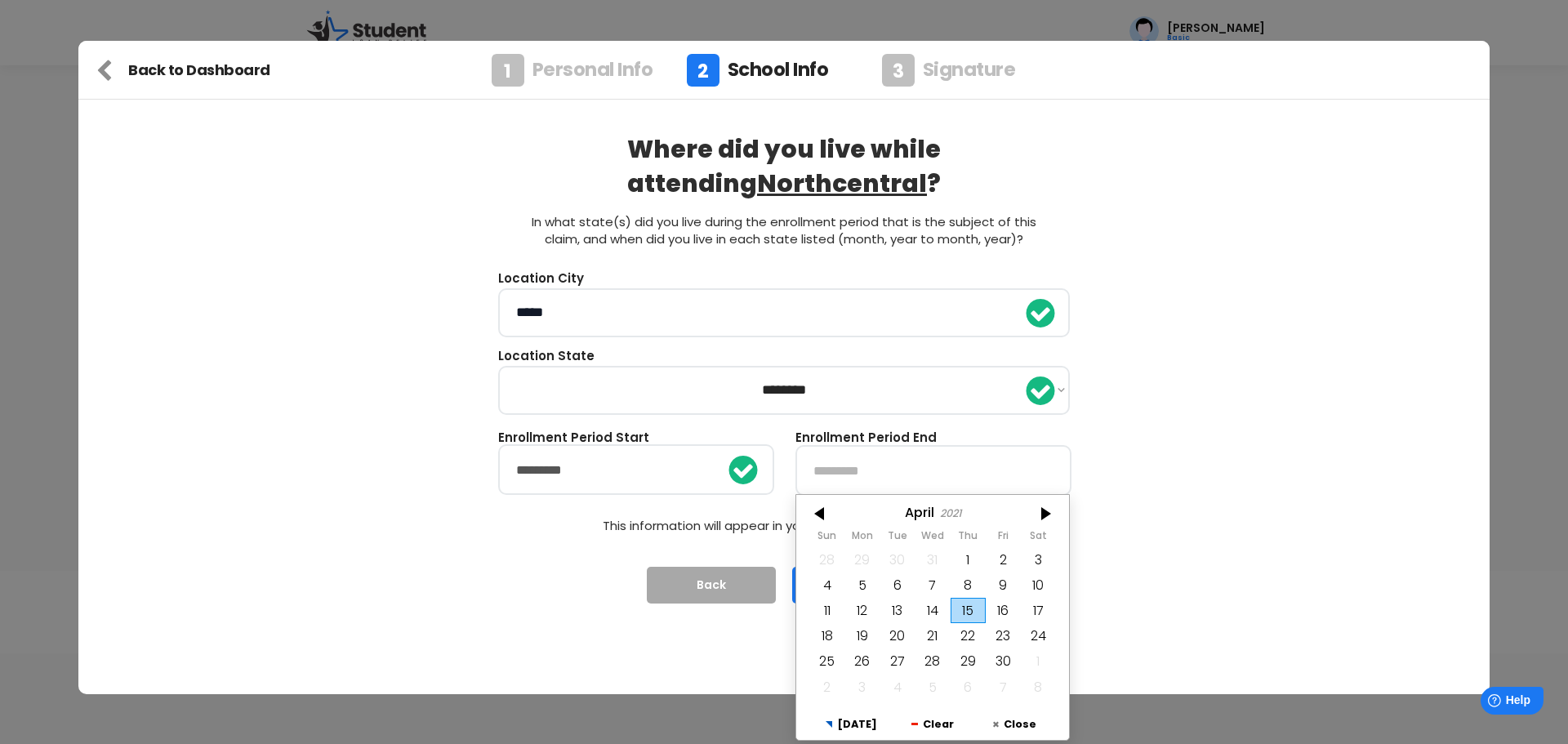
click at [811, 515] on div at bounding box center [821, 514] width 49 height 26
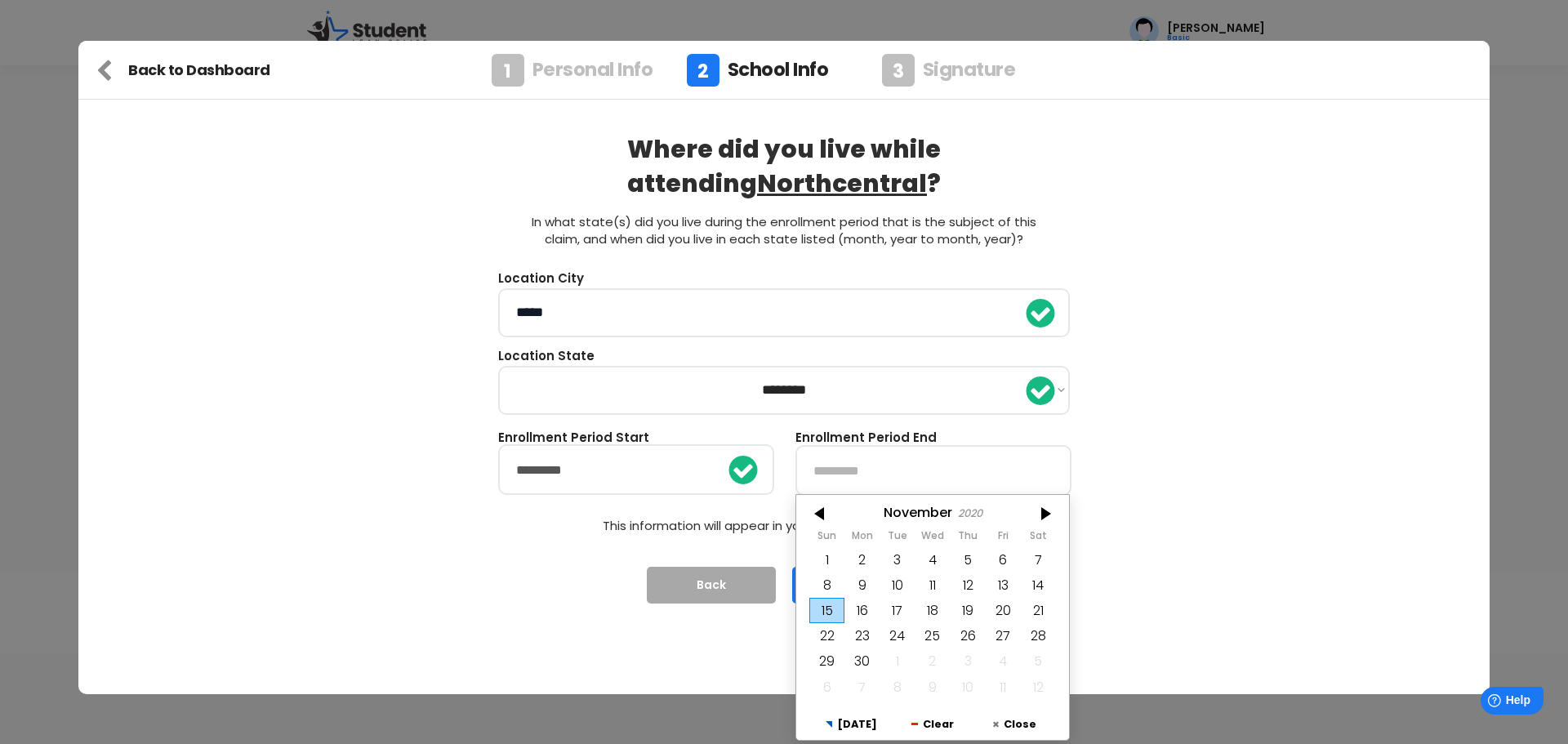
click at [811, 515] on div at bounding box center [821, 514] width 49 height 26
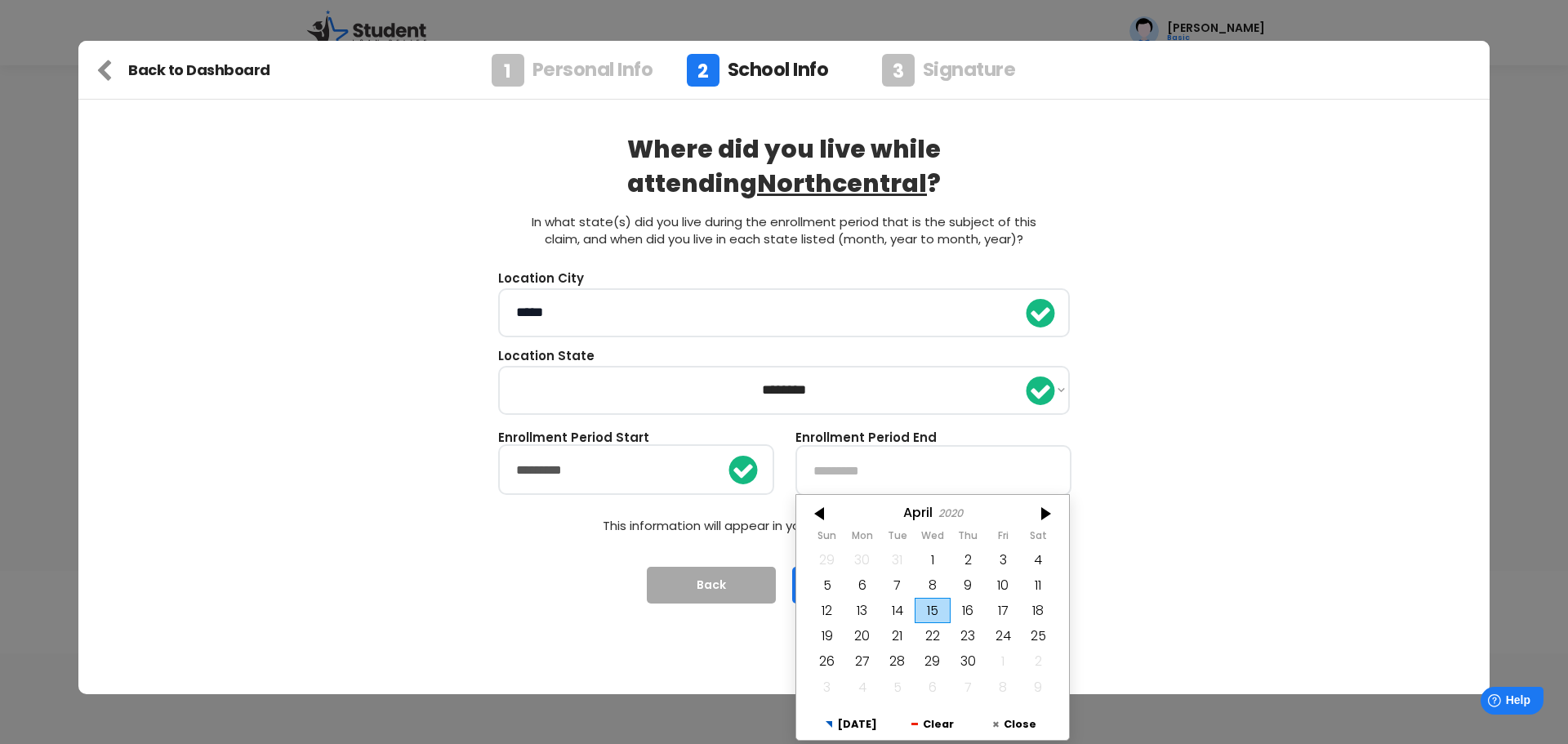
click at [811, 515] on div at bounding box center [821, 514] width 49 height 26
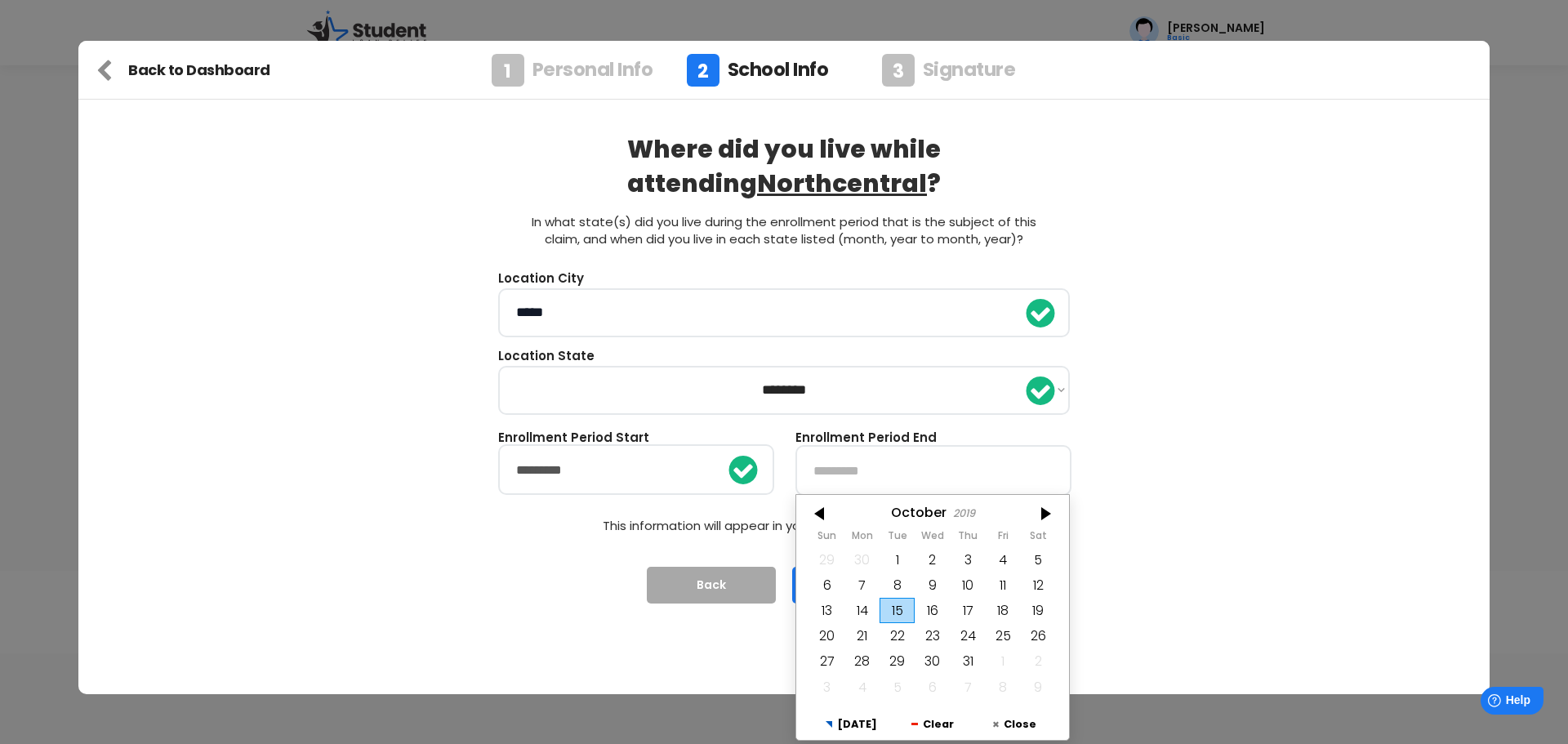
click at [811, 515] on div at bounding box center [821, 514] width 49 height 26
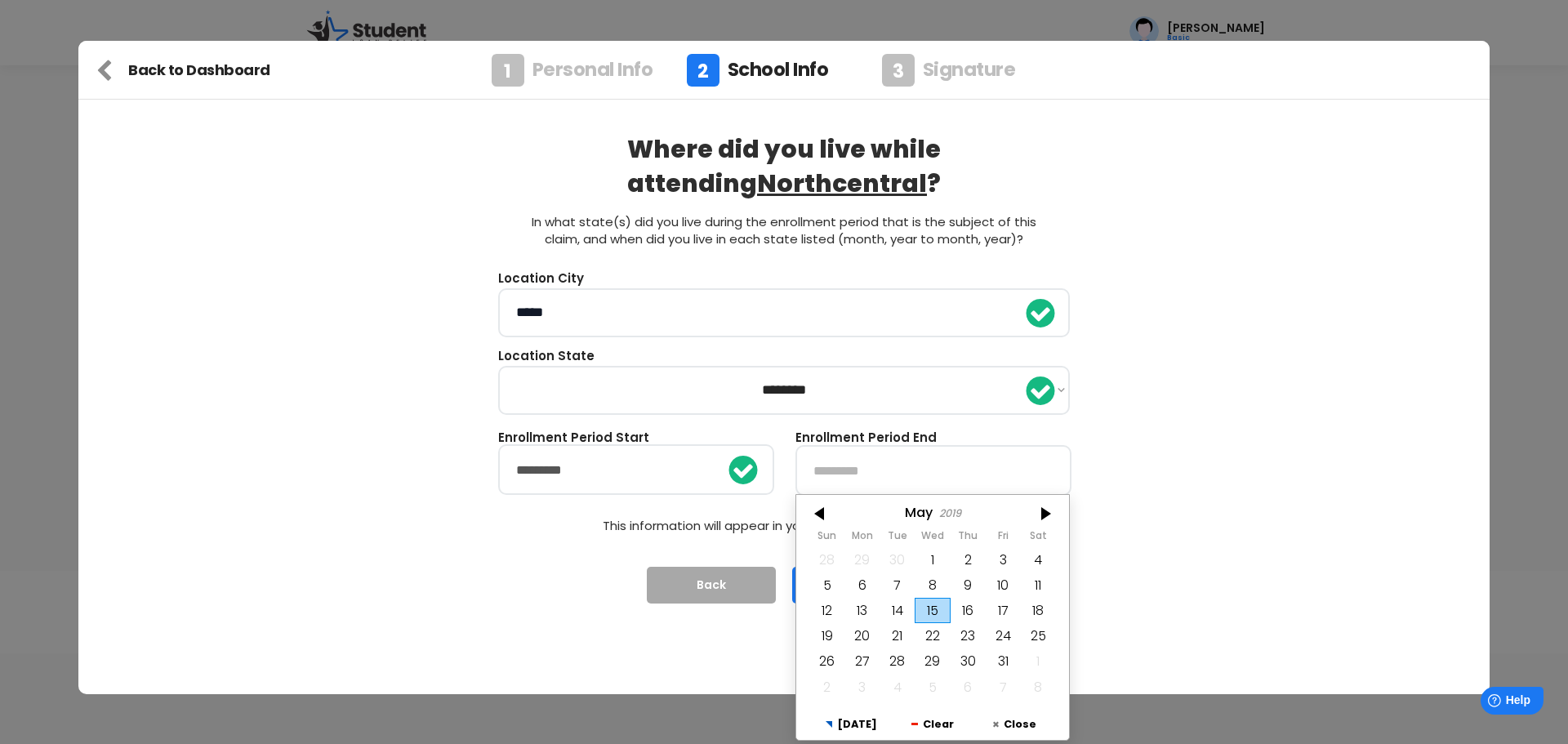
click at [811, 515] on div at bounding box center [821, 514] width 49 height 26
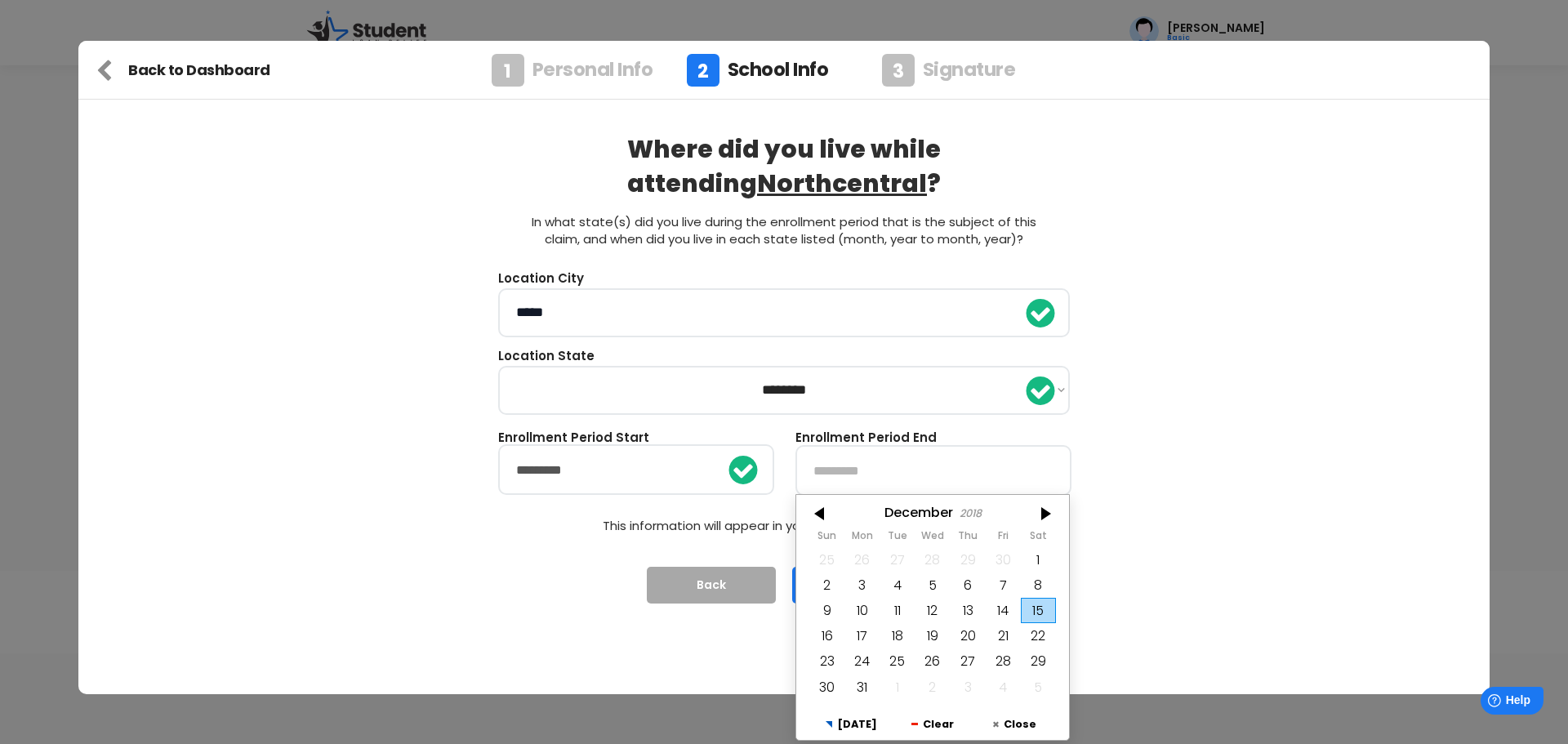
click at [811, 515] on div at bounding box center [821, 514] width 49 height 26
click at [823, 691] on div "30" at bounding box center [826, 687] width 35 height 25
type input "*********"
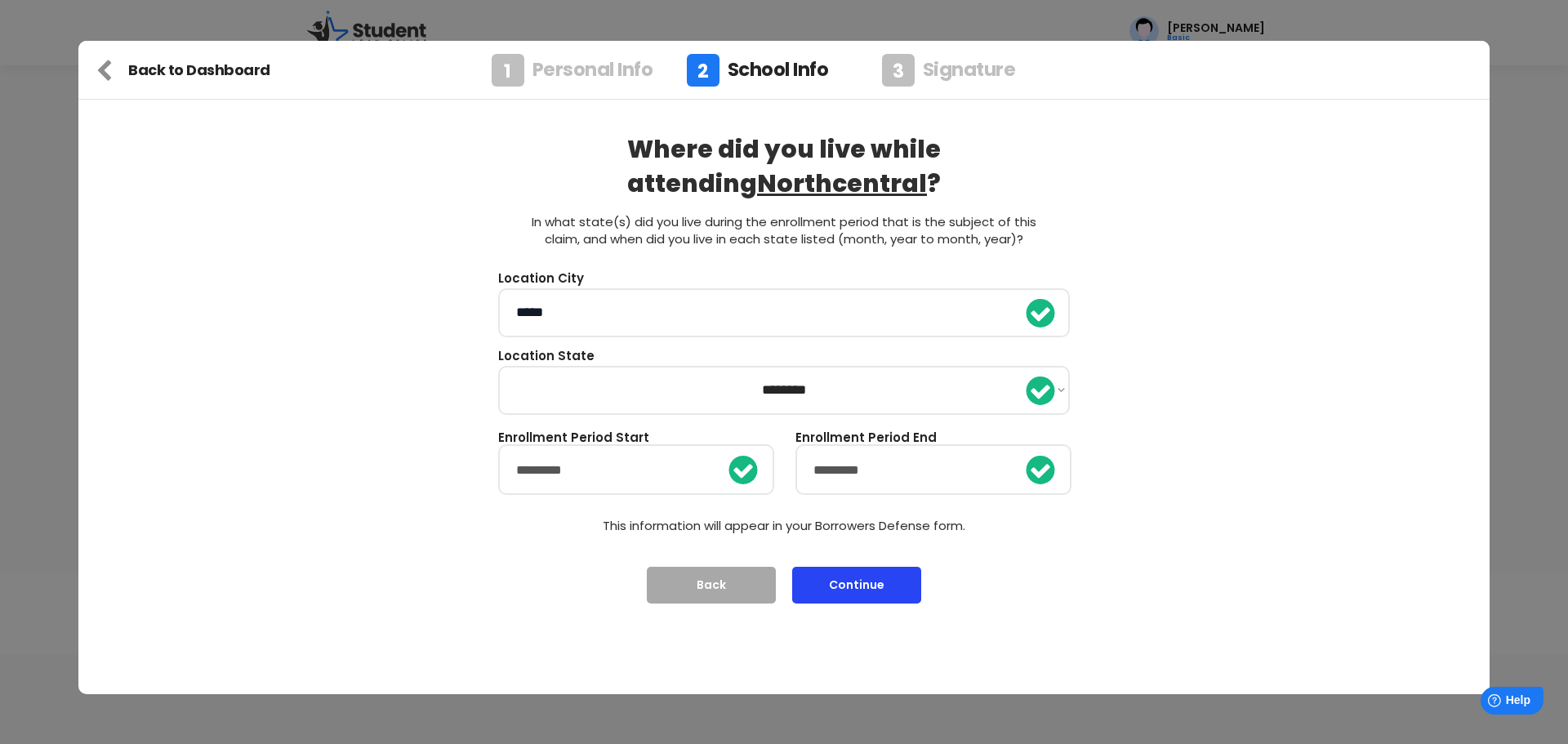
click at [864, 588] on button "Continue" at bounding box center [857, 585] width 129 height 37
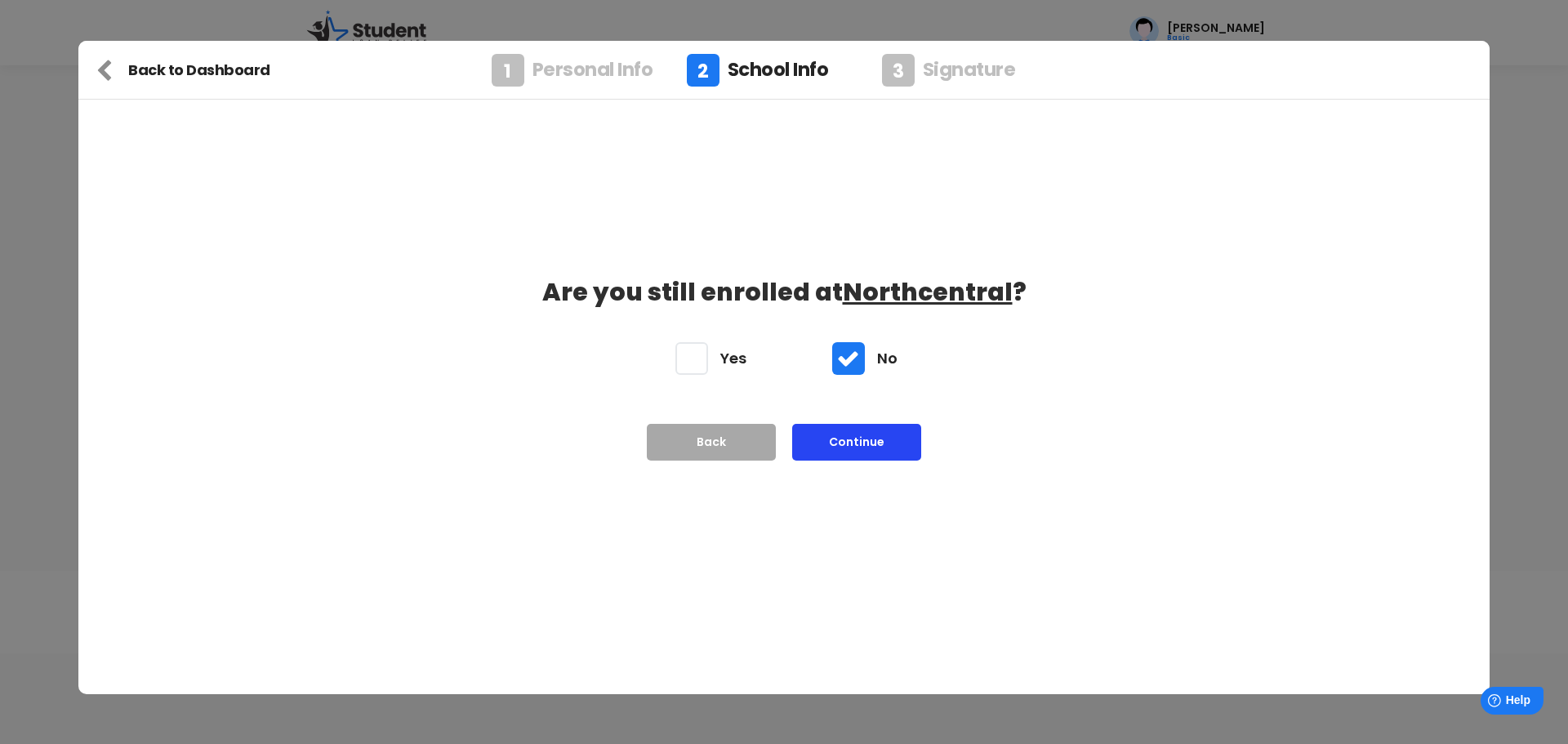
click at [859, 461] on button "Continue" at bounding box center [857, 442] width 129 height 37
click at [858, 449] on button "Continue" at bounding box center [857, 440] width 129 height 37
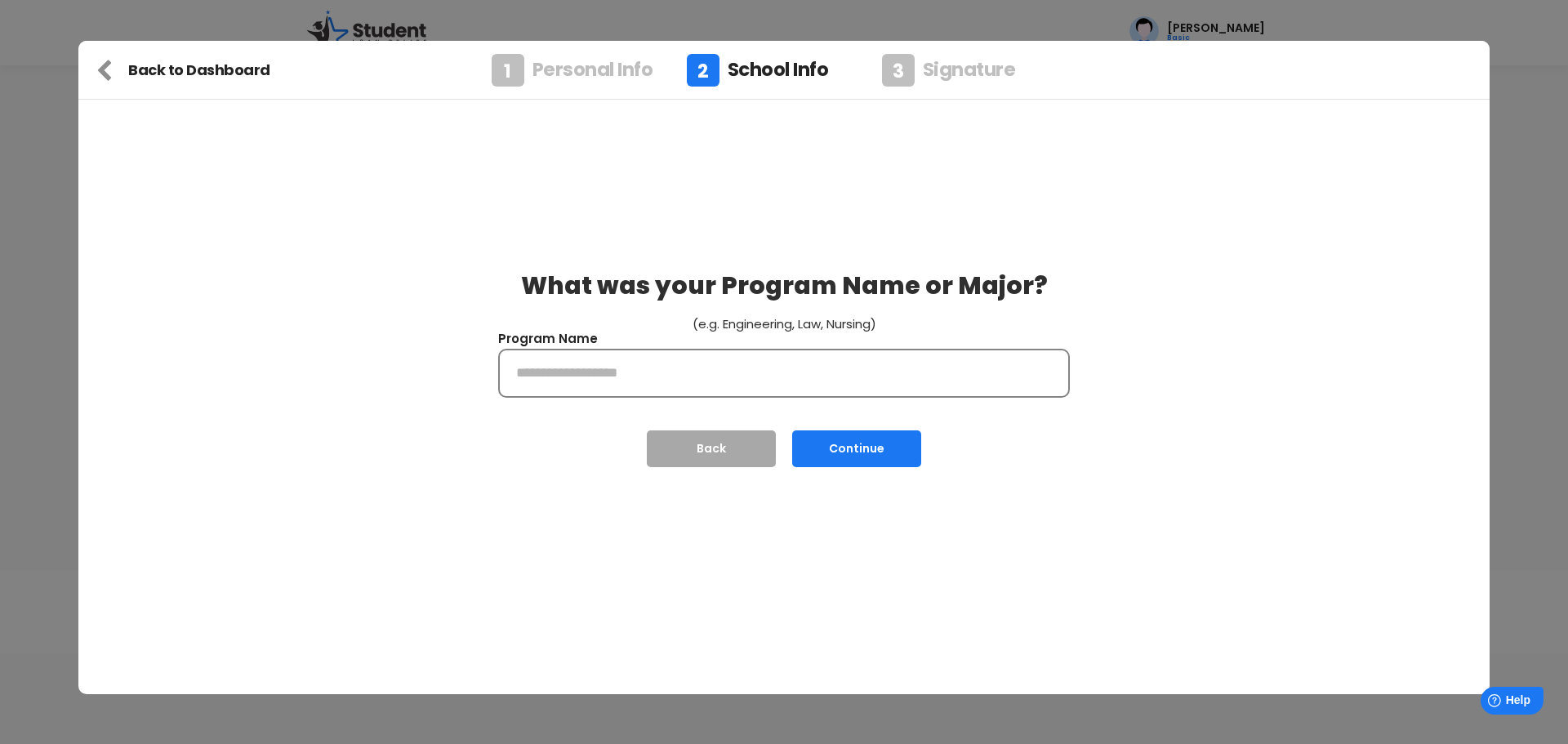
click at [657, 374] on input "input" at bounding box center [784, 373] width 572 height 49
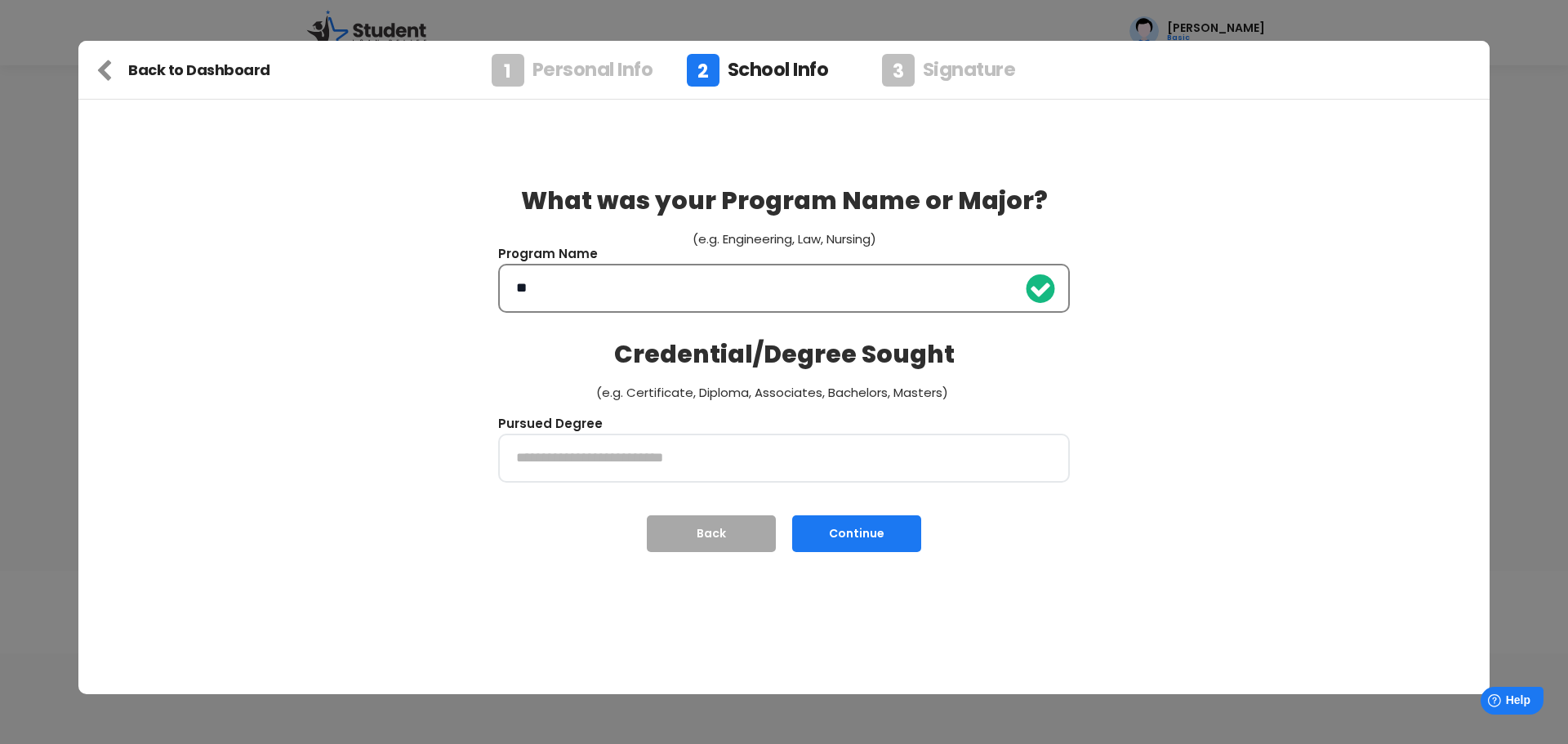
type input "*"
type input "*********"
click at [592, 461] on input "input" at bounding box center [784, 458] width 572 height 49
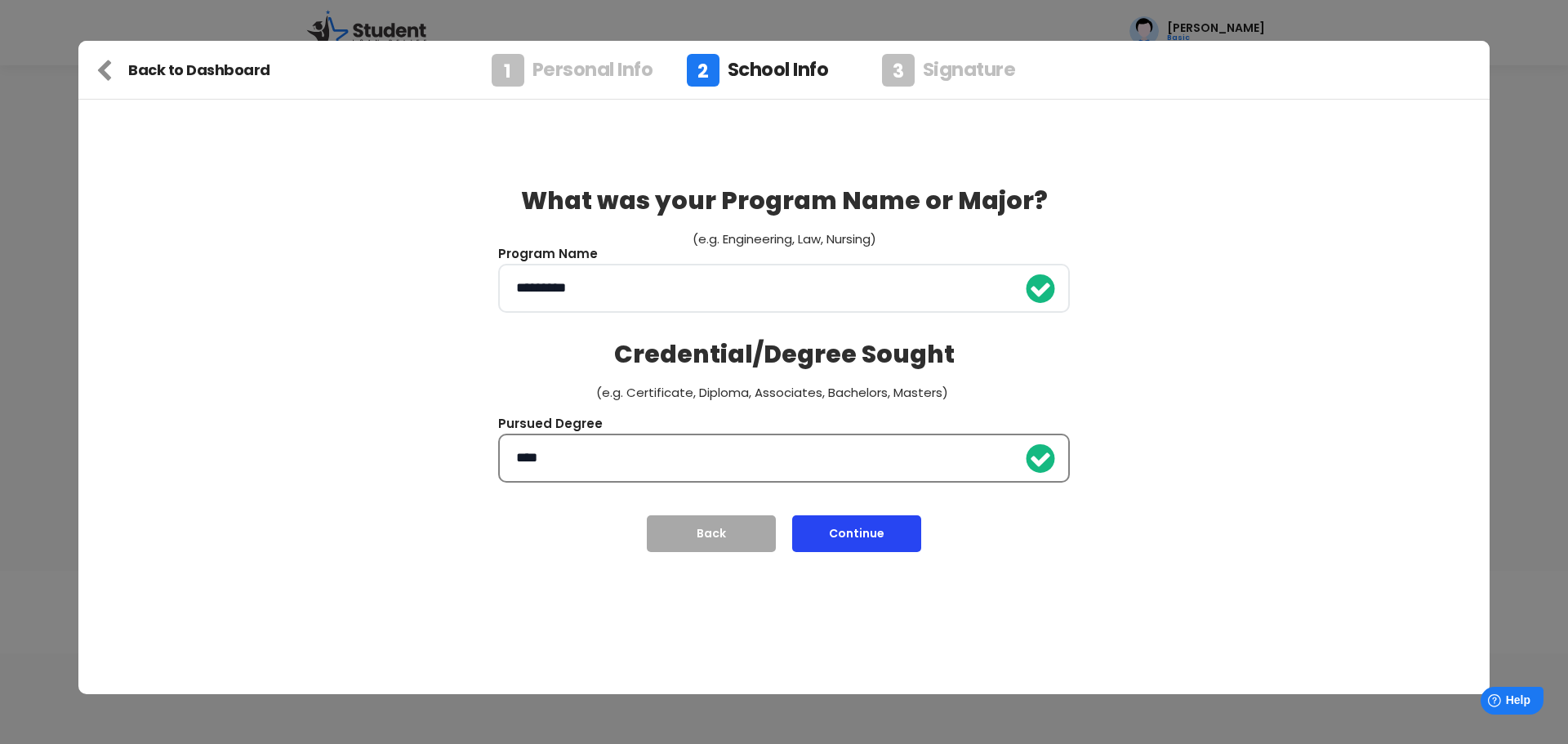
type input "***"
click at [861, 527] on button "Continue" at bounding box center [857, 533] width 129 height 37
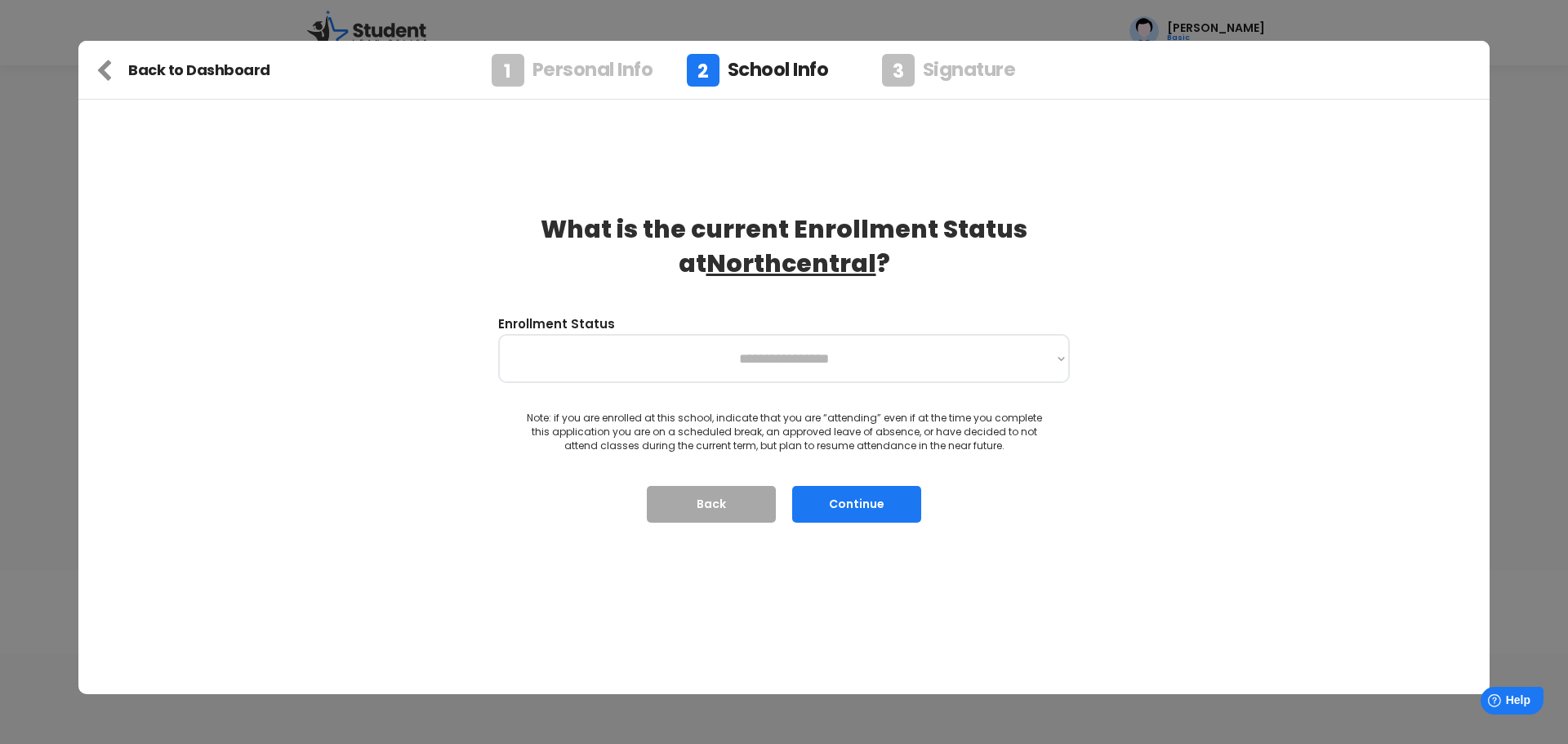
click at [761, 355] on select "**********" at bounding box center [784, 358] width 572 height 49
select select "**********"
click at [498, 334] on select "**********" at bounding box center [784, 358] width 572 height 49
click at [858, 504] on button "Continue" at bounding box center [857, 504] width 129 height 37
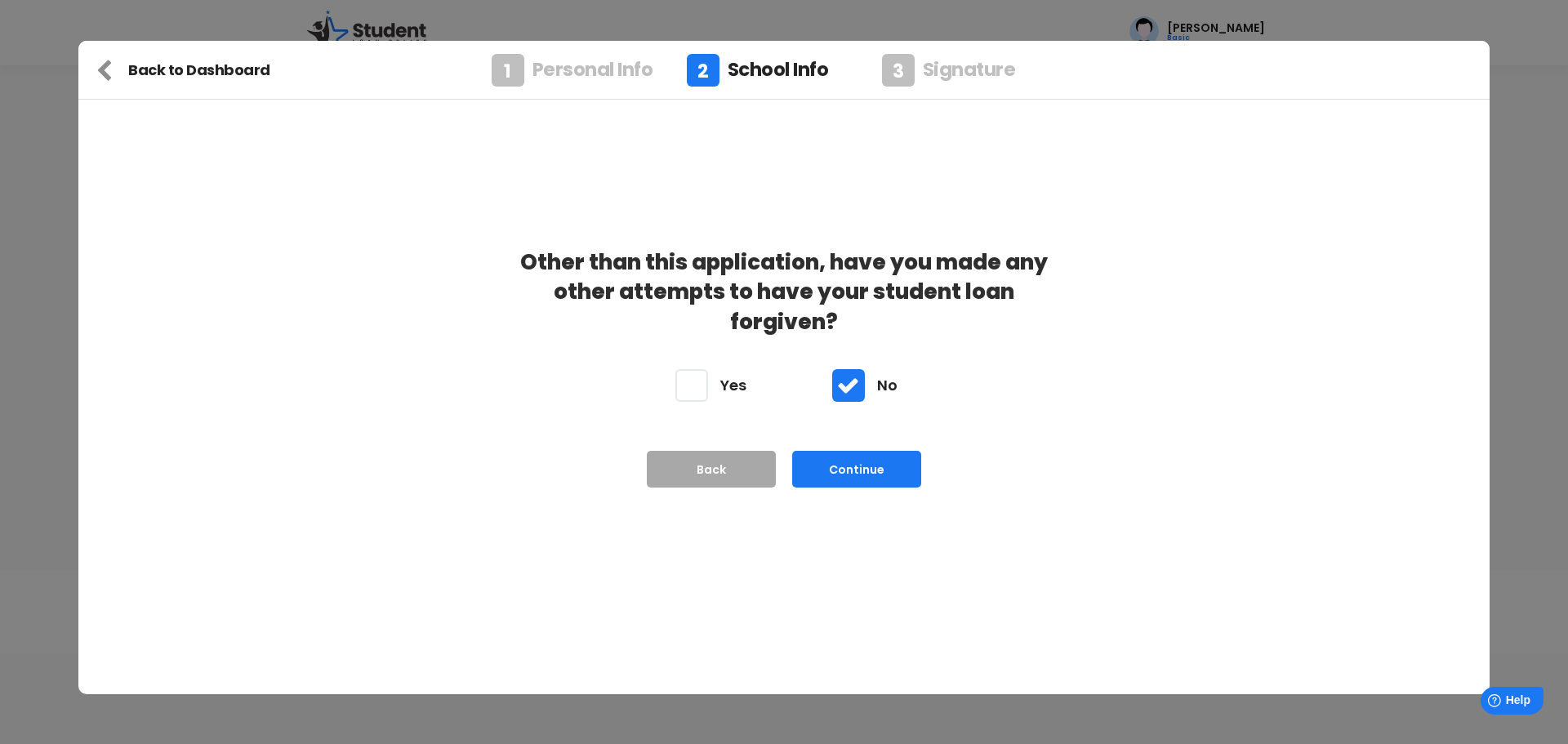
click at [682, 370] on div at bounding box center [691, 386] width 33 height 33
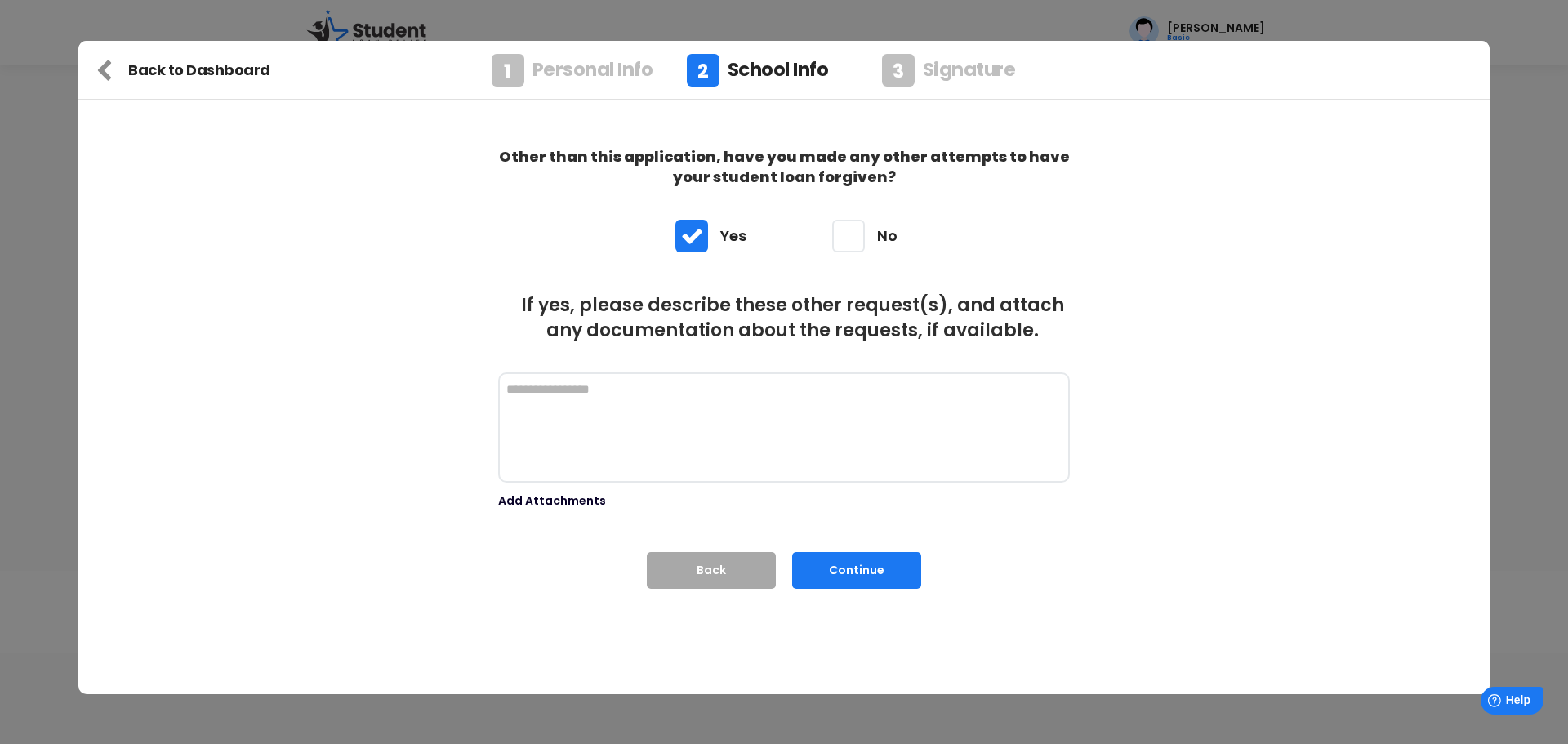
click at [592, 390] on textarea at bounding box center [784, 428] width 572 height 111
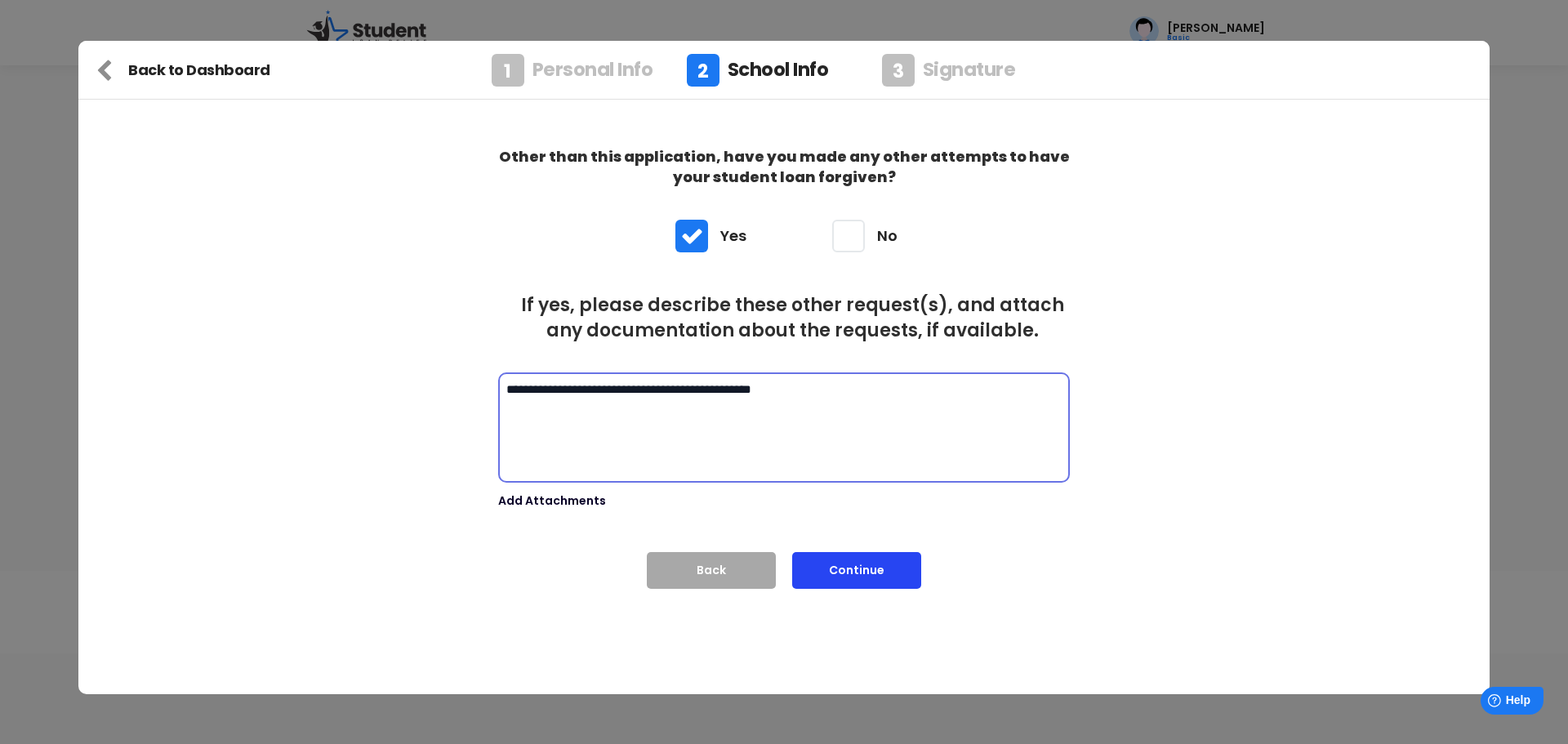
type textarea "**********"
click at [843, 565] on button "Continue" at bounding box center [857, 570] width 129 height 37
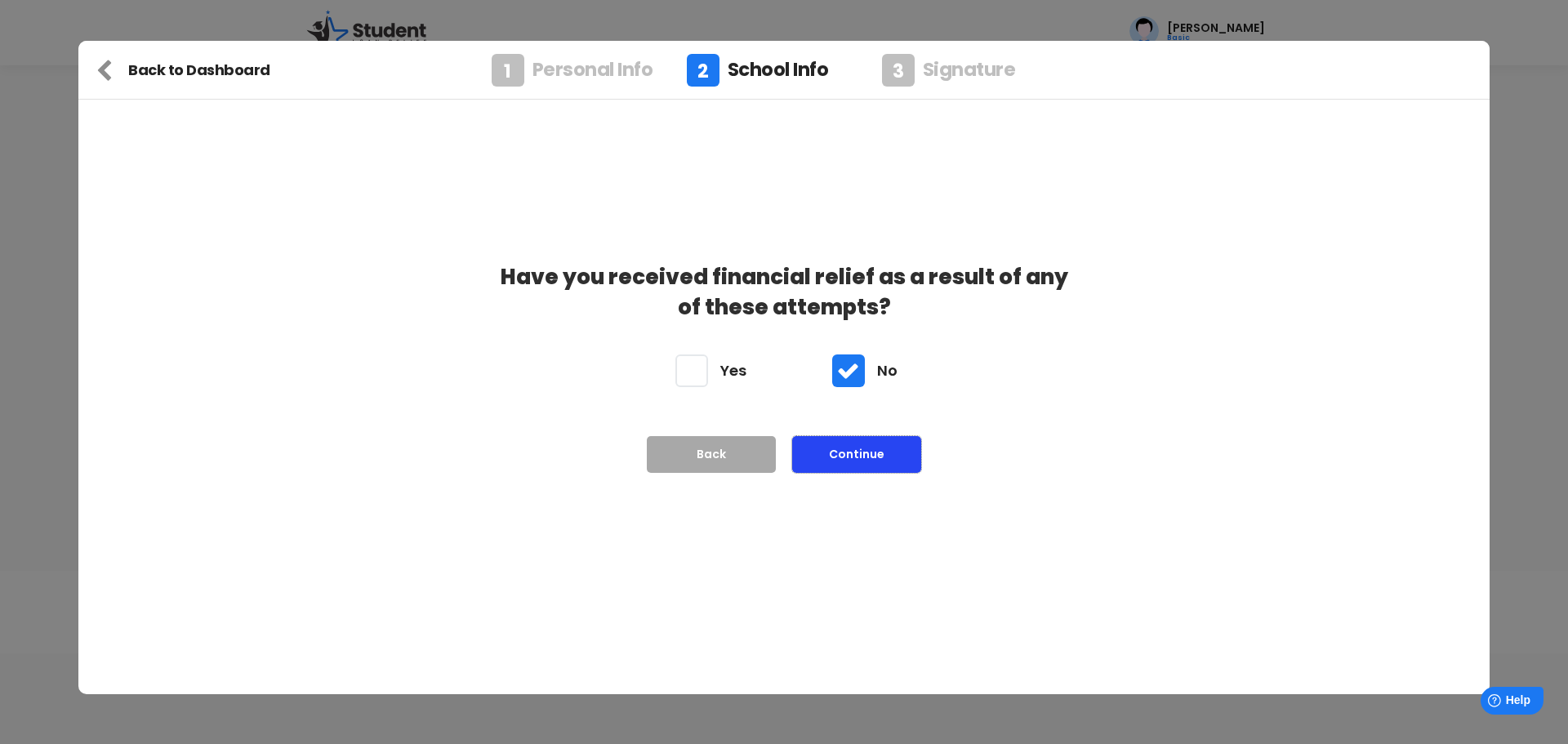
click at [809, 461] on button "Continue" at bounding box center [857, 454] width 129 height 37
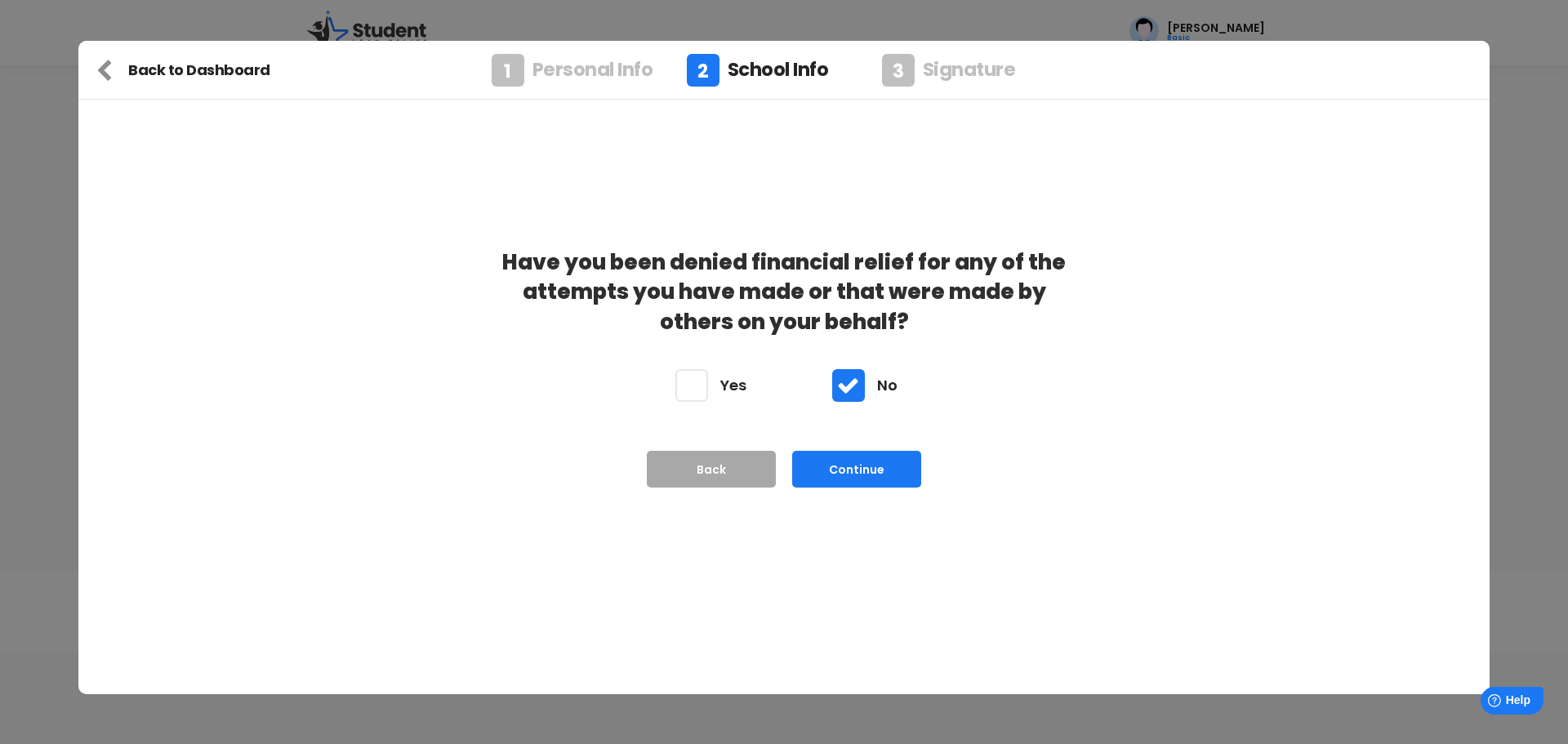
click at [692, 374] on div at bounding box center [691, 386] width 33 height 33
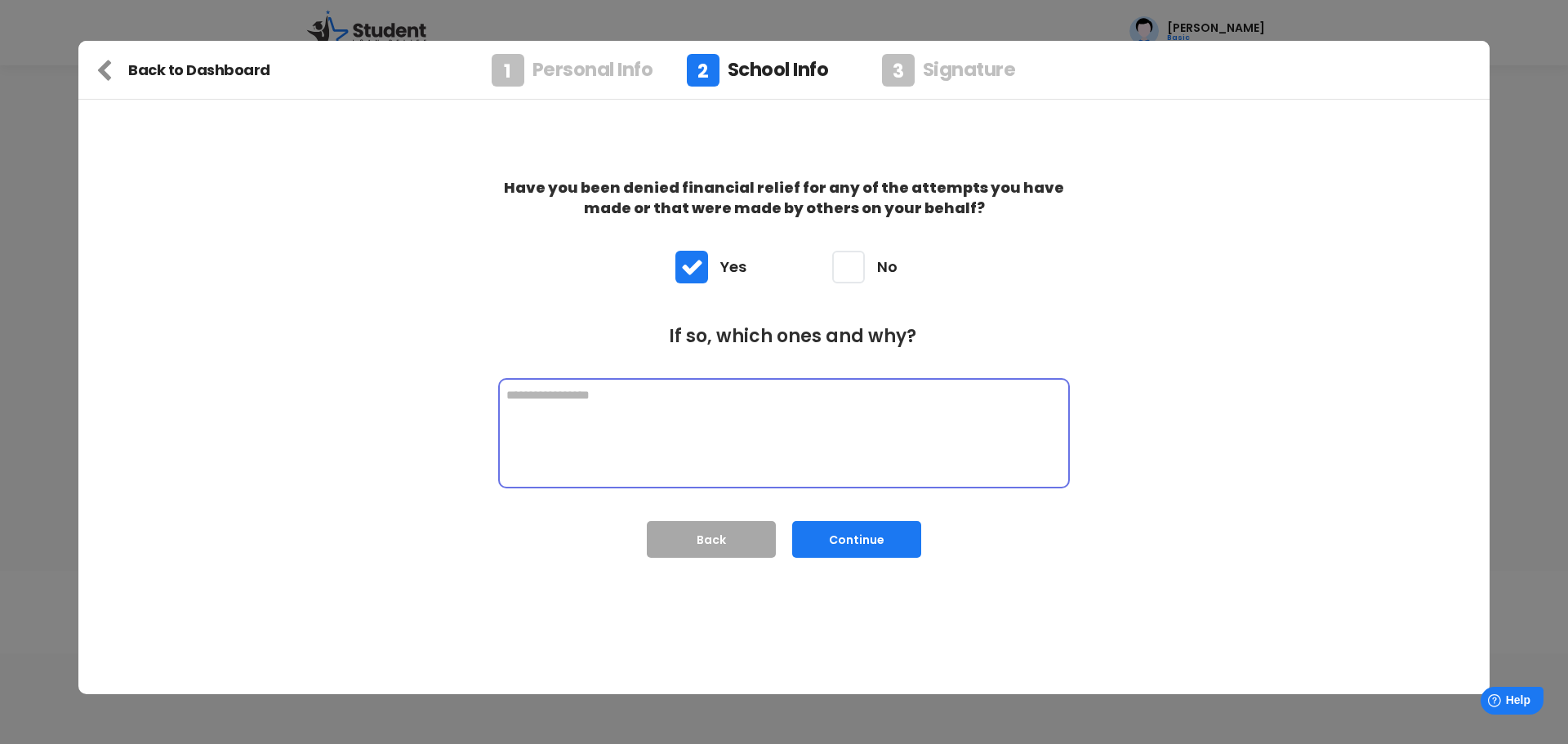
click at [572, 404] on textarea at bounding box center [784, 433] width 572 height 111
type textarea "**********"
click at [857, 537] on button "Continue" at bounding box center [857, 539] width 129 height 37
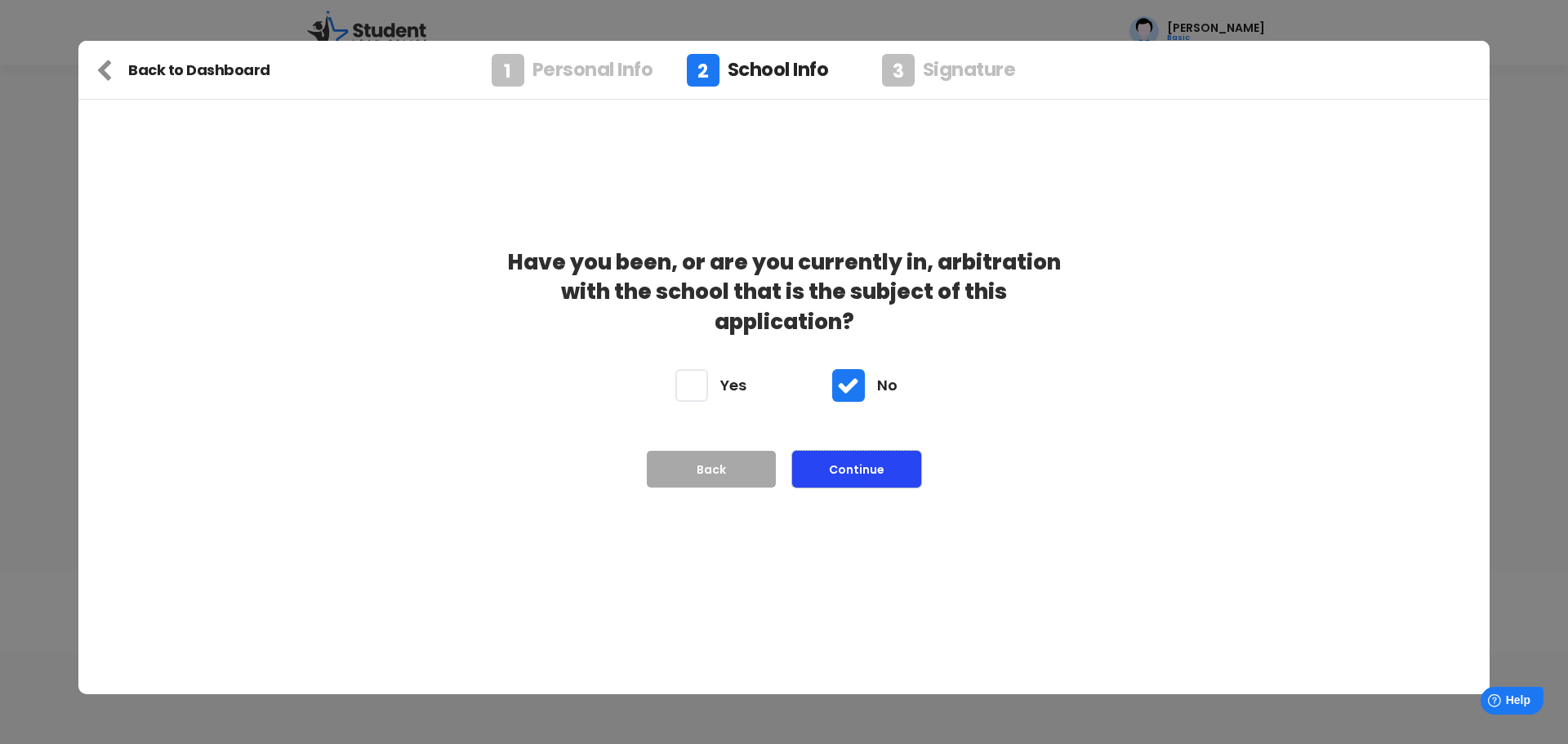
click at [862, 468] on button "Continue" at bounding box center [857, 469] width 129 height 37
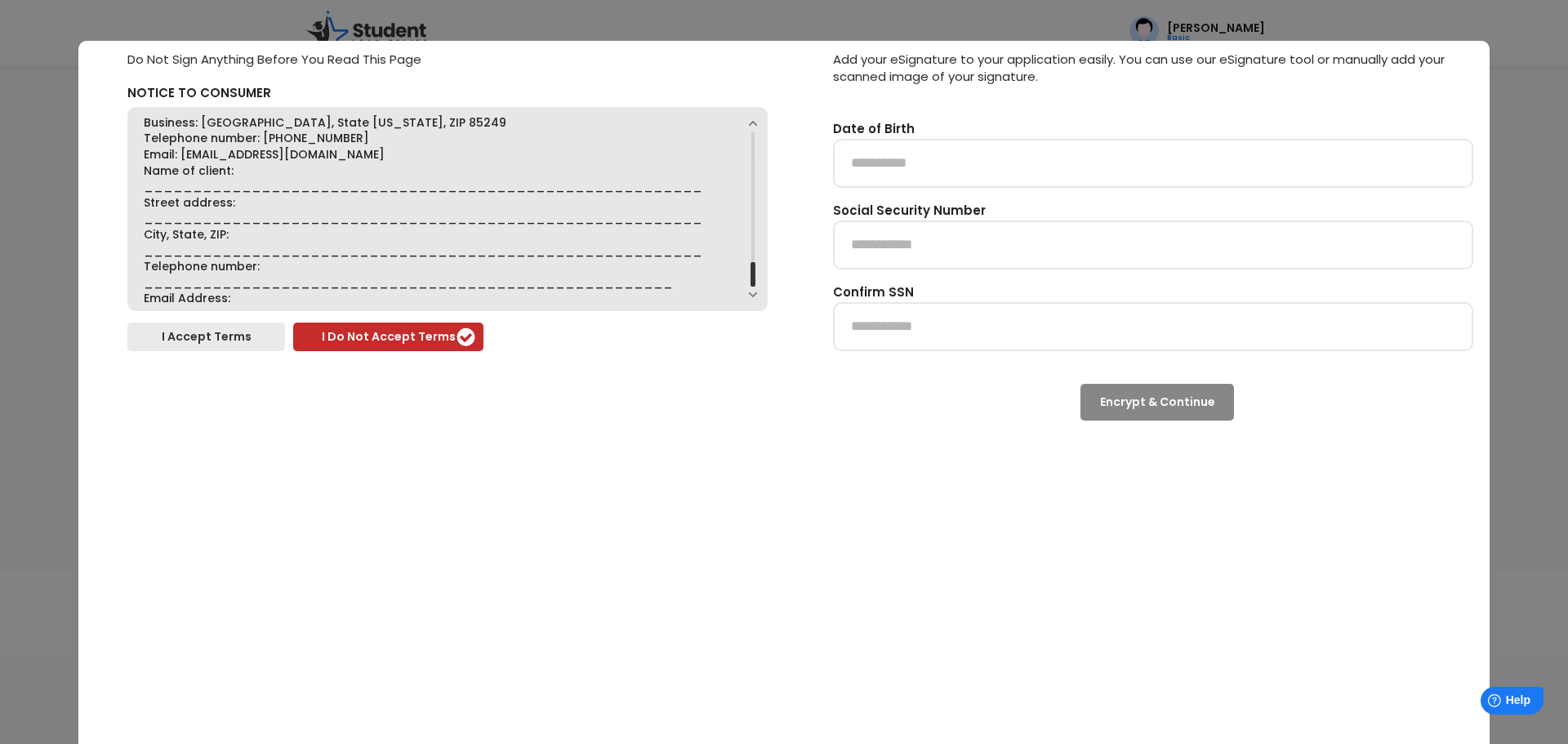
scroll to position [163, 0]
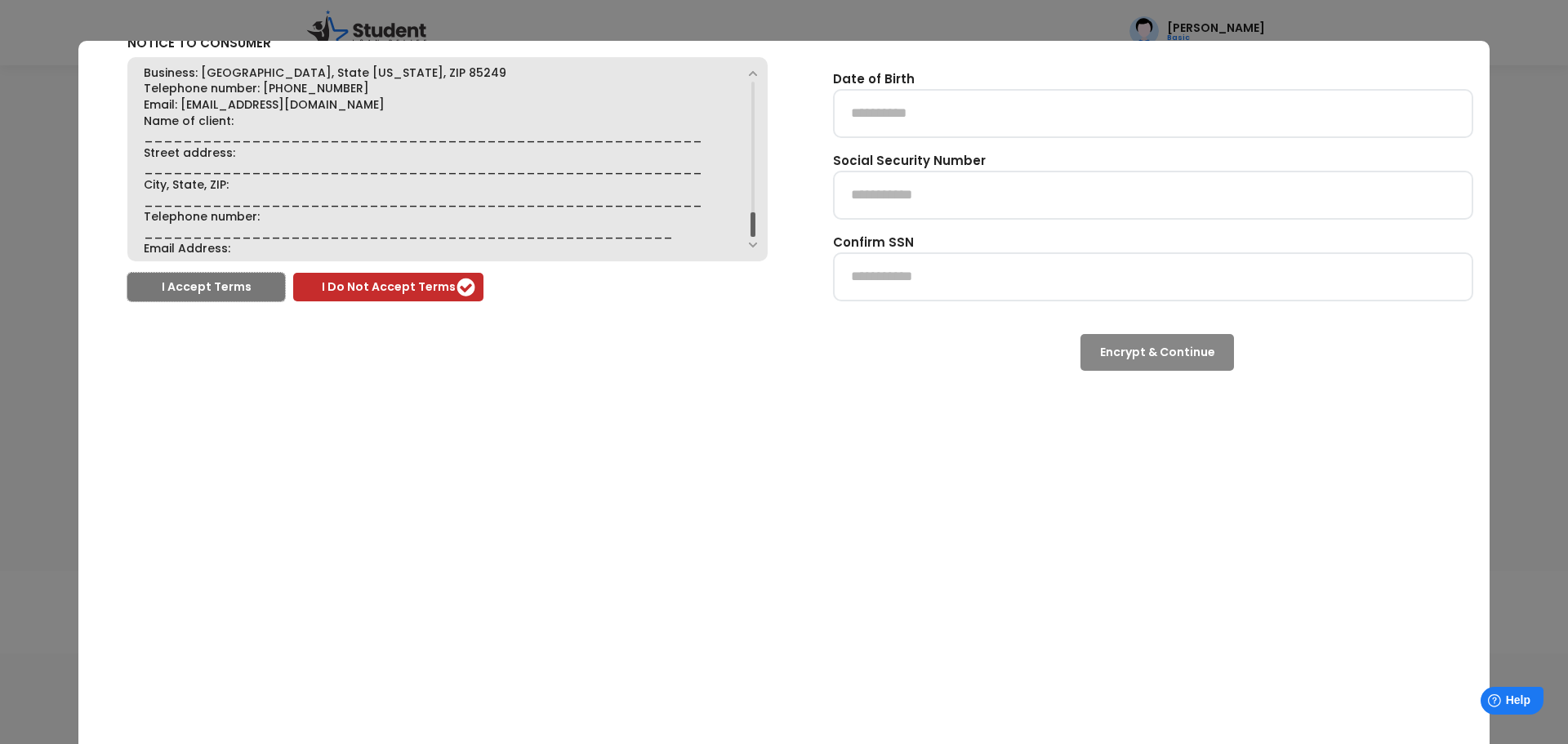
click at [220, 287] on button "I Accept Terms" at bounding box center [206, 287] width 158 height 28
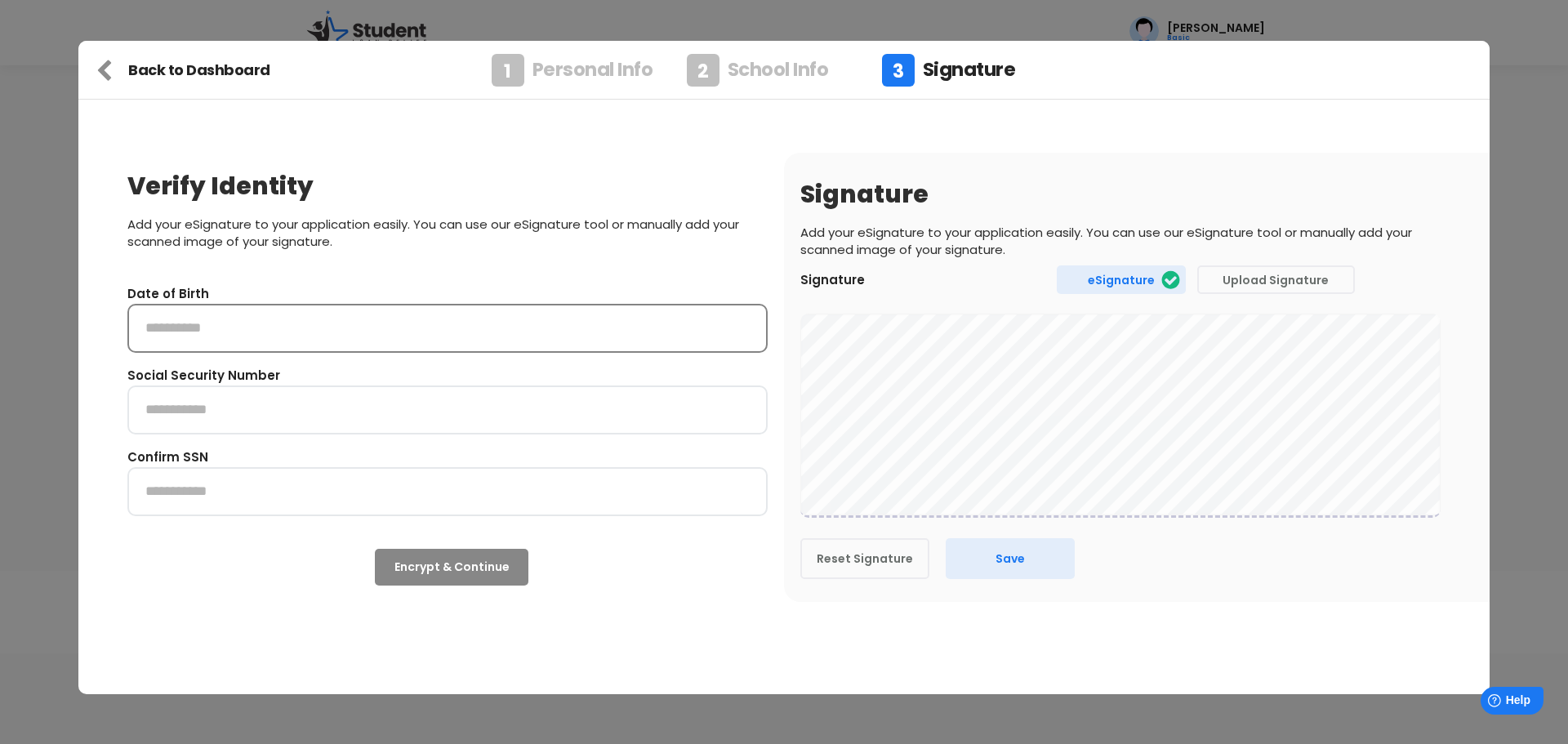
click at [137, 327] on input "input" at bounding box center [447, 328] width 641 height 49
type input "**********"
click at [169, 415] on input "input" at bounding box center [447, 410] width 641 height 49
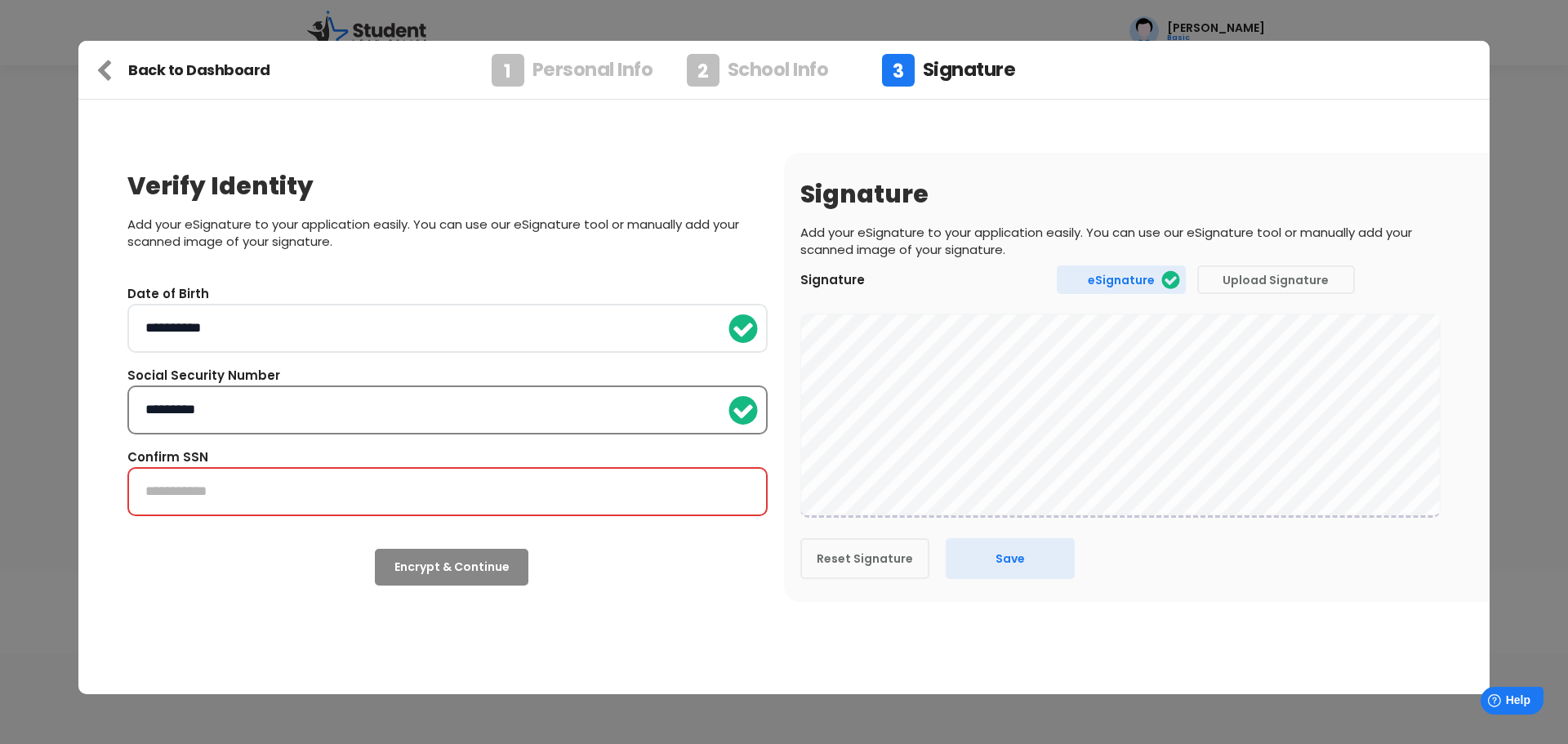
type input "*********"
click at [148, 484] on input "input" at bounding box center [447, 492] width 641 height 49
type input "*********"
click at [1076, 281] on button "eSignature" at bounding box center [1122, 280] width 129 height 28
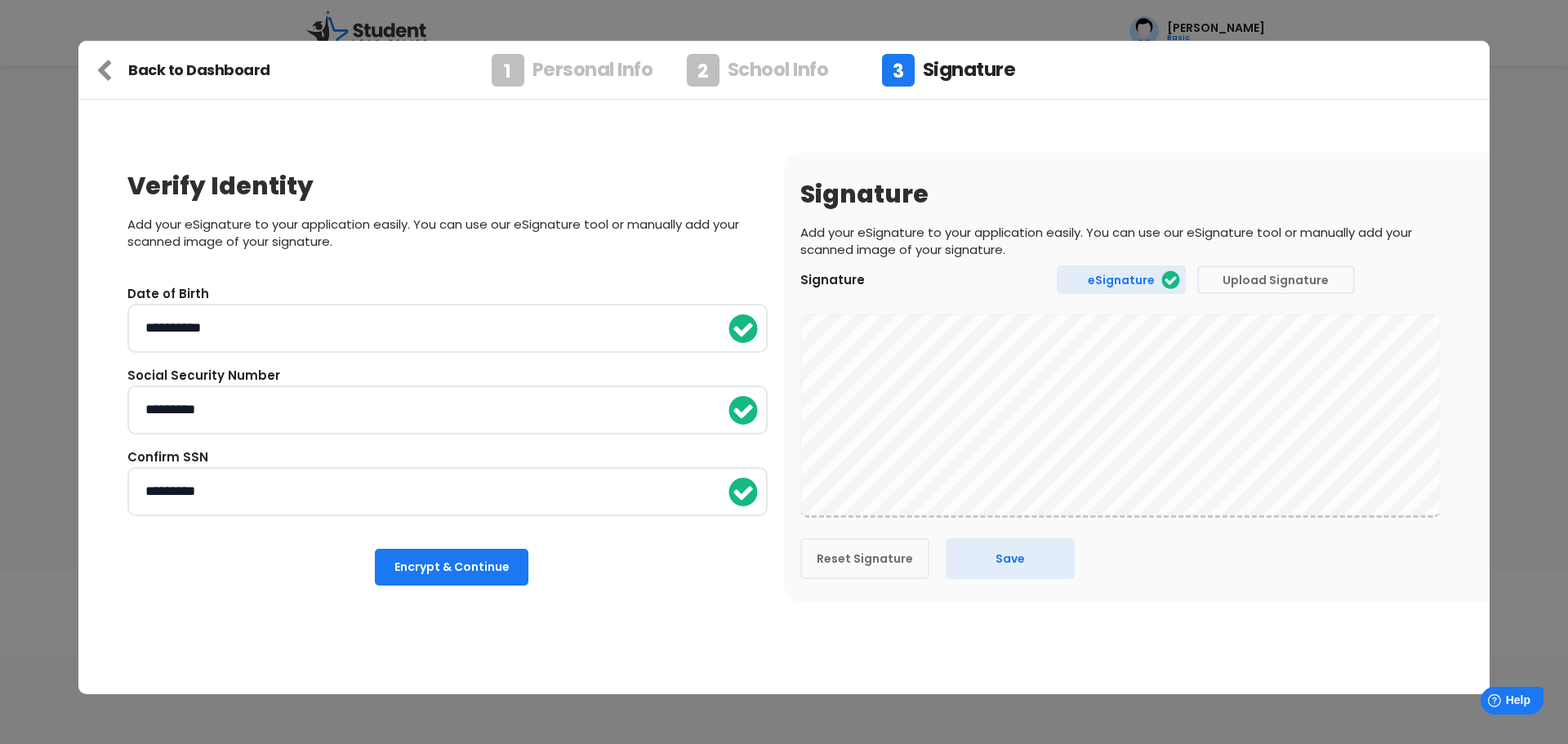
click at [1567, 390] on html "[PERSON_NAME] Basic missing element missing element Thank you for signing up fo…" at bounding box center [784, 372] width 1568 height 744
click at [851, 553] on button "Reset Signature" at bounding box center [865, 559] width 129 height 41
click at [850, 566] on button "Reset Signature" at bounding box center [865, 559] width 129 height 41
click at [1531, 481] on body "[PERSON_NAME] Basic missing element missing element Thank you for signing up fo…" at bounding box center [784, 372] width 1568 height 744
click at [977, 551] on button "Save" at bounding box center [1010, 559] width 129 height 41
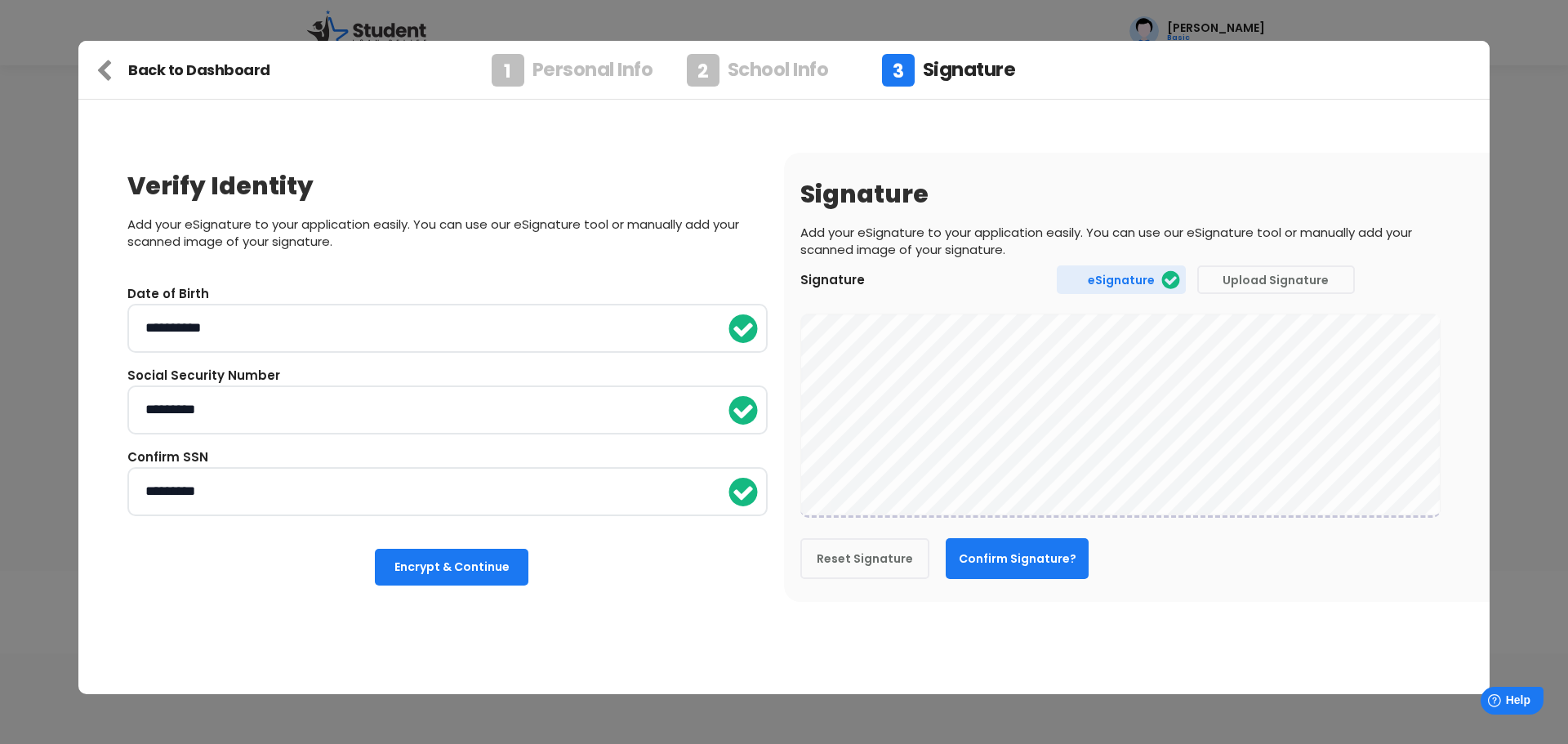
click at [1008, 558] on button "Confirm Signature?" at bounding box center [1017, 559] width 143 height 41
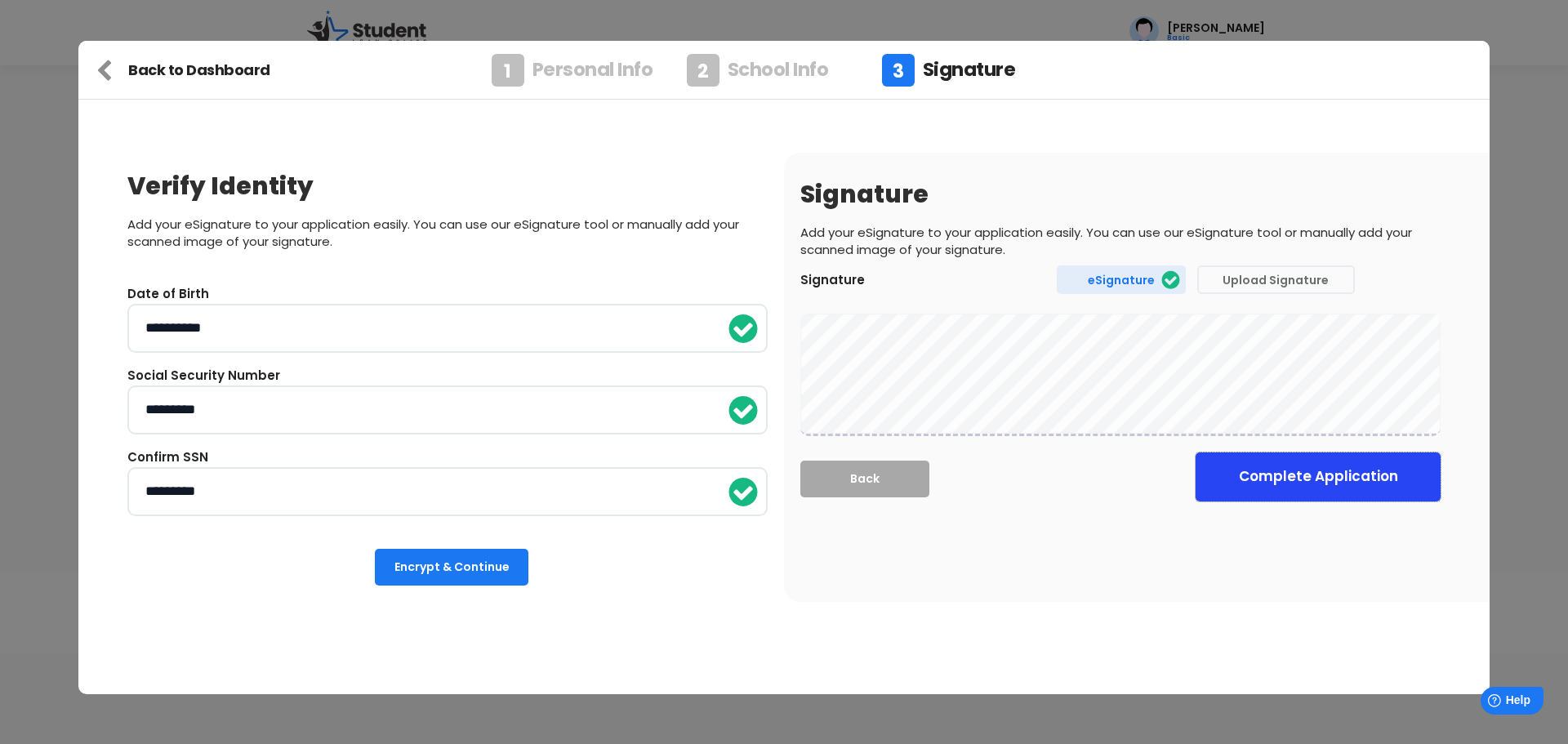
click at [1360, 479] on button "Complete Application" at bounding box center [1318, 477] width 245 height 49
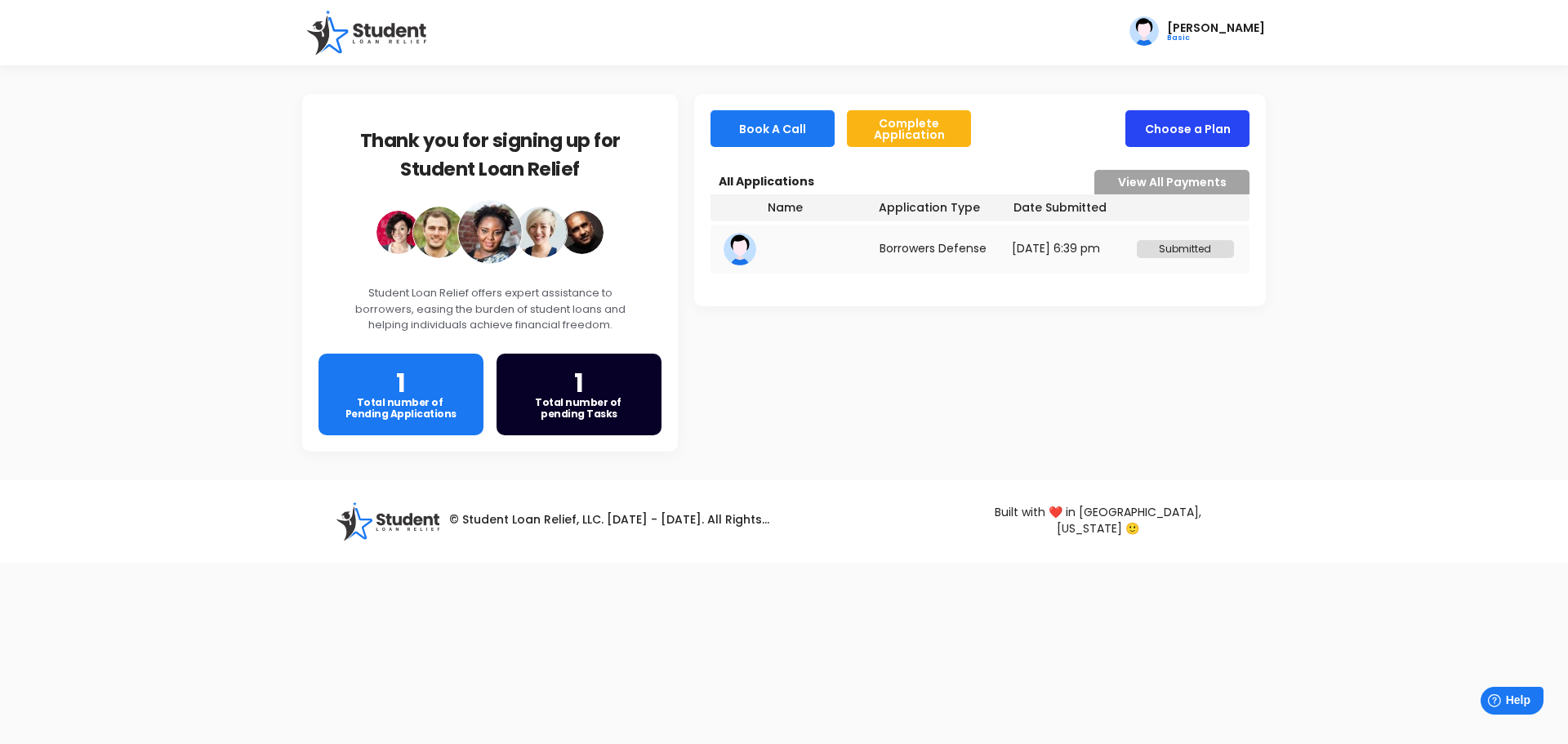
click at [1212, 129] on button "Choose a Plan" at bounding box center [1187, 129] width 124 height 37
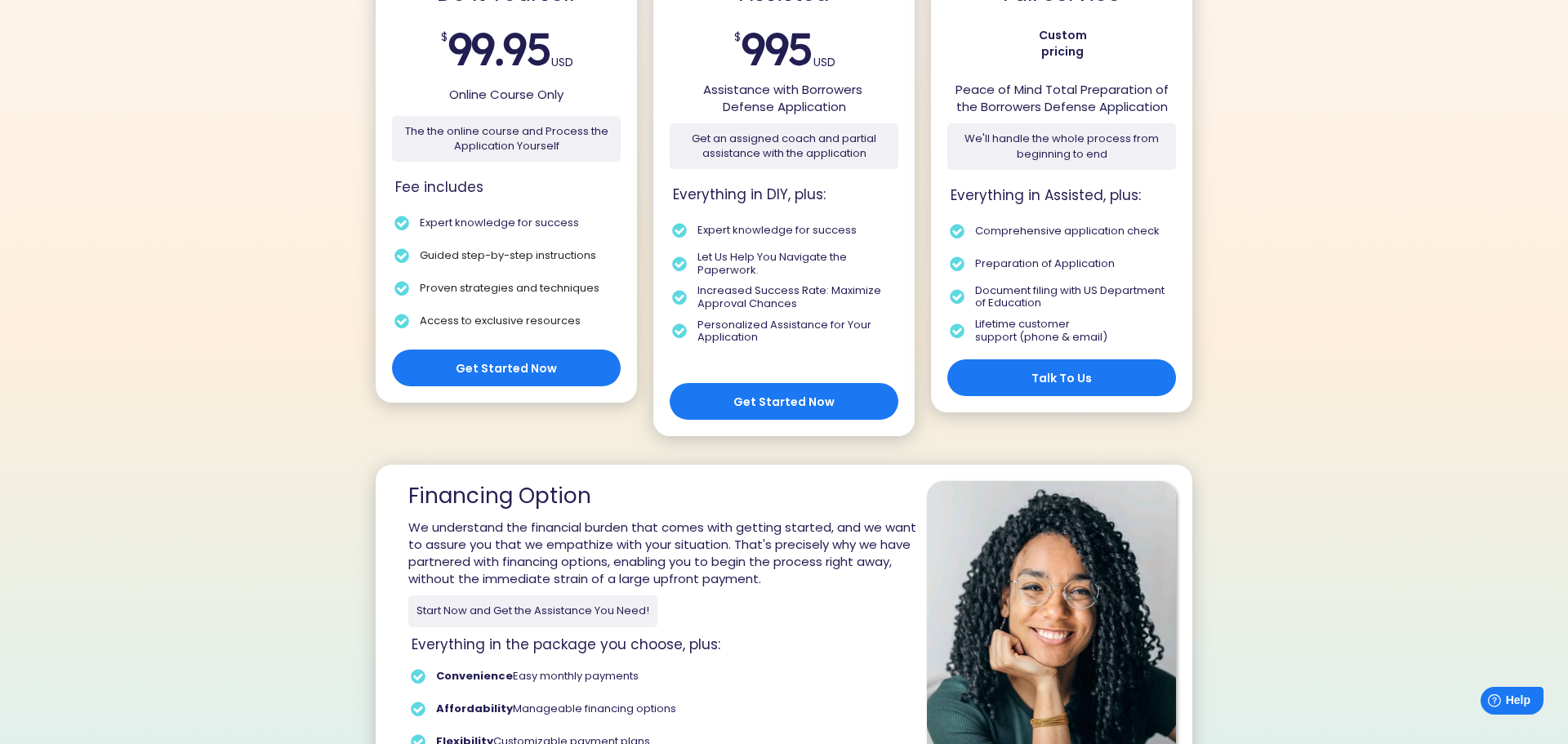
scroll to position [225, 0]
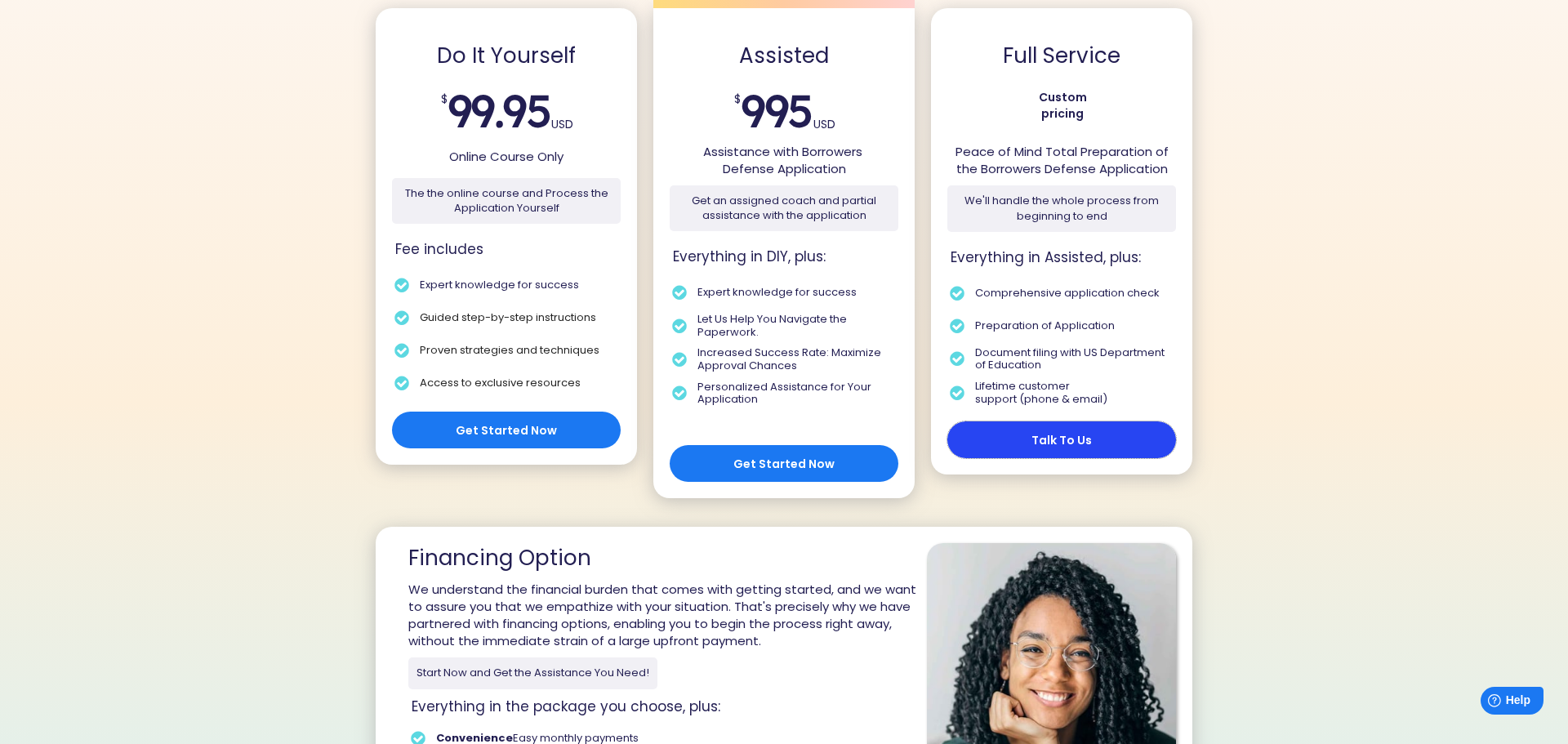
click at [1071, 435] on button "Talk To Us" at bounding box center [1062, 439] width 229 height 37
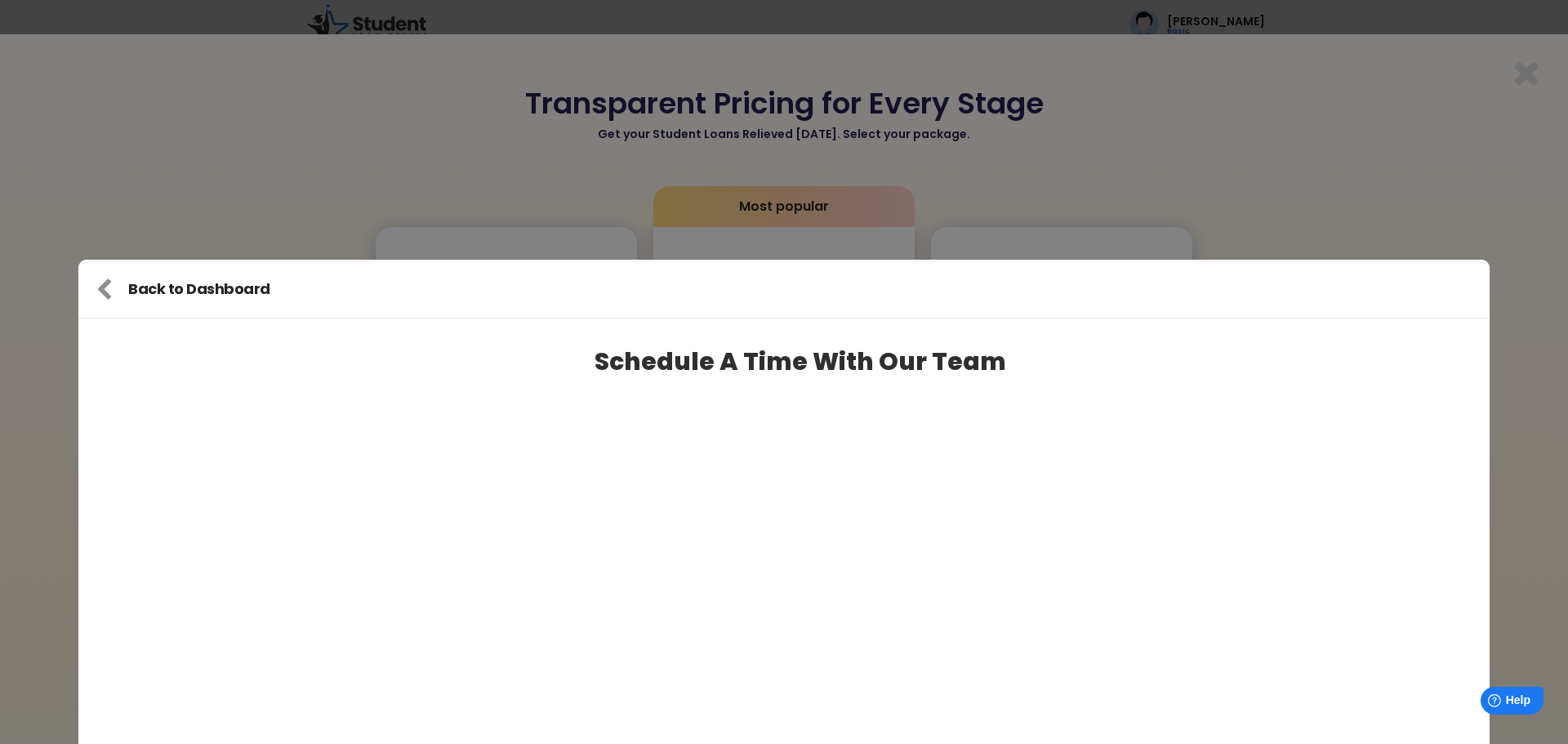
scroll to position [0, 0]
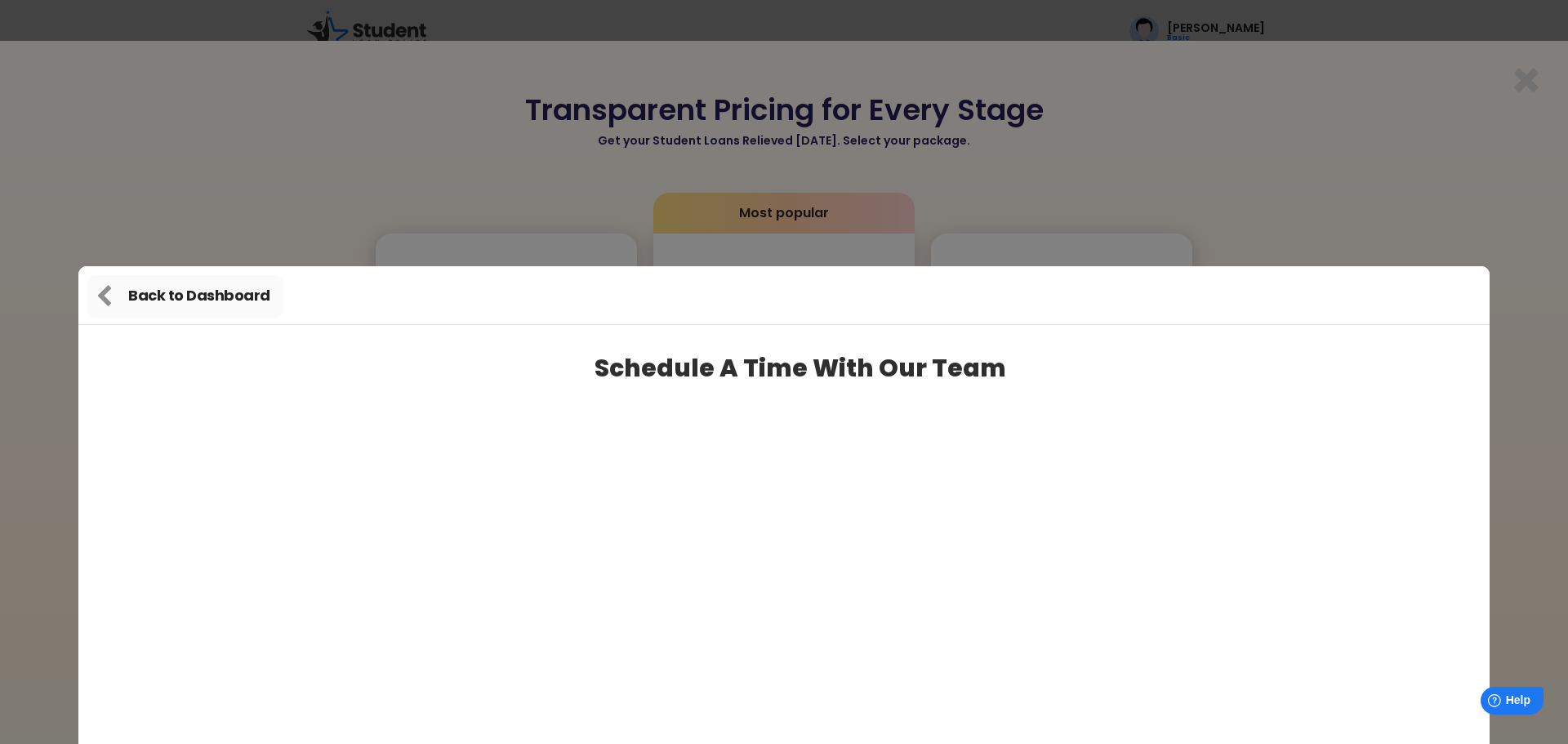
click at [104, 291] on use at bounding box center [104, 296] width 13 height 21
click at [123, 302] on div "Back to Dashboard" at bounding box center [185, 296] width 196 height 43
click at [173, 243] on div at bounding box center [784, 372] width 1568 height 744
